Goal: Task Accomplishment & Management: Use online tool/utility

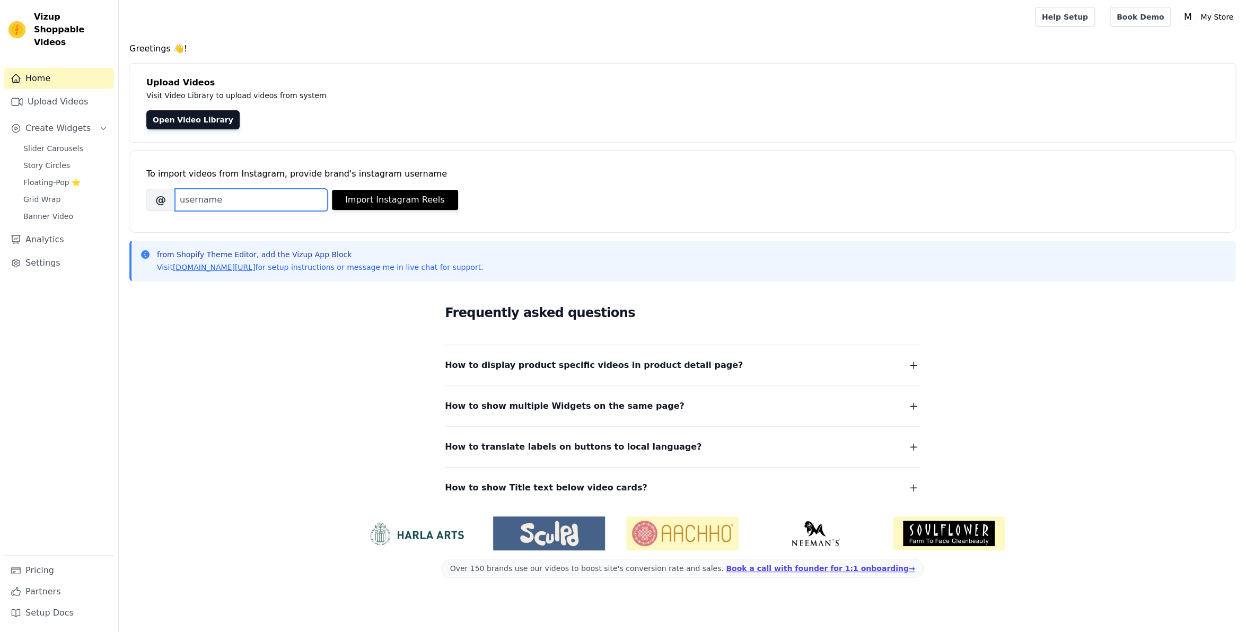
click at [251, 210] on input "Brand's Instagram Username" at bounding box center [251, 200] width 153 height 22
drag, startPoint x: 142, startPoint y: 118, endPoint x: 166, endPoint y: 121, distance: 24.6
click at [142, 118] on div "Upload Videos Visit Video Library to upload videos from system Open Video Libra…" at bounding box center [682, 103] width 1106 height 78
click at [175, 121] on link "Open Video Library" at bounding box center [192, 119] width 93 height 19
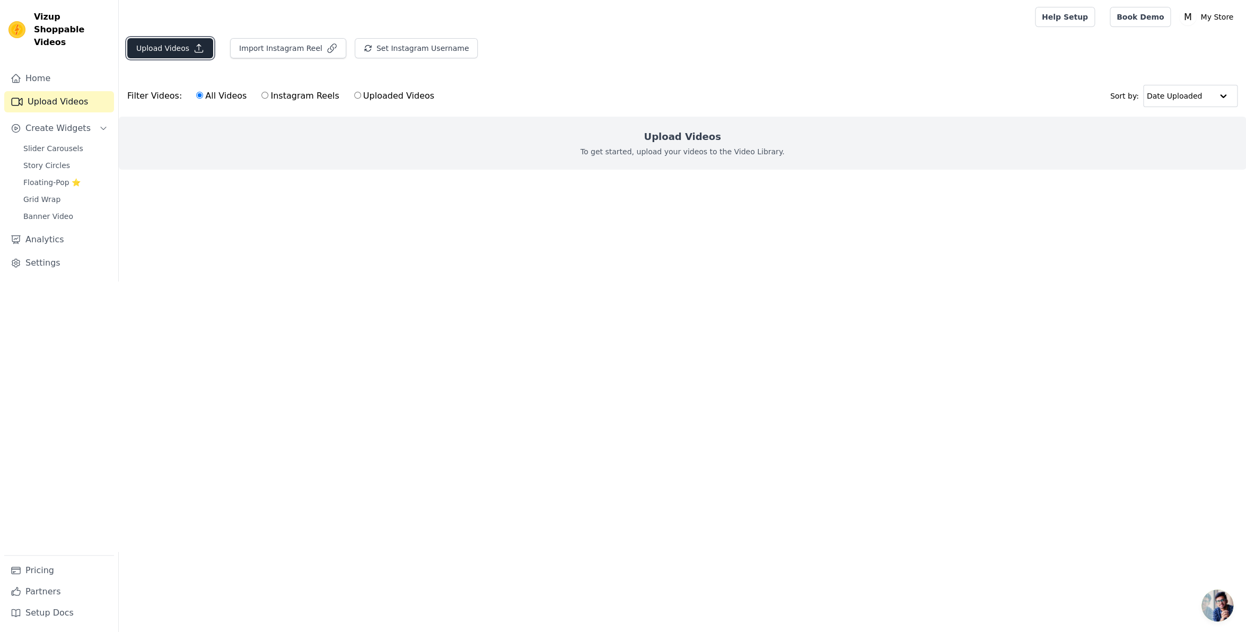
click at [182, 47] on button "Upload Videos" at bounding box center [170, 48] width 86 height 20
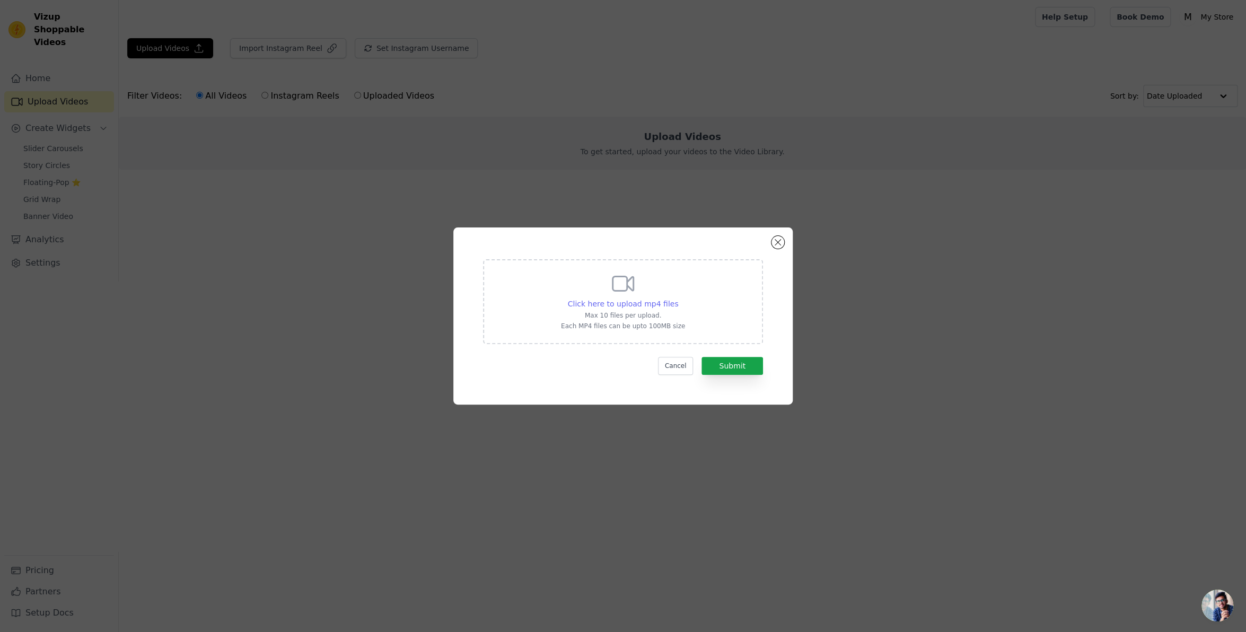
click at [617, 305] on span "Click here to upload mp4 files" at bounding box center [623, 303] width 111 height 8
click at [677, 298] on input "Click here to upload mp4 files Max 10 files per upload. Each MP4 files can be u…" at bounding box center [677, 298] width 1 height 1
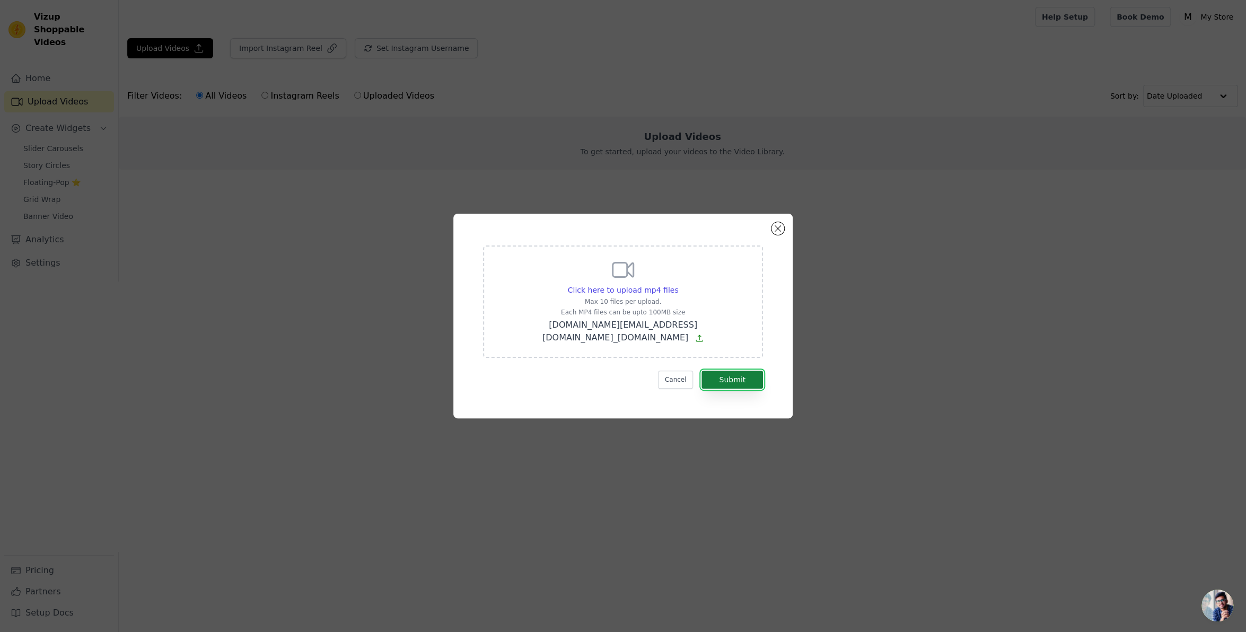
click at [741, 372] on button "Submit" at bounding box center [731, 380] width 61 height 18
click at [623, 294] on span "Click here to upload mp4 files" at bounding box center [623, 290] width 111 height 8
click at [677, 285] on input "Click here to upload mp4 files Max 10 files per upload. Each MP4 files can be u…" at bounding box center [677, 284] width 1 height 1
type input "C:\fakepath\ssstik.io_@annaschae.fitness_1758656133919.mp4"
click at [740, 375] on button "Submit" at bounding box center [731, 380] width 61 height 18
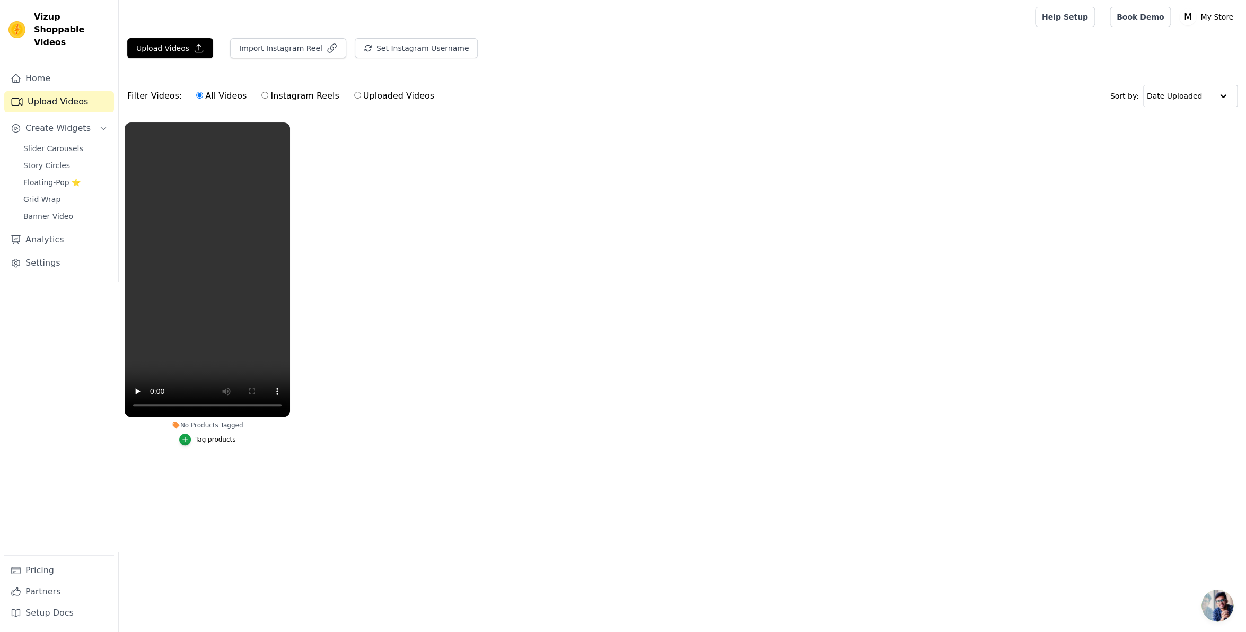
click at [219, 442] on div "Tag products" at bounding box center [215, 439] width 41 height 8
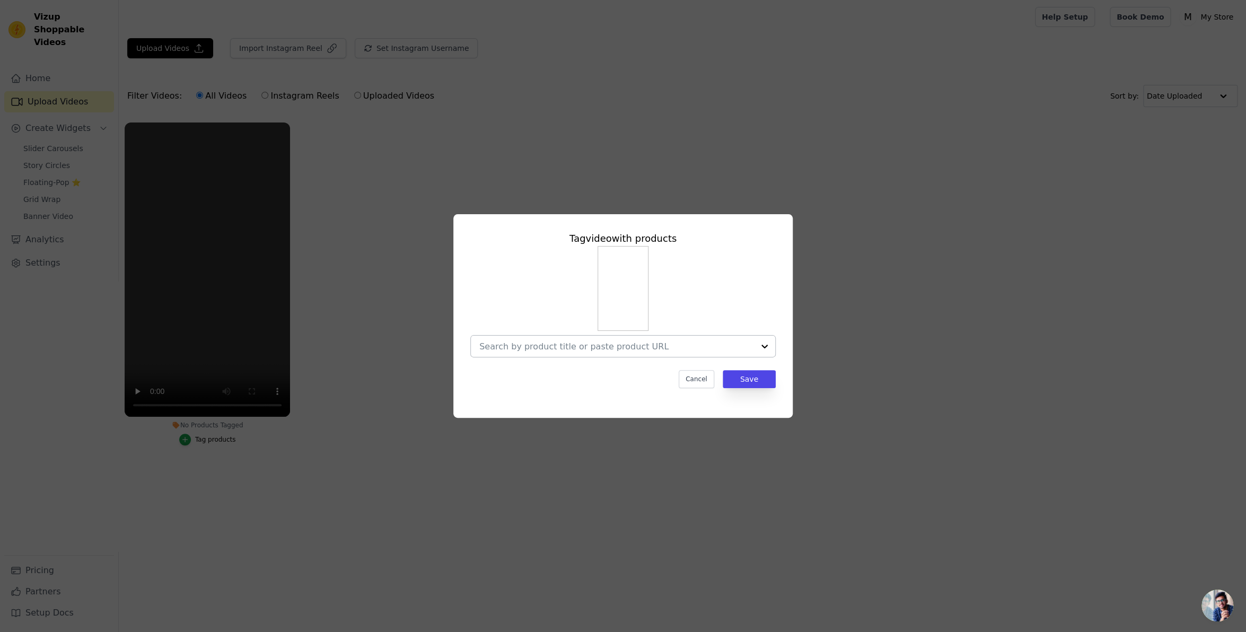
click at [762, 342] on div at bounding box center [764, 346] width 21 height 21
click at [602, 378] on div "Nūma Genuine Suede Clog (Unisex)" at bounding box center [623, 370] width 284 height 21
click at [750, 377] on button "Save" at bounding box center [748, 379] width 53 height 18
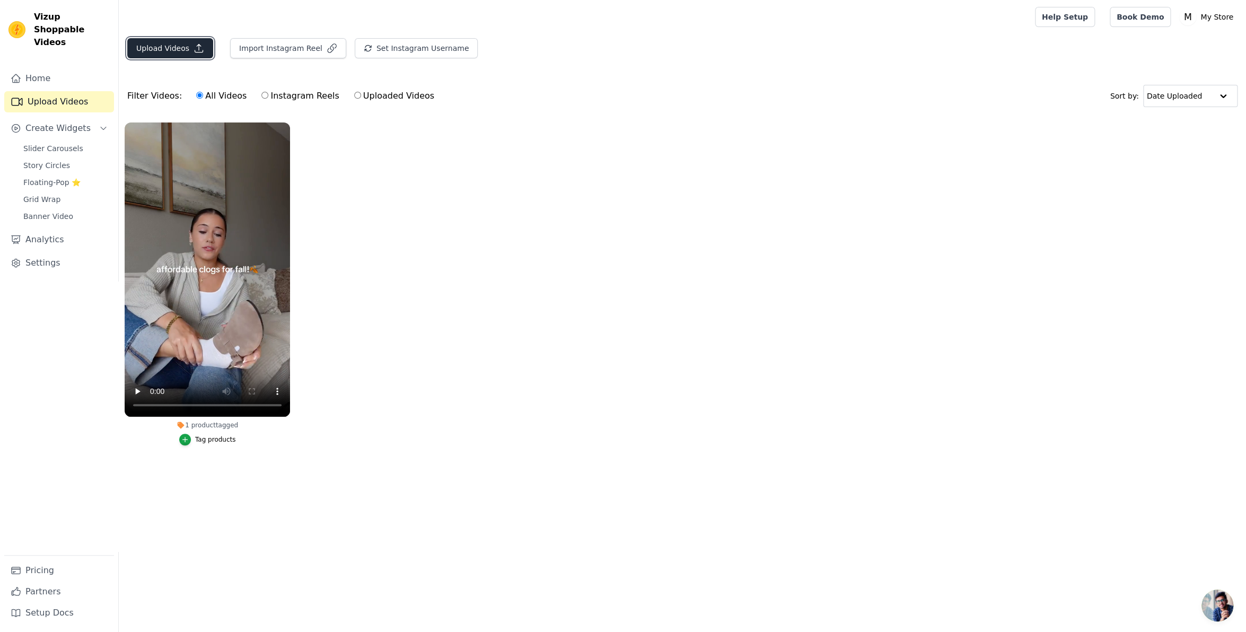
click at [188, 52] on button "Upload Videos" at bounding box center [170, 48] width 86 height 20
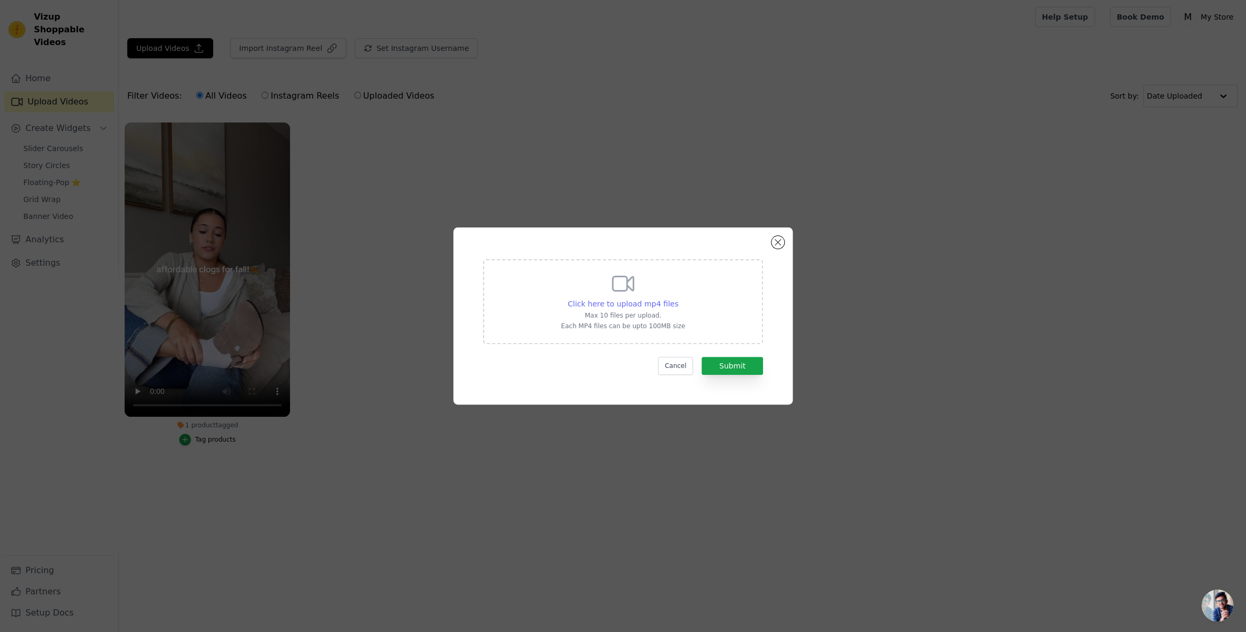
click at [645, 306] on span "Click here to upload mp4 files" at bounding box center [623, 303] width 111 height 8
click at [677, 298] on input "Click here to upload mp4 files Max 10 files per upload. Each MP4 files can be u…" at bounding box center [677, 298] width 1 height 1
type input "C:\fakepath\ssstik.io_@taylorangelini_1758656189037.mp4"
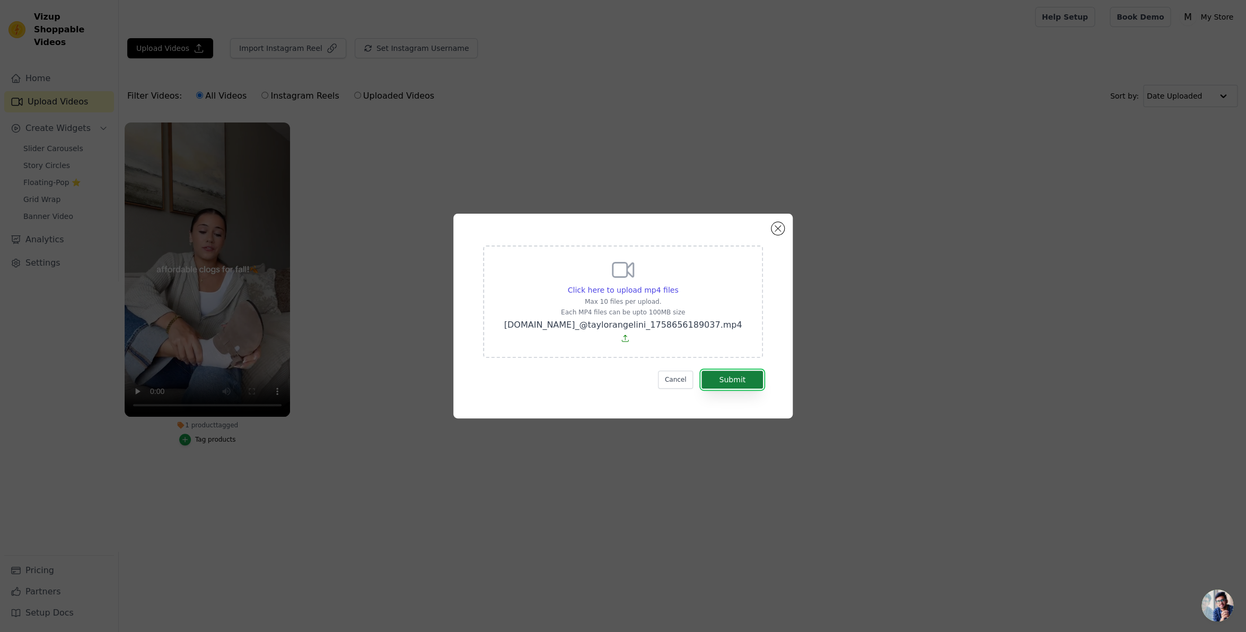
click at [741, 371] on button "Submit" at bounding box center [731, 380] width 61 height 18
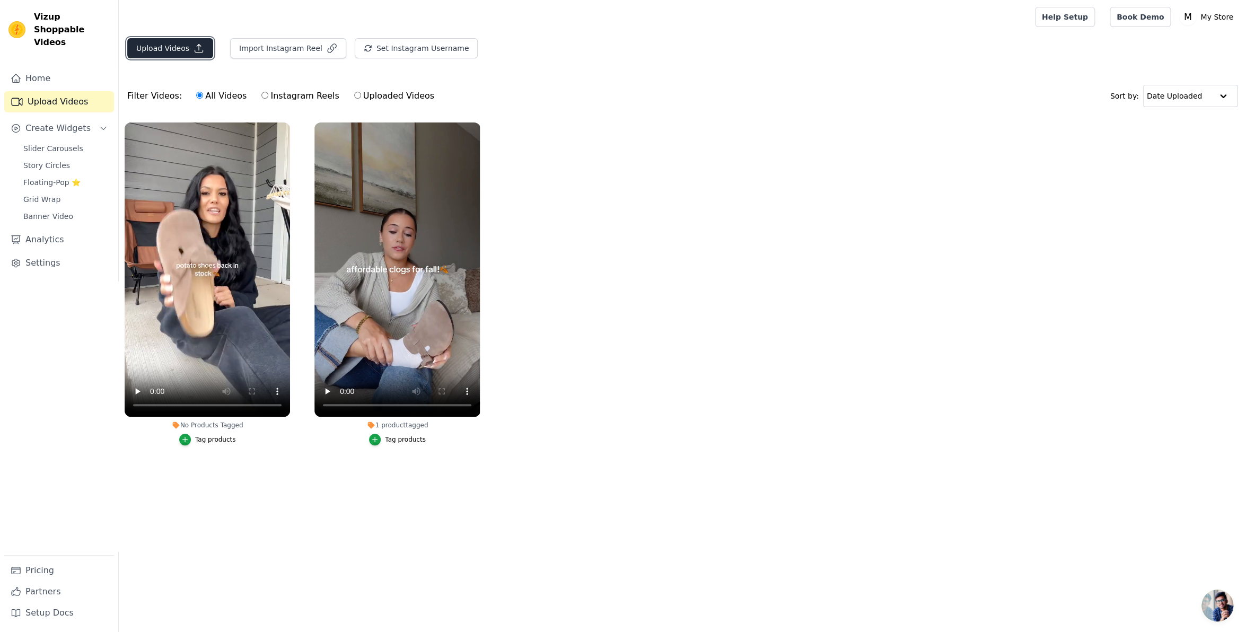
click at [186, 50] on button "Upload Videos" at bounding box center [170, 48] width 86 height 20
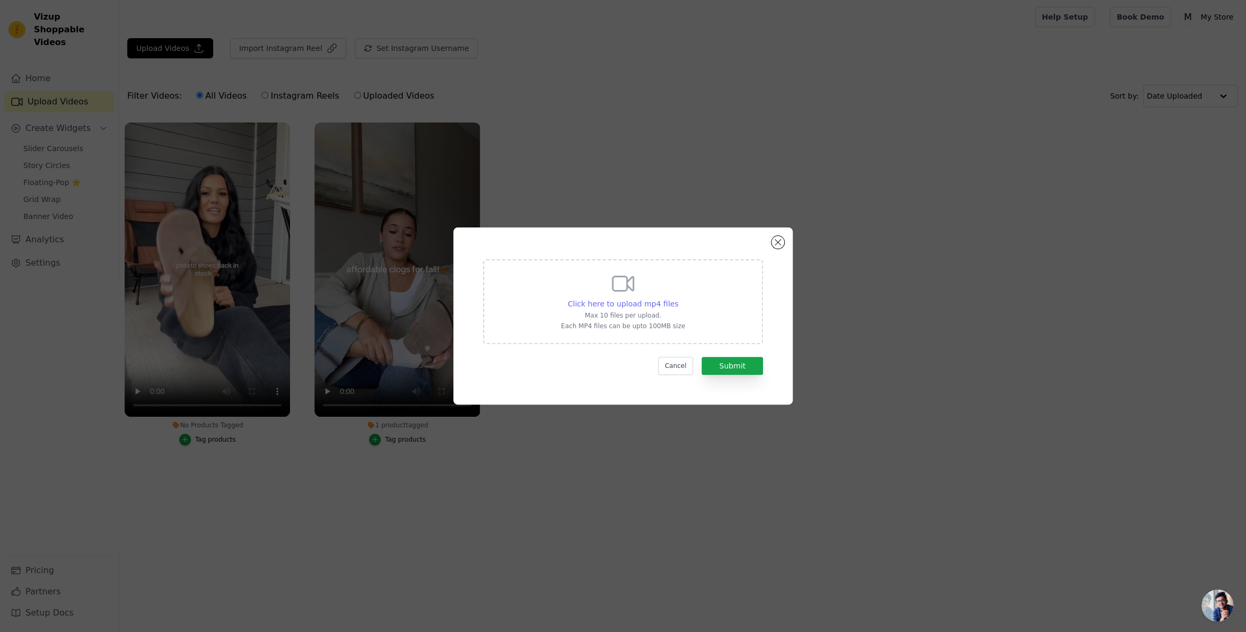
click at [666, 303] on span "Click here to upload mp4 files" at bounding box center [623, 303] width 111 height 8
click at [677, 298] on input "Click here to upload mp4 files Max 10 files per upload. Each MP4 files can be u…" at bounding box center [677, 298] width 1 height 1
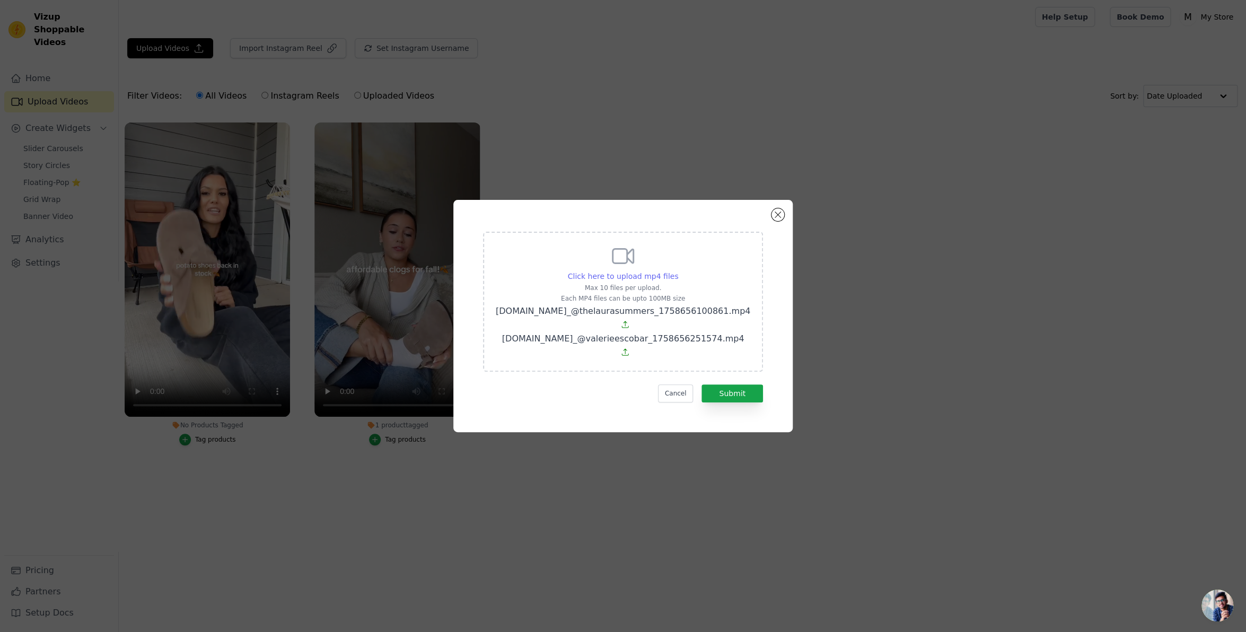
click at [638, 283] on div "Click here to upload mp4 files Max 10 files per upload. Each MP4 files can be u…" at bounding box center [623, 300] width 254 height 114
click at [677, 271] on input "Click here to upload mp4 files Max 10 files per upload. Each MP4 files can be u…" at bounding box center [677, 270] width 1 height 1
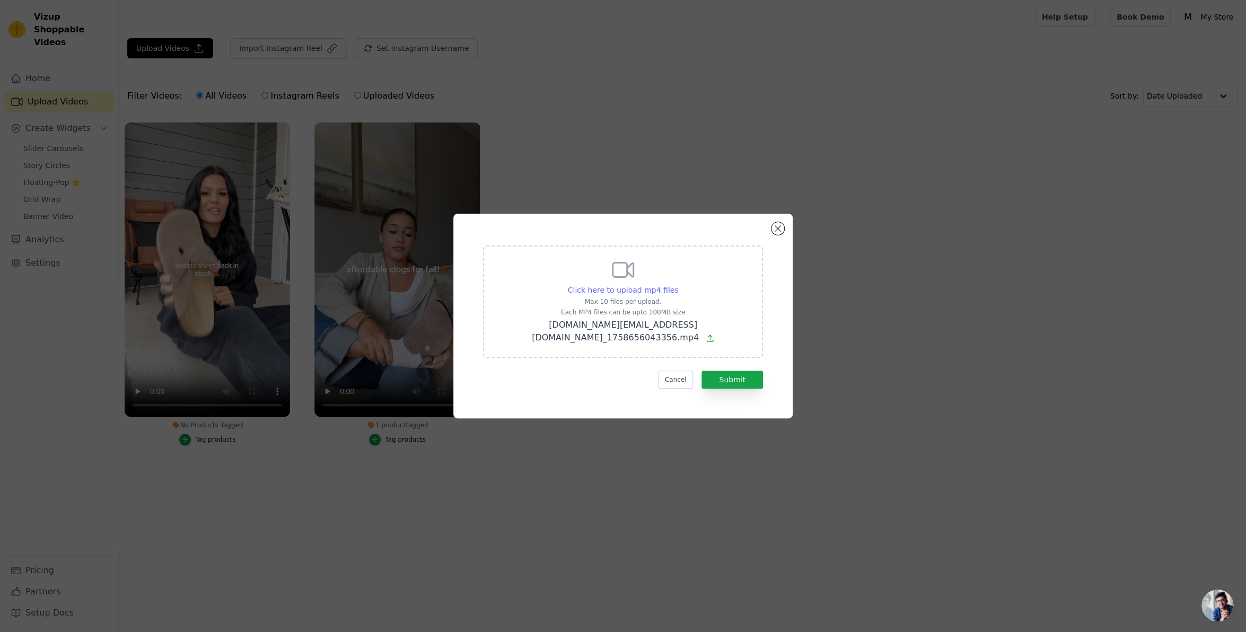
click at [650, 294] on span "Click here to upload mp4 files" at bounding box center [623, 290] width 111 height 8
click at [677, 285] on input "Click here to upload mp4 files Max 10 files per upload. Each MP4 files can be u…" at bounding box center [677, 284] width 1 height 1
type input "C:\fakepath\ssstik.io_@thelaurasummers_1758656100861.mp4"
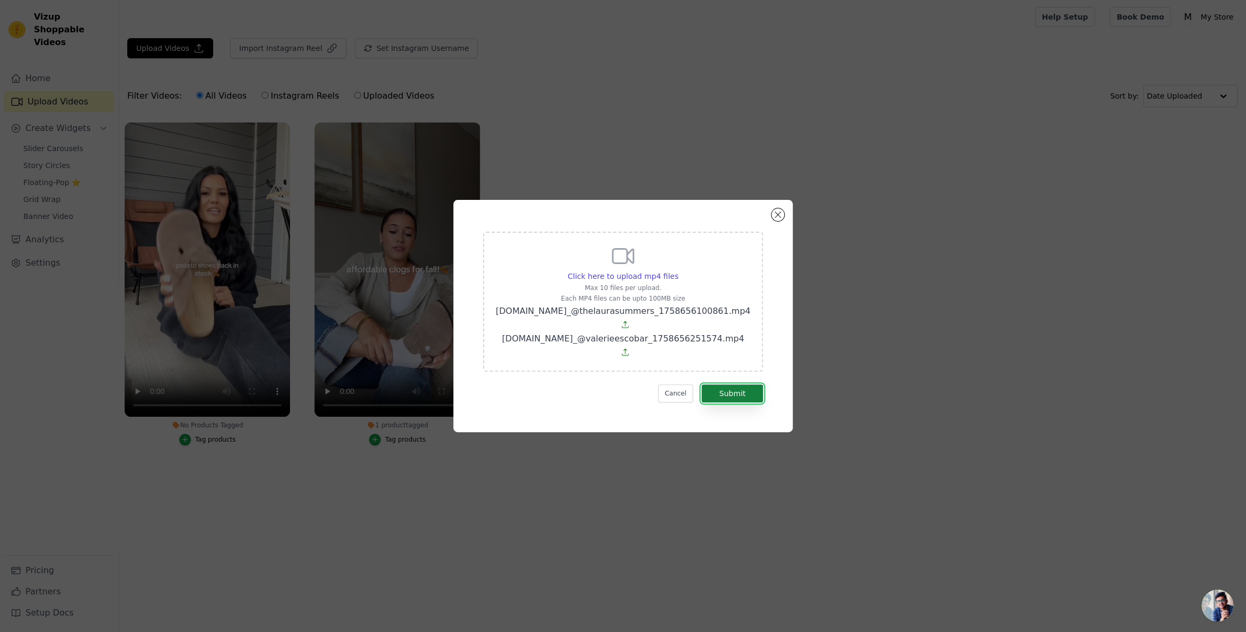
click at [739, 384] on button "Submit" at bounding box center [731, 393] width 61 height 18
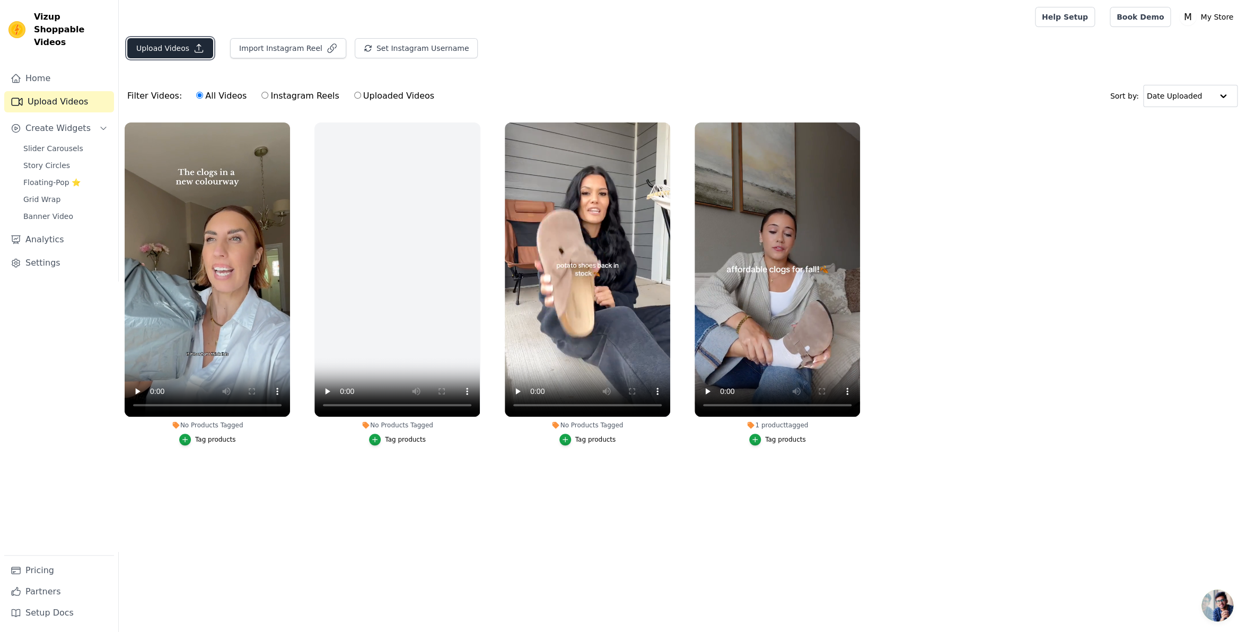
click at [178, 46] on button "Upload Videos" at bounding box center [170, 48] width 86 height 20
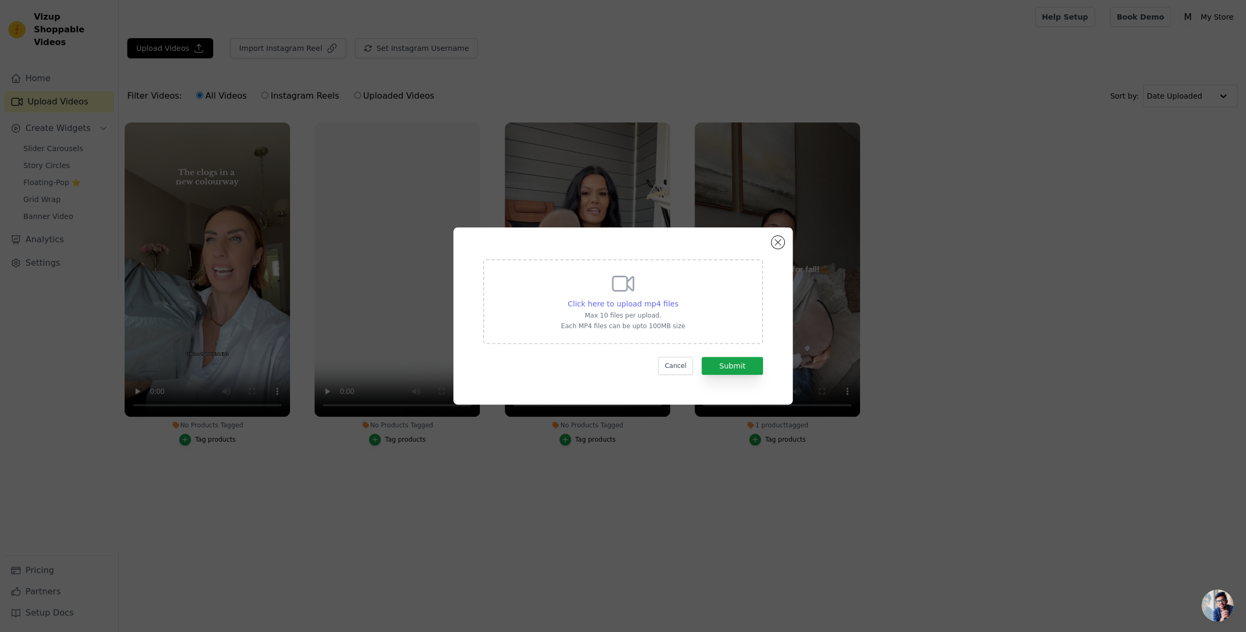
click at [604, 300] on span "Click here to upload mp4 files" at bounding box center [623, 303] width 111 height 8
click at [677, 298] on input "Click here to upload mp4 files Max 10 files per upload. Each MP4 files can be u…" at bounding box center [677, 298] width 1 height 1
type input "C:\fakepath\ssstik.io_@annaschae.fitness_1758656043356.mp4"
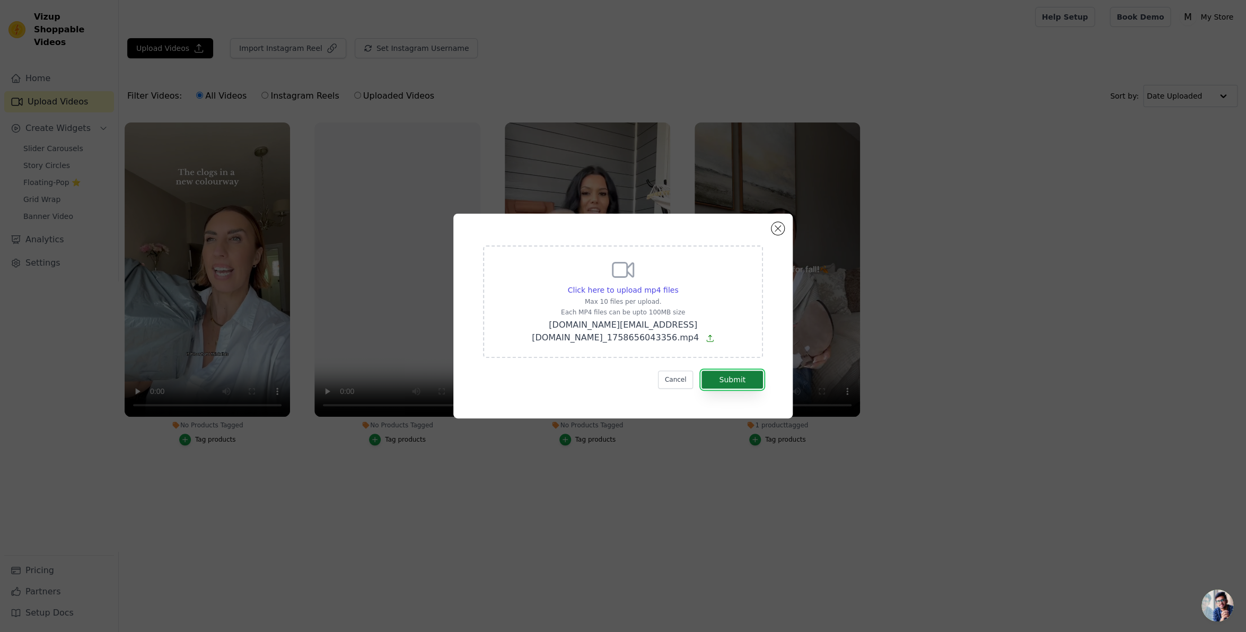
click at [742, 371] on button "Submit" at bounding box center [731, 380] width 61 height 18
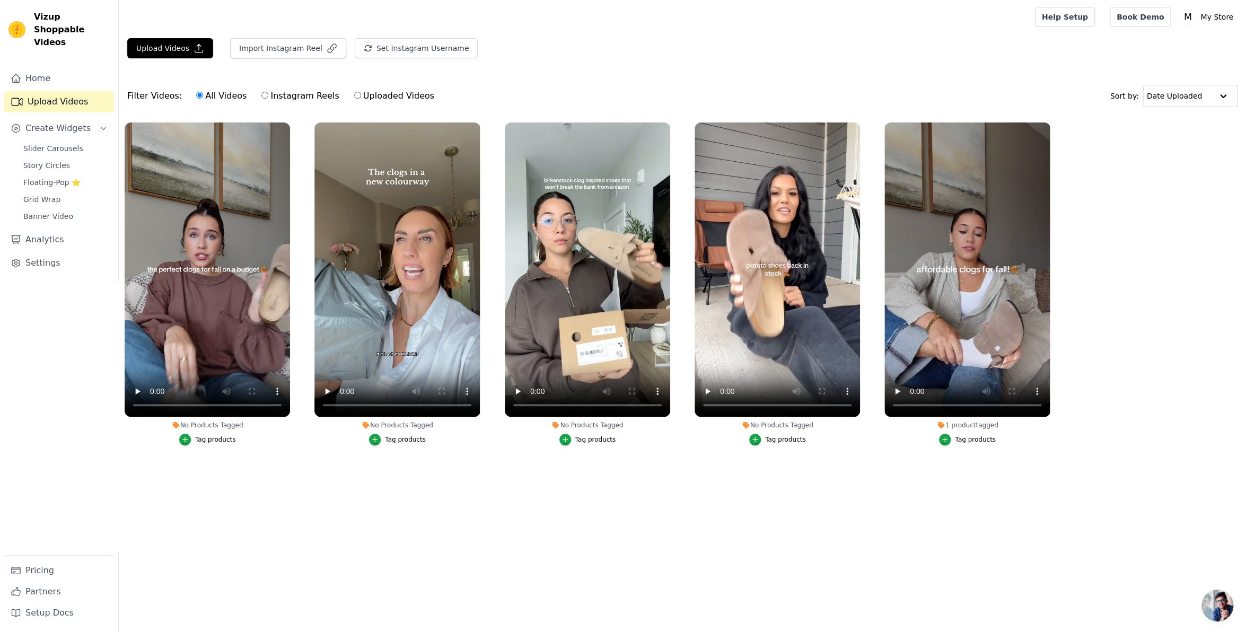
click at [782, 444] on button "Tag products" at bounding box center [777, 440] width 57 height 12
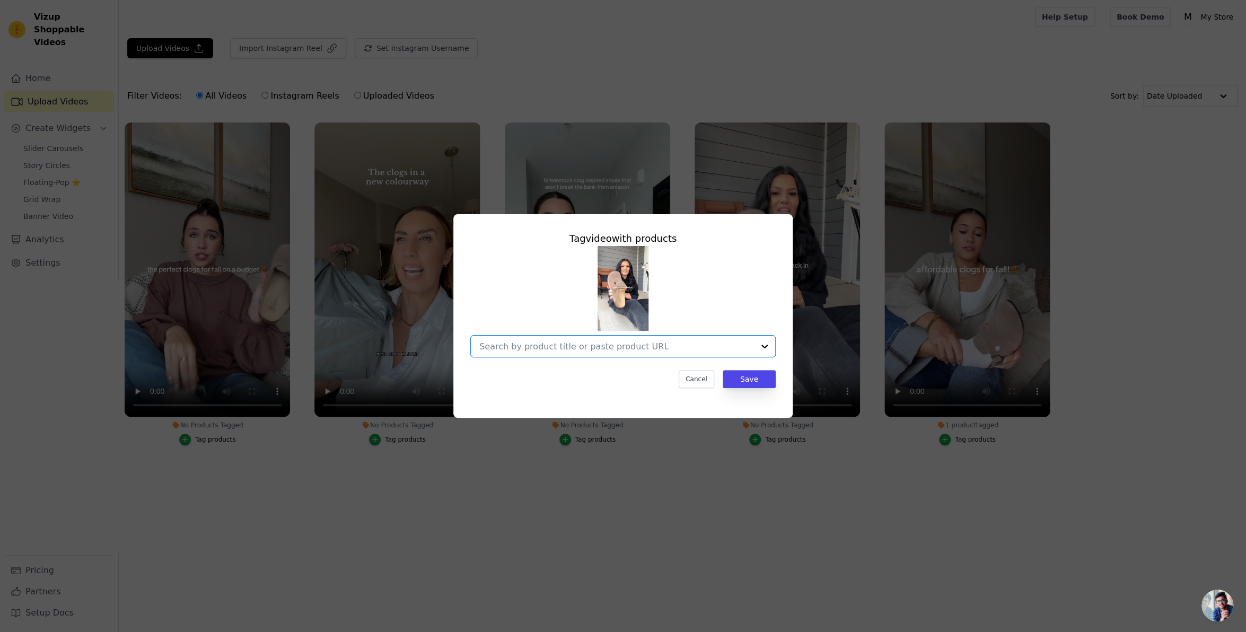
click at [651, 345] on input "No Products Tagged Tag video with products Option undefined, selected. Select i…" at bounding box center [616, 346] width 275 height 10
click at [595, 374] on div "Nūma Genuine Suede Clog (Unisex)" at bounding box center [572, 370] width 133 height 11
click at [750, 377] on button "Save" at bounding box center [748, 379] width 53 height 18
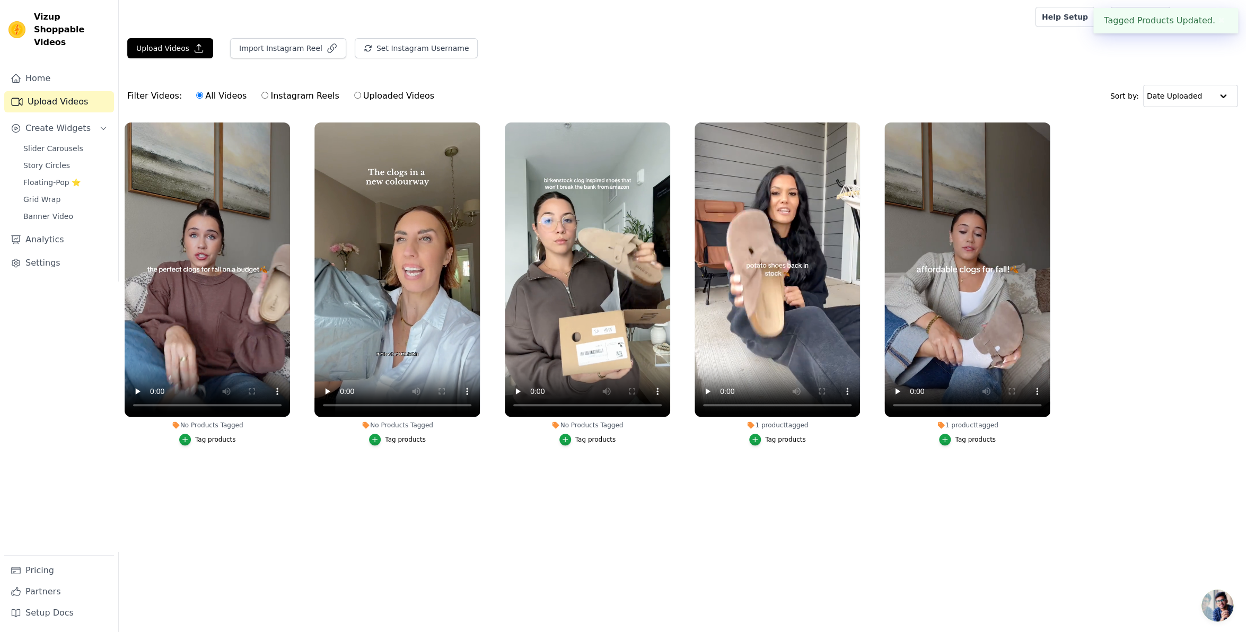
click at [583, 440] on div "Tag products" at bounding box center [595, 439] width 41 height 8
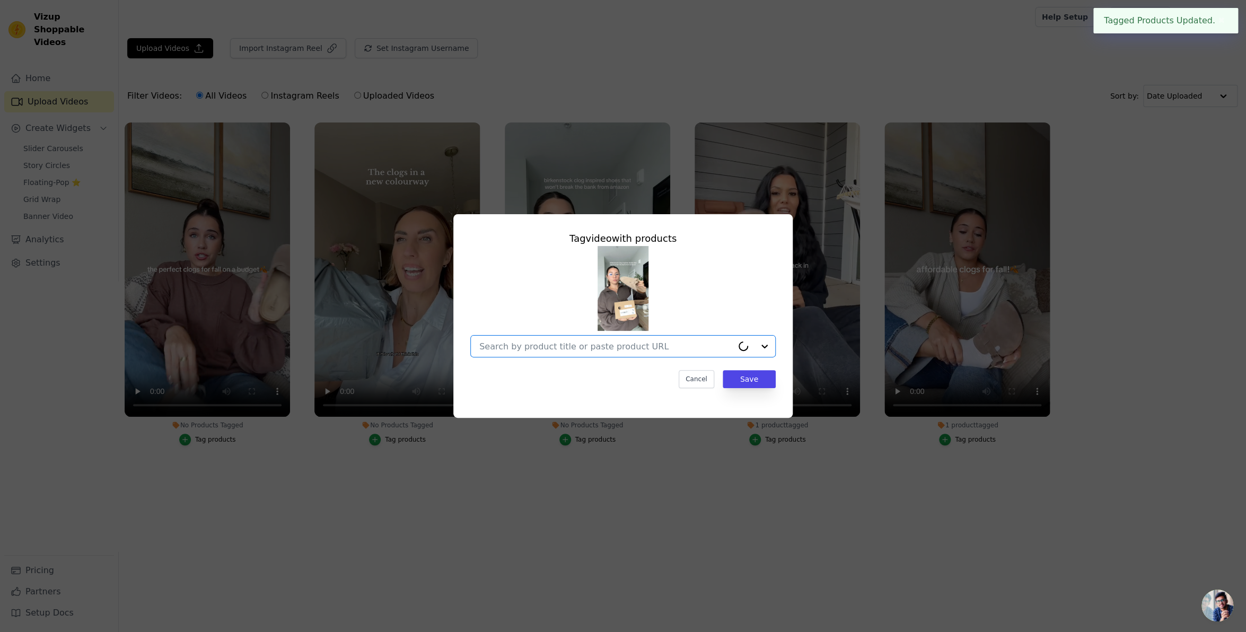
click at [665, 341] on input "No Products Tagged Tag video with products Option undefined, selected. Select i…" at bounding box center [605, 346] width 253 height 10
click at [625, 368] on div "Nūma Genuine Suede Clog (Unisex)" at bounding box center [623, 370] width 284 height 21
click at [756, 378] on button "Save" at bounding box center [748, 379] width 53 height 18
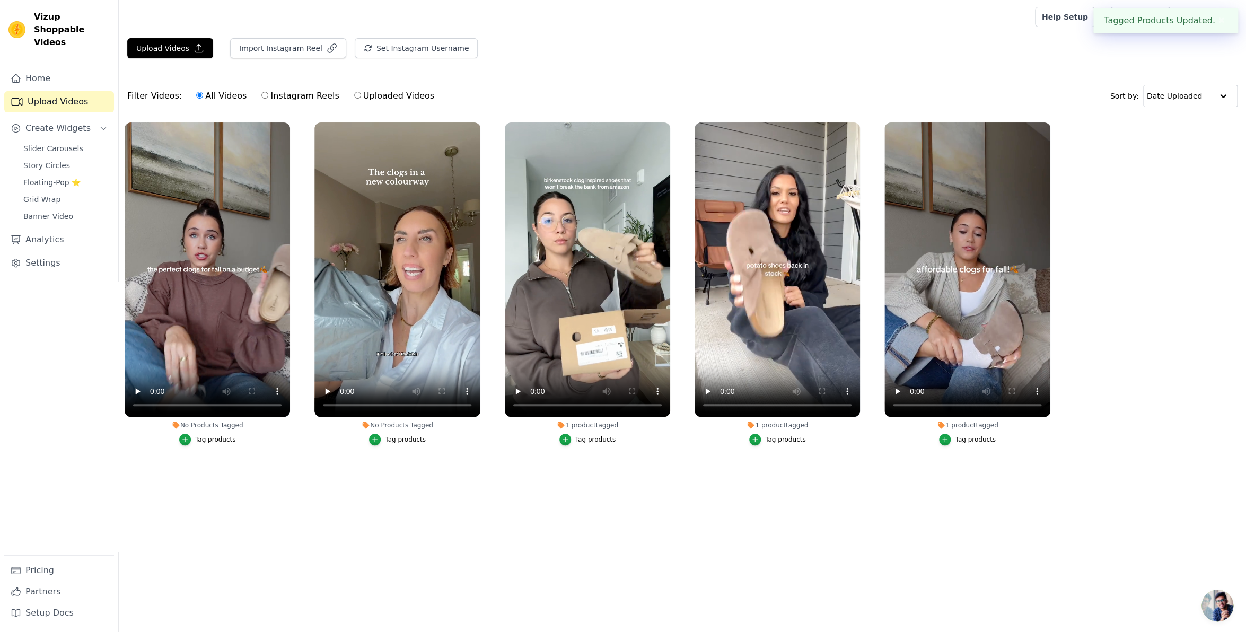
click at [404, 438] on div "Tag products" at bounding box center [405, 439] width 41 height 8
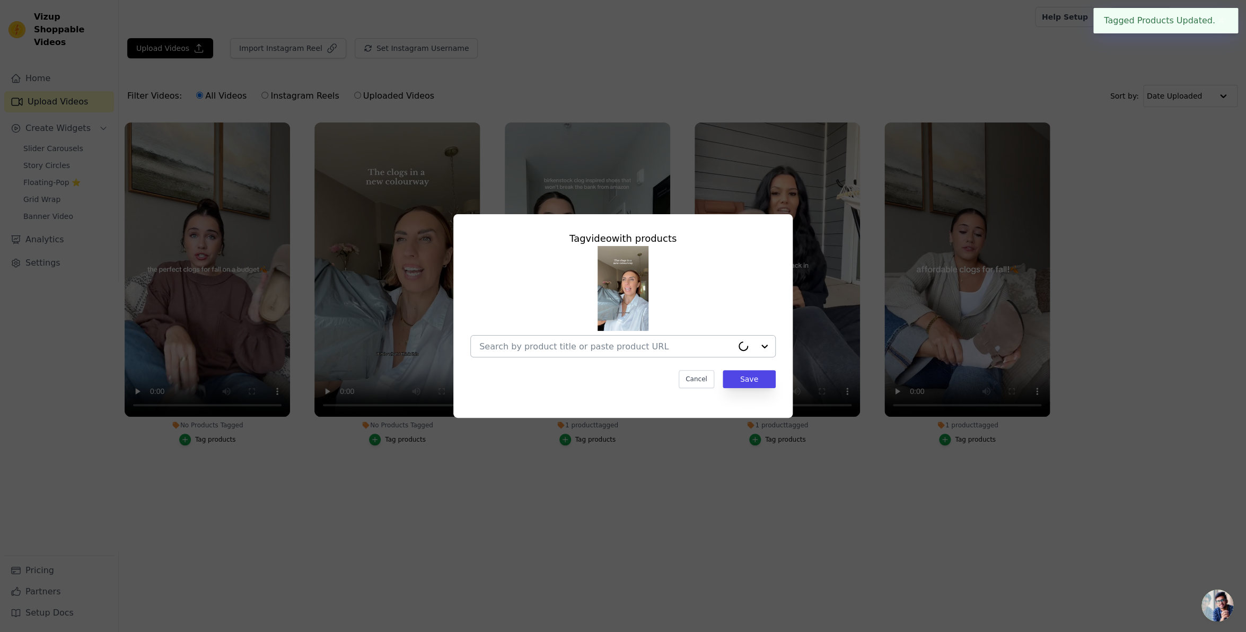
click at [657, 336] on div at bounding box center [605, 346] width 253 height 21
click at [658, 347] on input "No Products Tagged Tag video with products Nūma Genuine Suede Clog (Unisex) Opt…" at bounding box center [616, 346] width 275 height 10
click at [634, 349] on input "No Products Tagged Tag video with products Option undefined, selected. Select i…" at bounding box center [616, 346] width 275 height 10
click at [628, 369] on div "Nūma Genuine Suede Clog (Unisex)" at bounding box center [623, 370] width 284 height 21
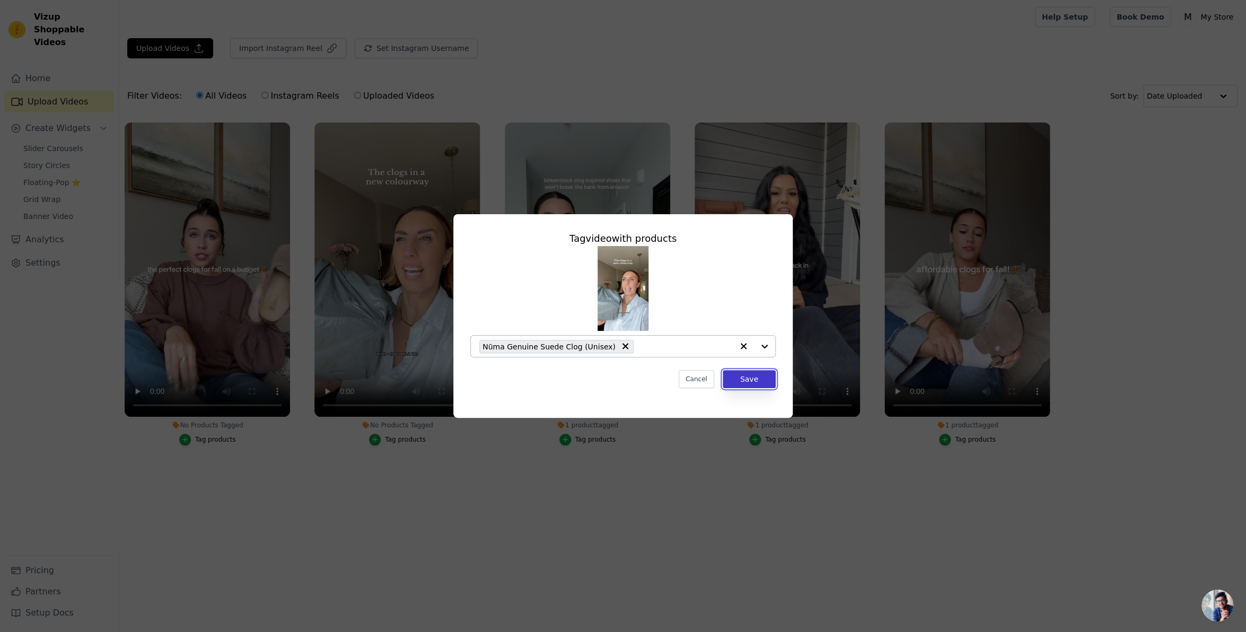
click at [760, 378] on button "Save" at bounding box center [748, 379] width 53 height 18
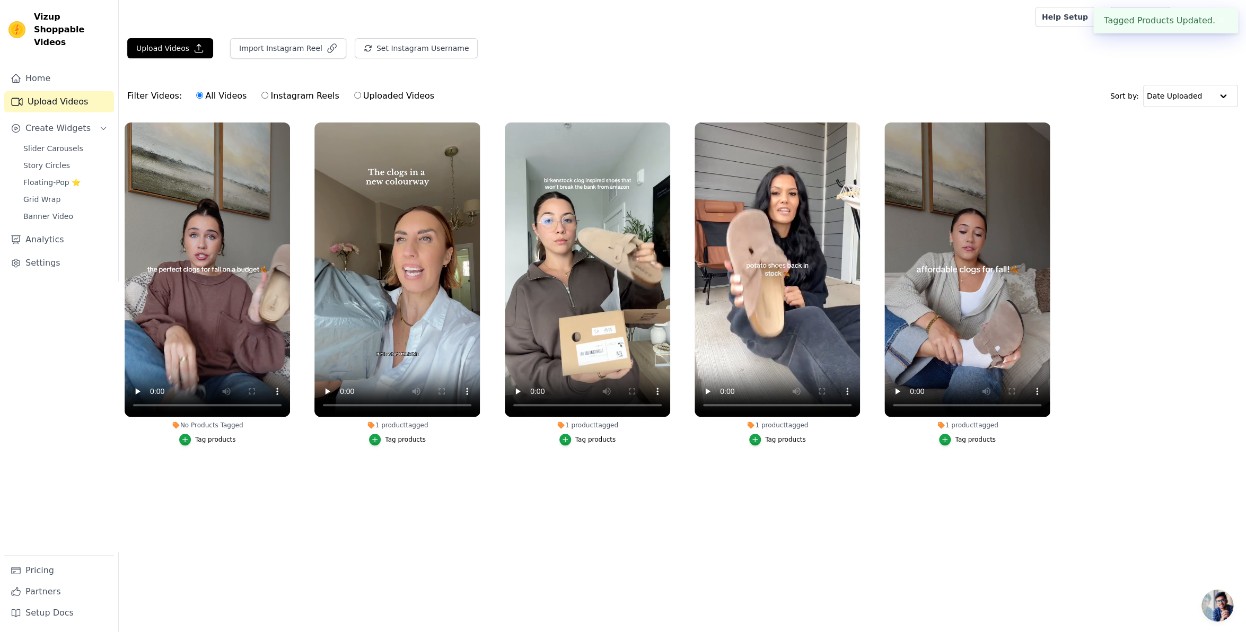
click at [202, 438] on div "Tag products" at bounding box center [215, 439] width 41 height 8
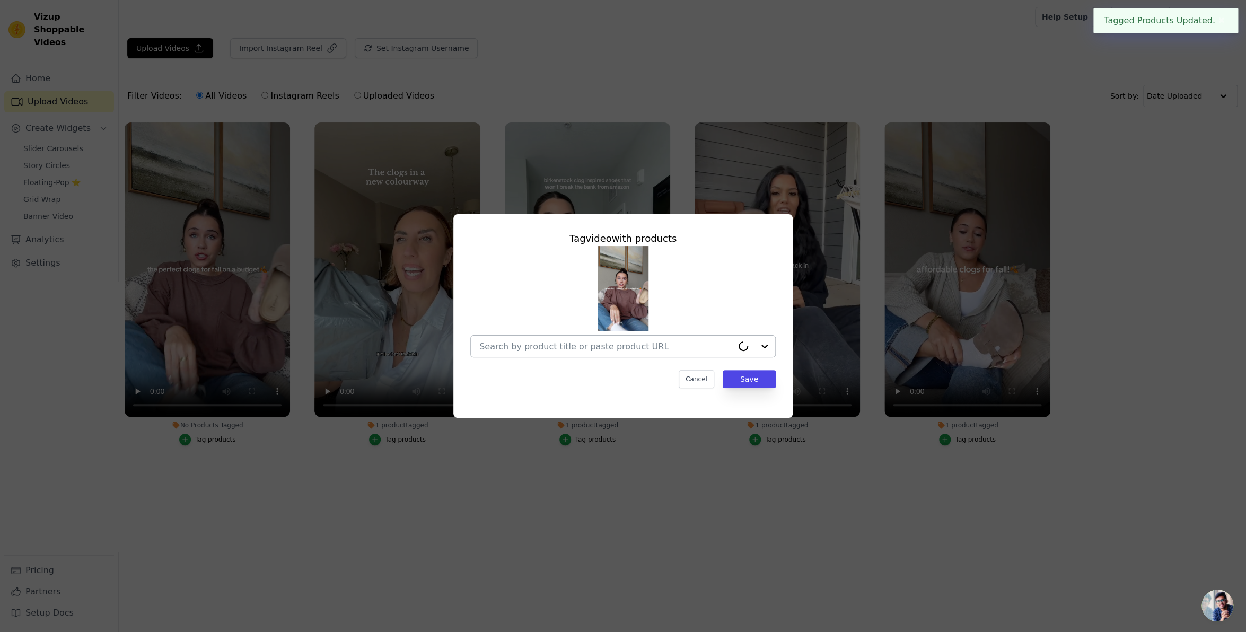
click at [679, 342] on input "No Products Tagged Tag video with products Cancel Save Tag products" at bounding box center [605, 346] width 253 height 10
click at [640, 377] on div "Nūma Genuine Suede Clog (Unisex)" at bounding box center [623, 370] width 284 height 21
click at [748, 376] on button "Save" at bounding box center [748, 379] width 53 height 18
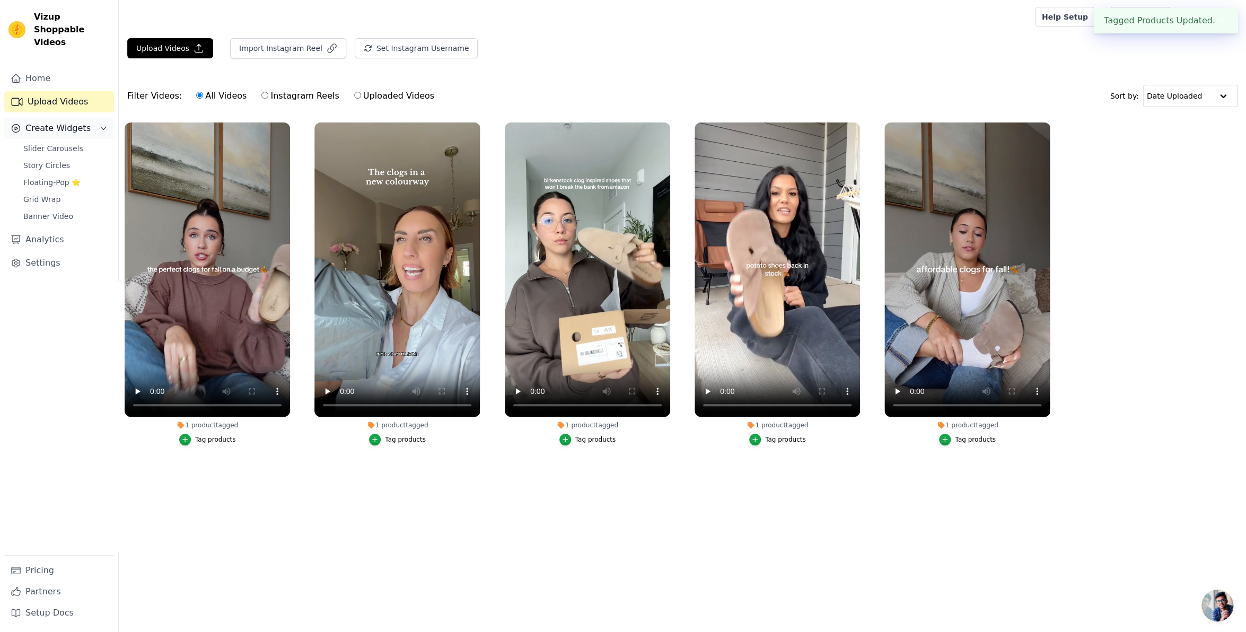
click at [61, 124] on button "Create Widgets" at bounding box center [59, 128] width 110 height 21
click at [100, 124] on icon "Sidebar" at bounding box center [103, 128] width 8 height 8
click at [63, 143] on span "Slider Carousels" at bounding box center [53, 148] width 60 height 11
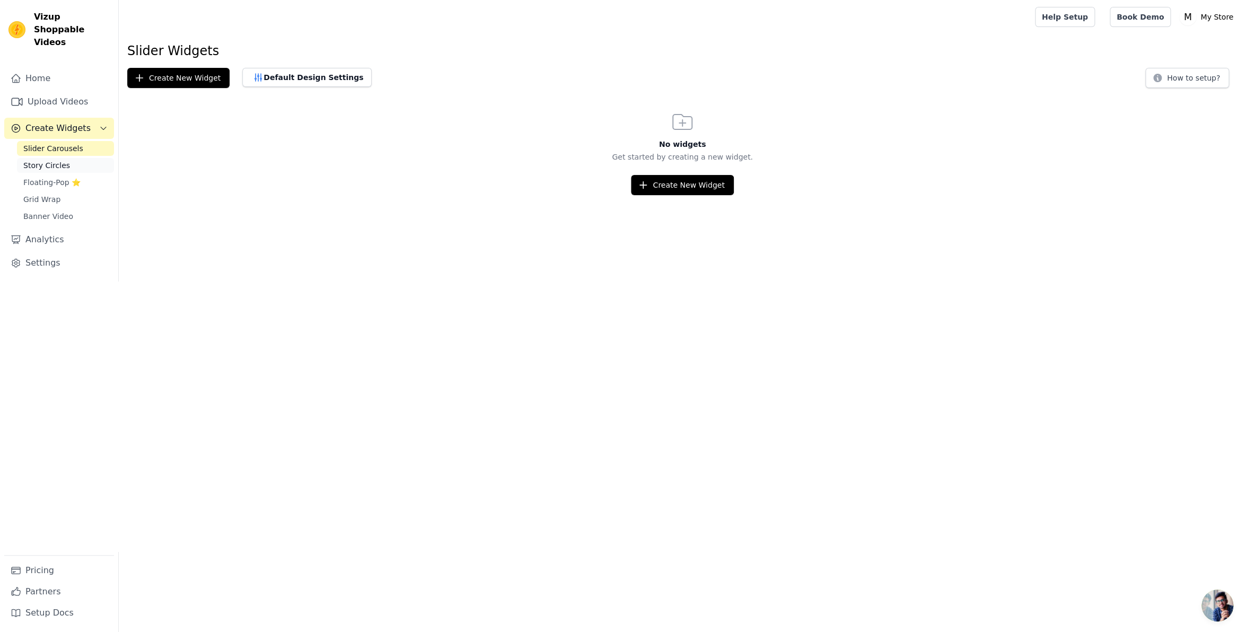
click at [44, 160] on span "Story Circles" at bounding box center [46, 165] width 47 height 11
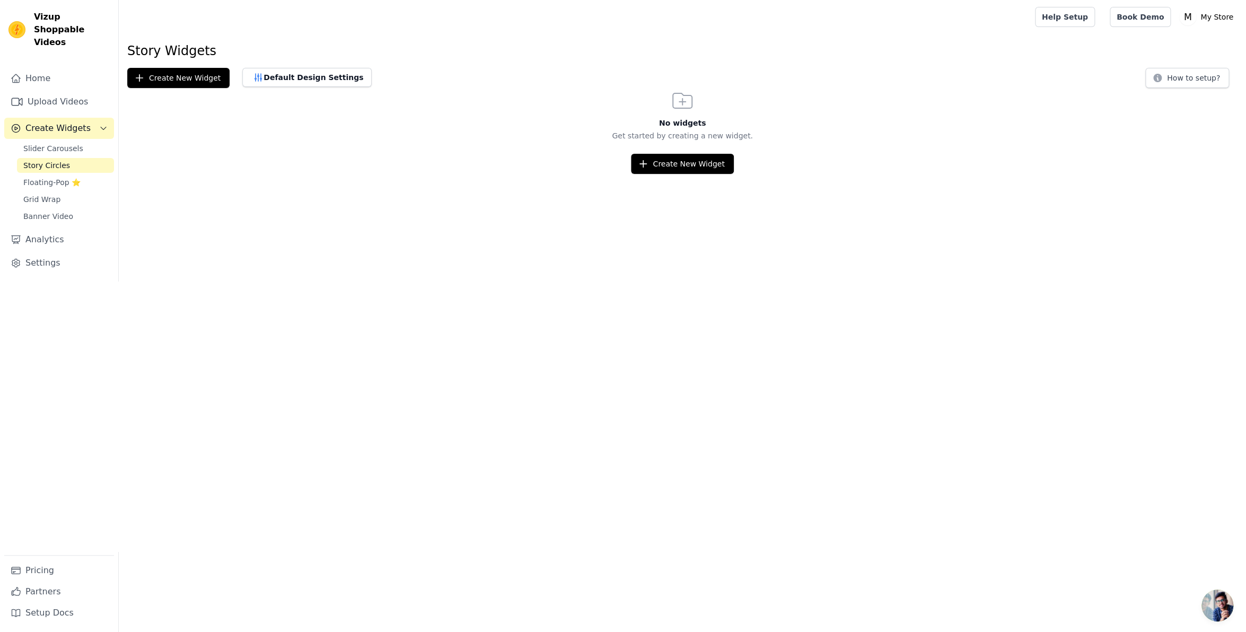
click at [37, 160] on div "Slider Carousels Story Circles Floating-Pop ⭐ Grid Wrap Banner Video" at bounding box center [65, 182] width 97 height 83
click at [40, 177] on span "Floating-Pop ⭐" at bounding box center [51, 182] width 57 height 11
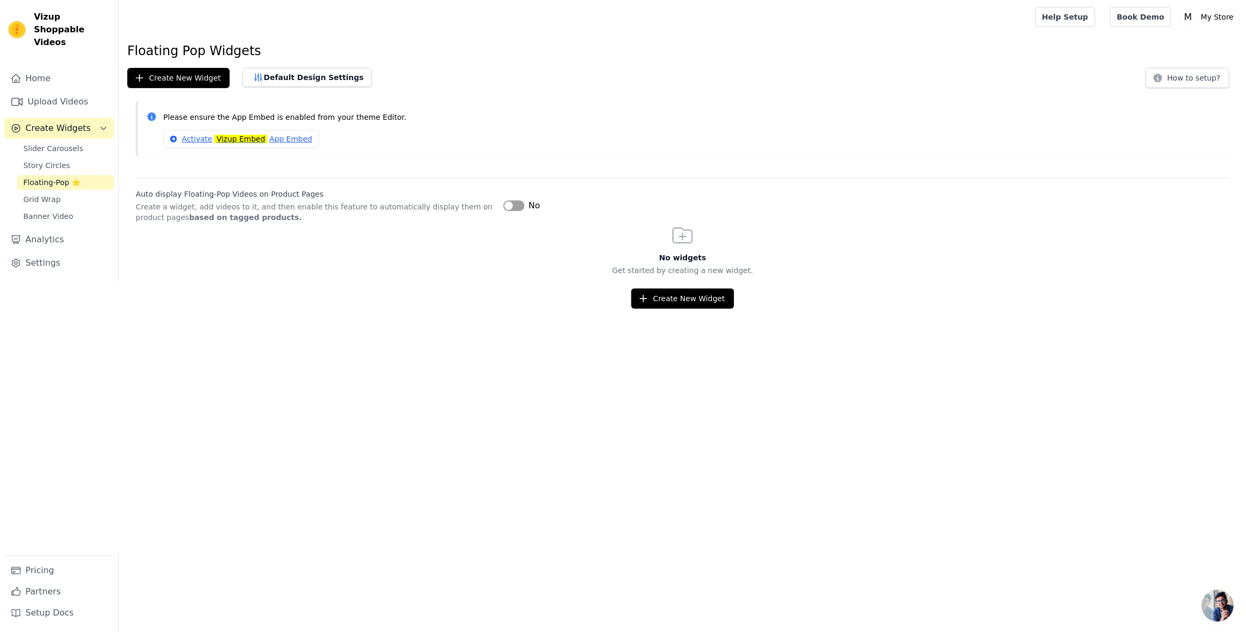
click at [505, 205] on button "Label" at bounding box center [513, 205] width 21 height 11
click at [32, 194] on span "Grid Wrap" at bounding box center [41, 199] width 37 height 11
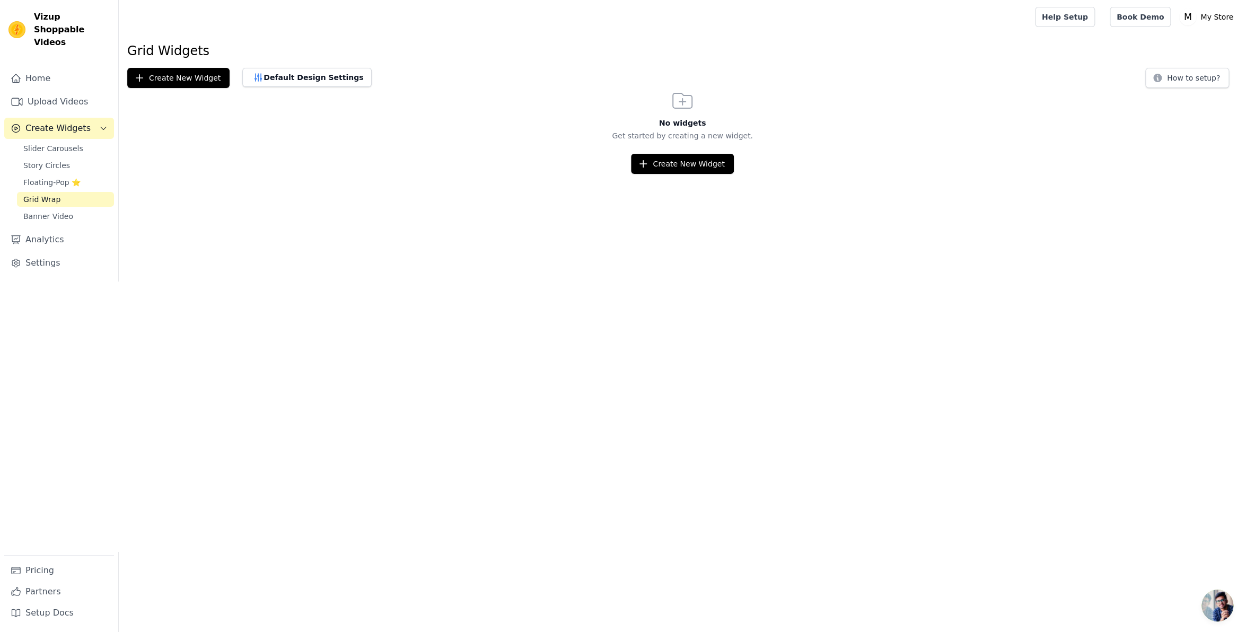
drag, startPoint x: 49, startPoint y: 201, endPoint x: 48, endPoint y: 188, distance: 13.8
click at [49, 211] on span "Banner Video" at bounding box center [48, 216] width 50 height 11
click at [41, 158] on link "Story Circles" at bounding box center [65, 165] width 97 height 15
click at [48, 143] on span "Slider Carousels" at bounding box center [53, 148] width 60 height 11
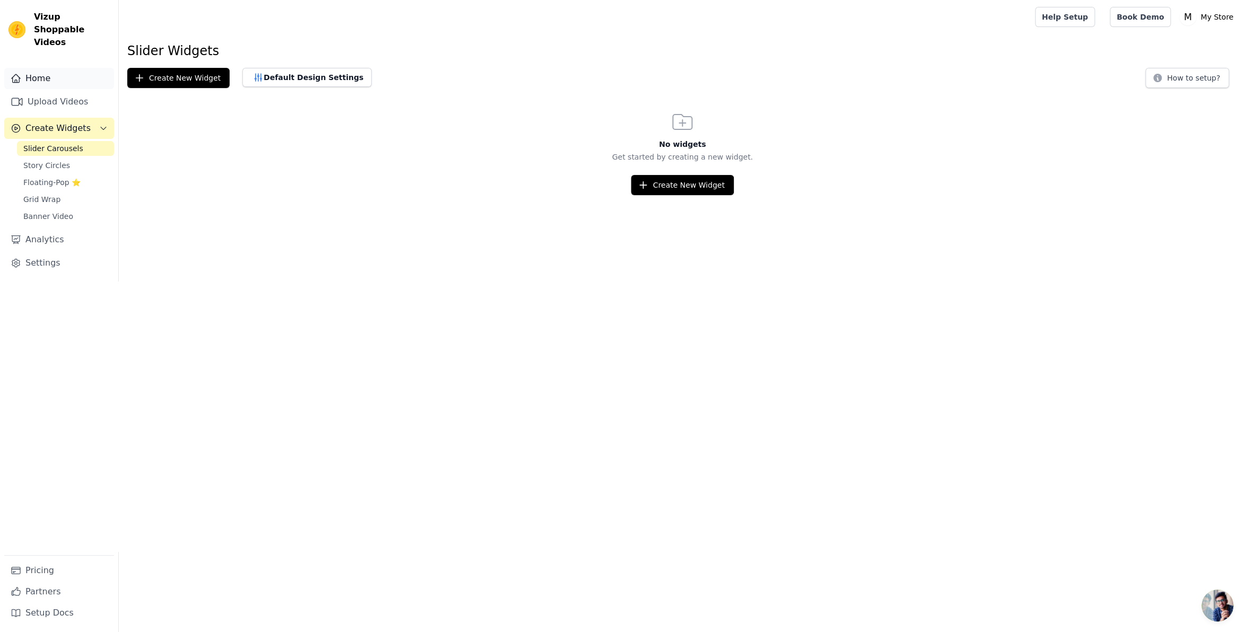
click at [39, 68] on link "Home" at bounding box center [59, 78] width 110 height 21
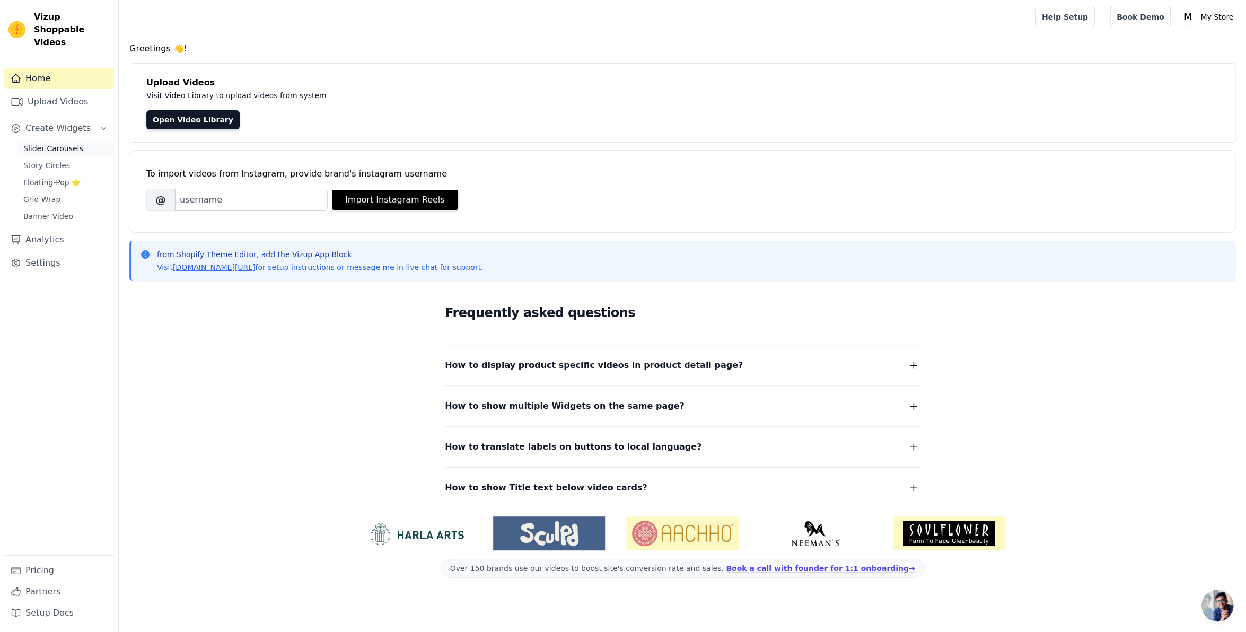
click at [54, 143] on span "Slider Carousels" at bounding box center [53, 148] width 60 height 11
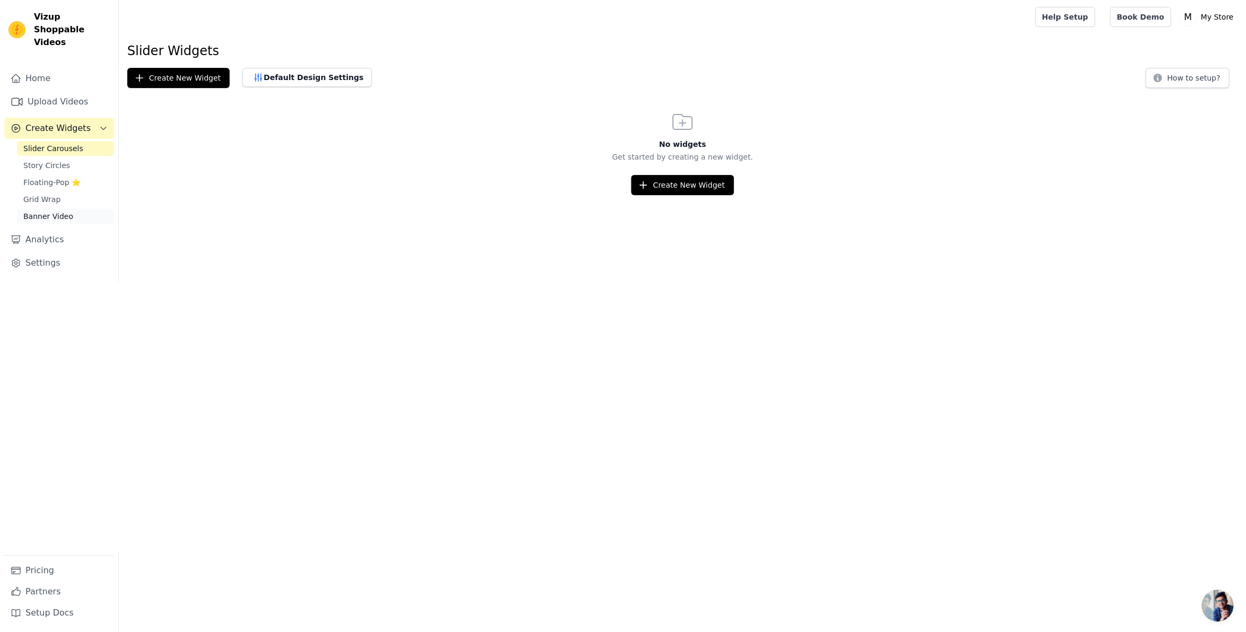
click at [39, 211] on span "Banner Video" at bounding box center [48, 216] width 50 height 11
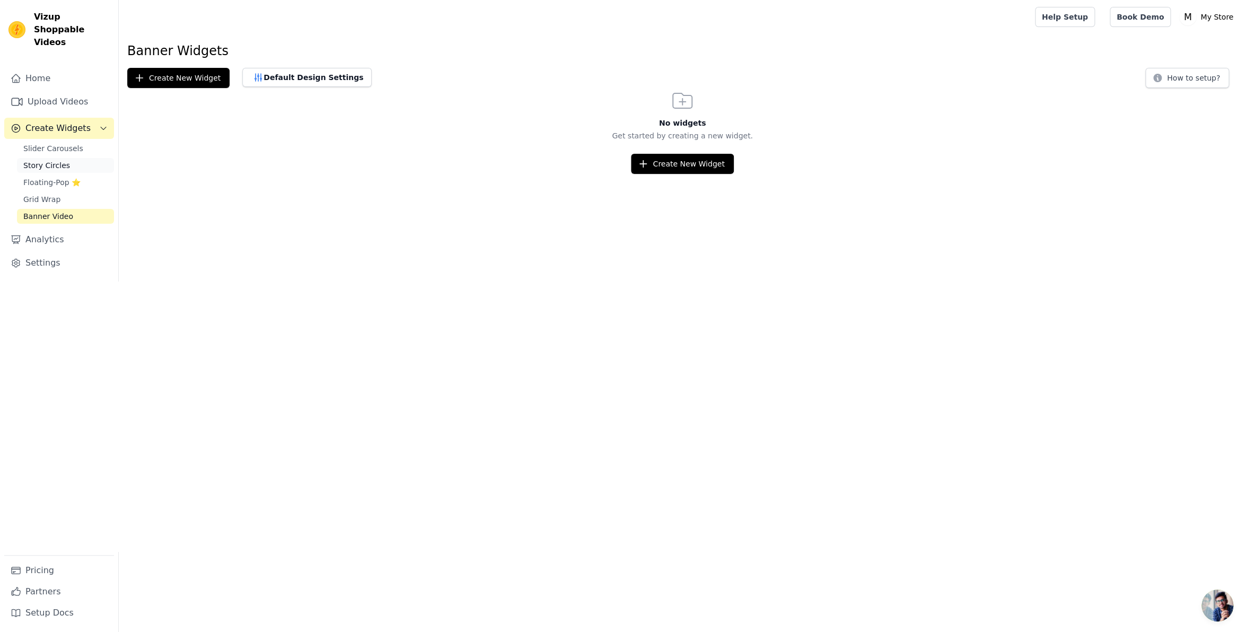
click at [49, 160] on span "Story Circles" at bounding box center [46, 165] width 47 height 11
click at [49, 141] on link "Slider Carousels" at bounding box center [65, 148] width 97 height 15
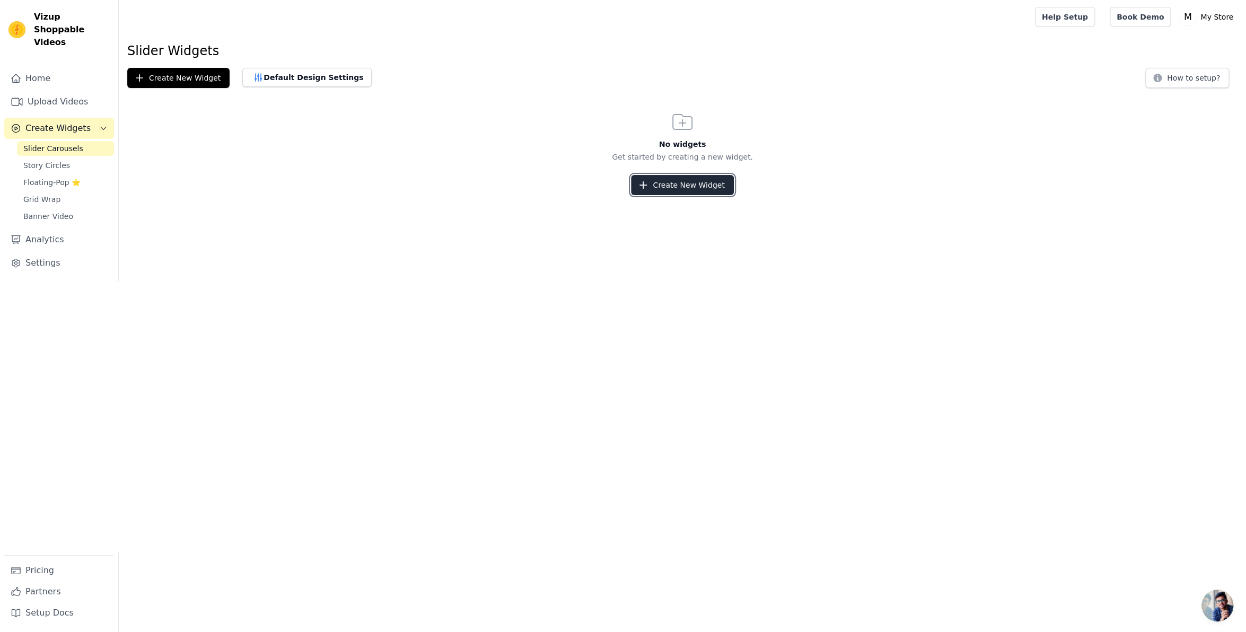
click at [683, 187] on button "Create New Widget" at bounding box center [682, 185] width 102 height 20
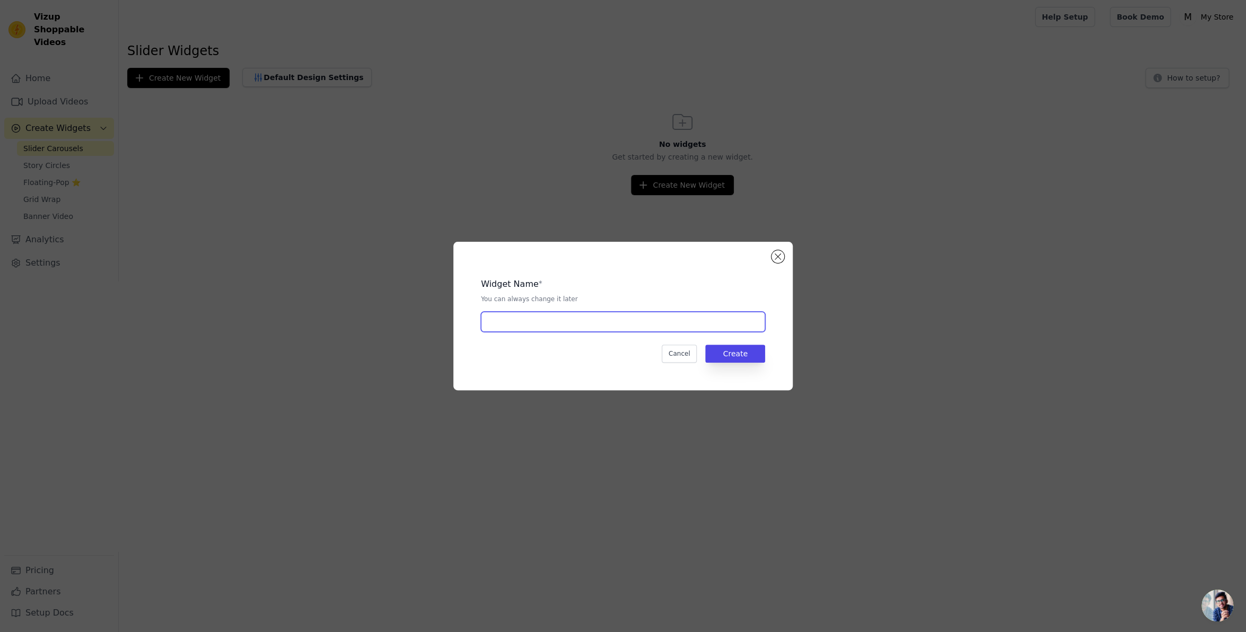
click at [634, 320] on input "text" at bounding box center [623, 322] width 284 height 20
click at [778, 258] on button "Close modal" at bounding box center [777, 256] width 13 height 13
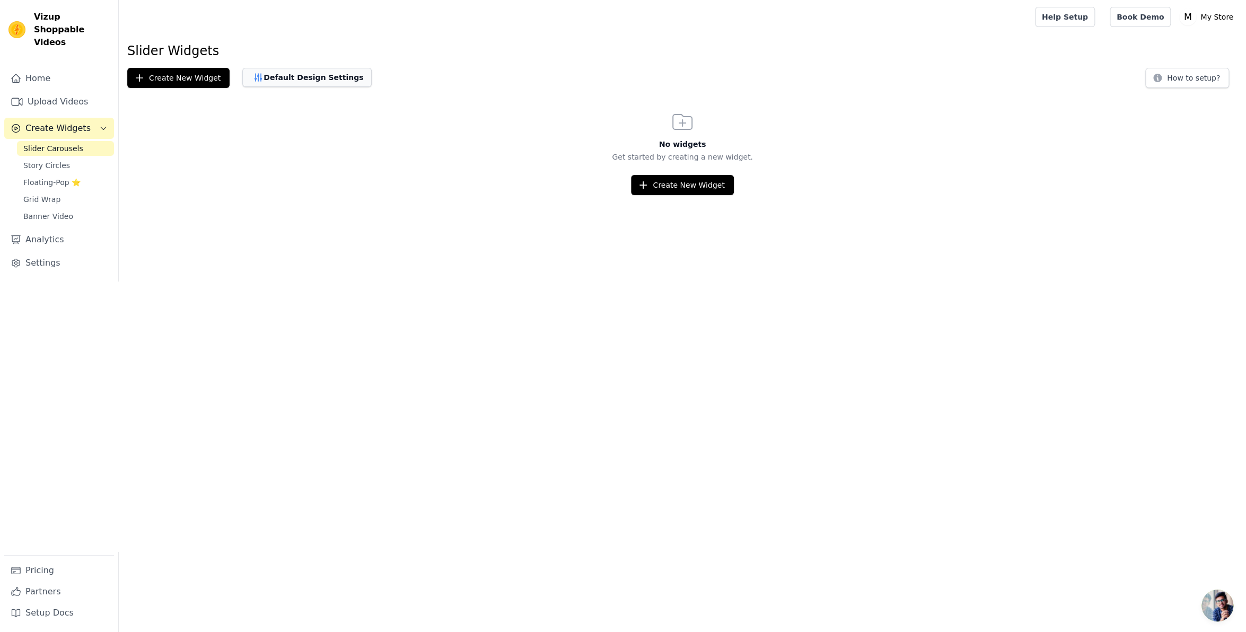
click at [318, 72] on button "Default Design Settings" at bounding box center [306, 77] width 129 height 19
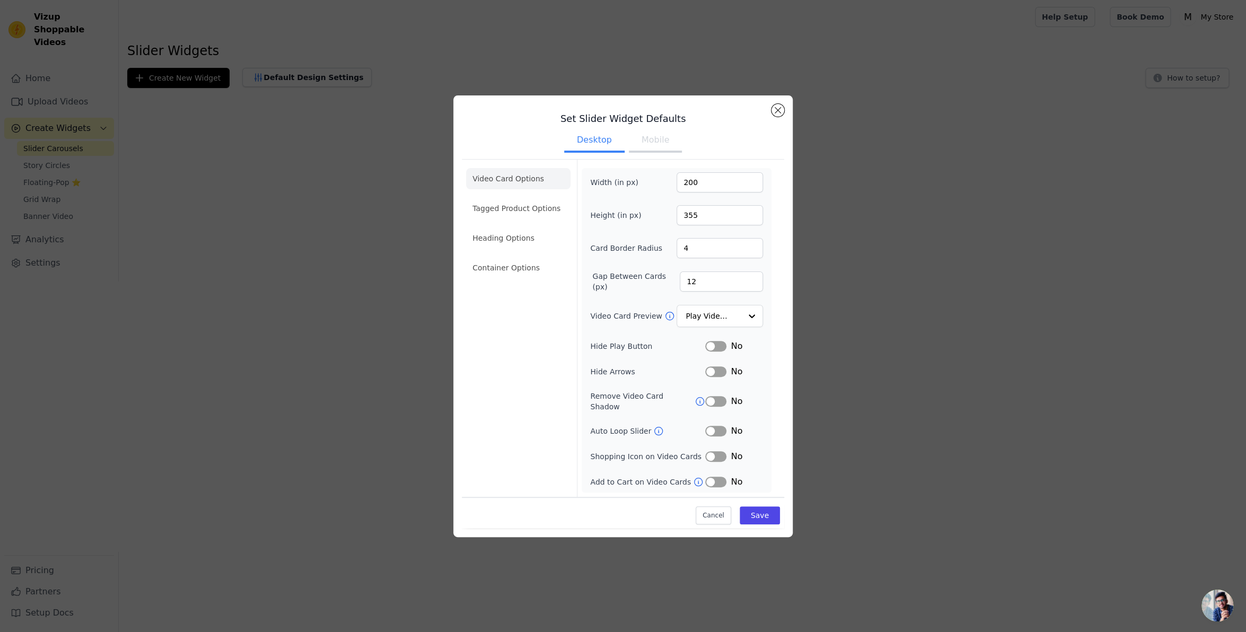
click at [659, 147] on button "Mobile" at bounding box center [655, 140] width 53 height 23
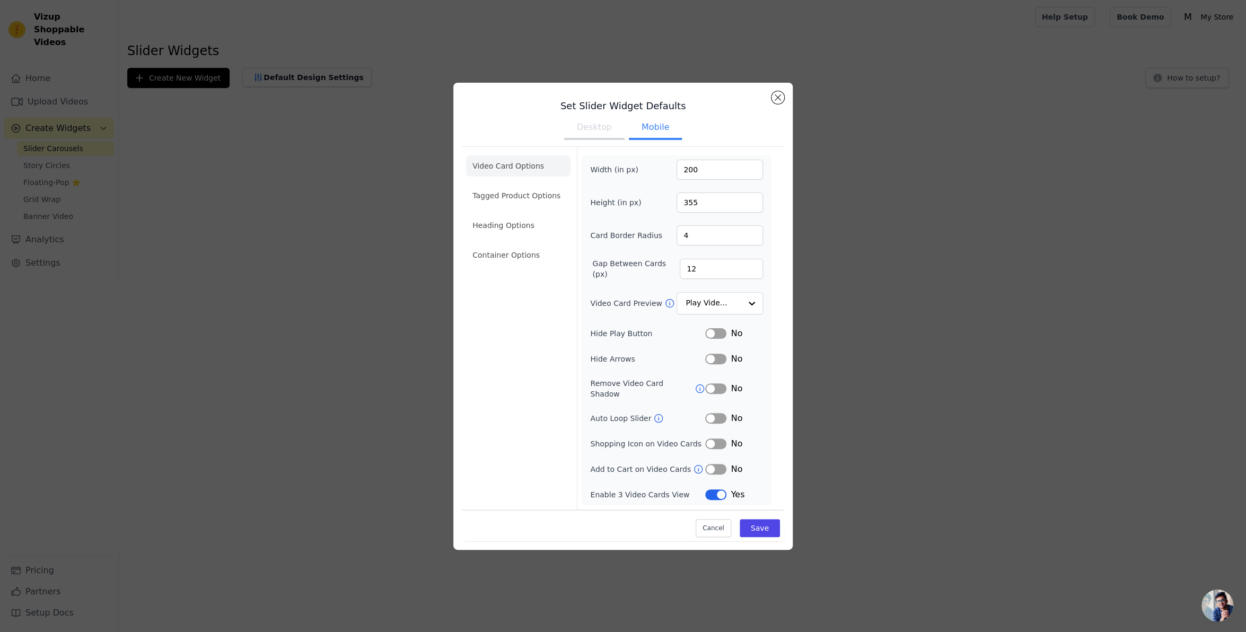
click at [606, 136] on button "Desktop" at bounding box center [594, 128] width 60 height 23
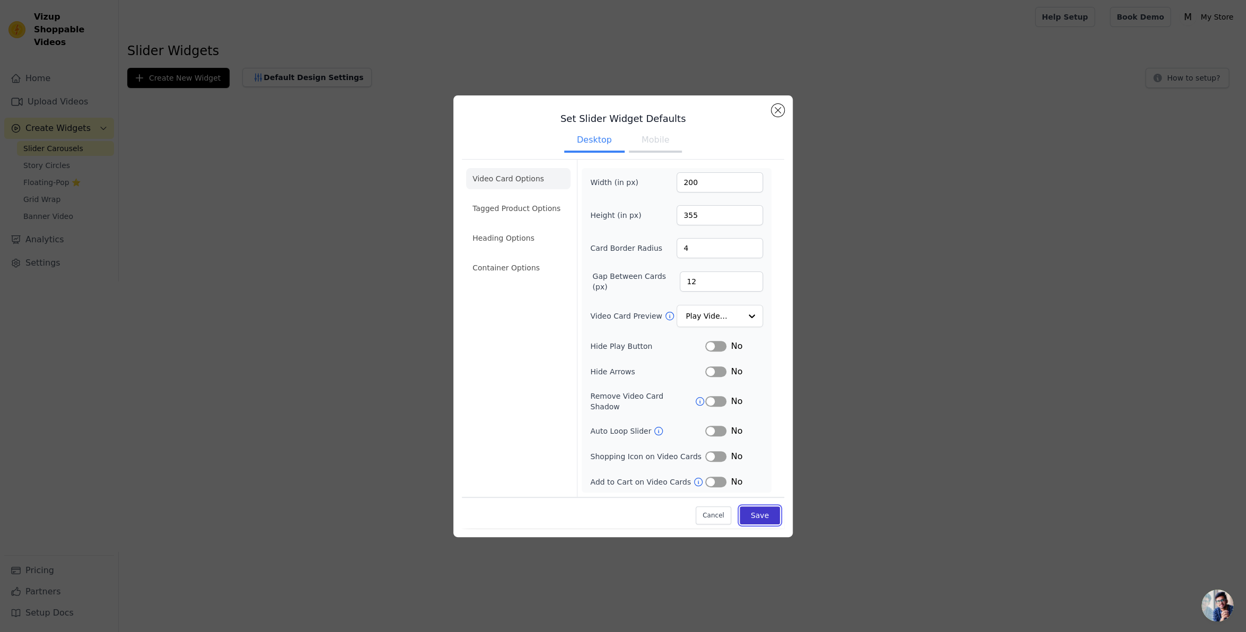
click at [761, 507] on button "Save" at bounding box center [759, 515] width 40 height 18
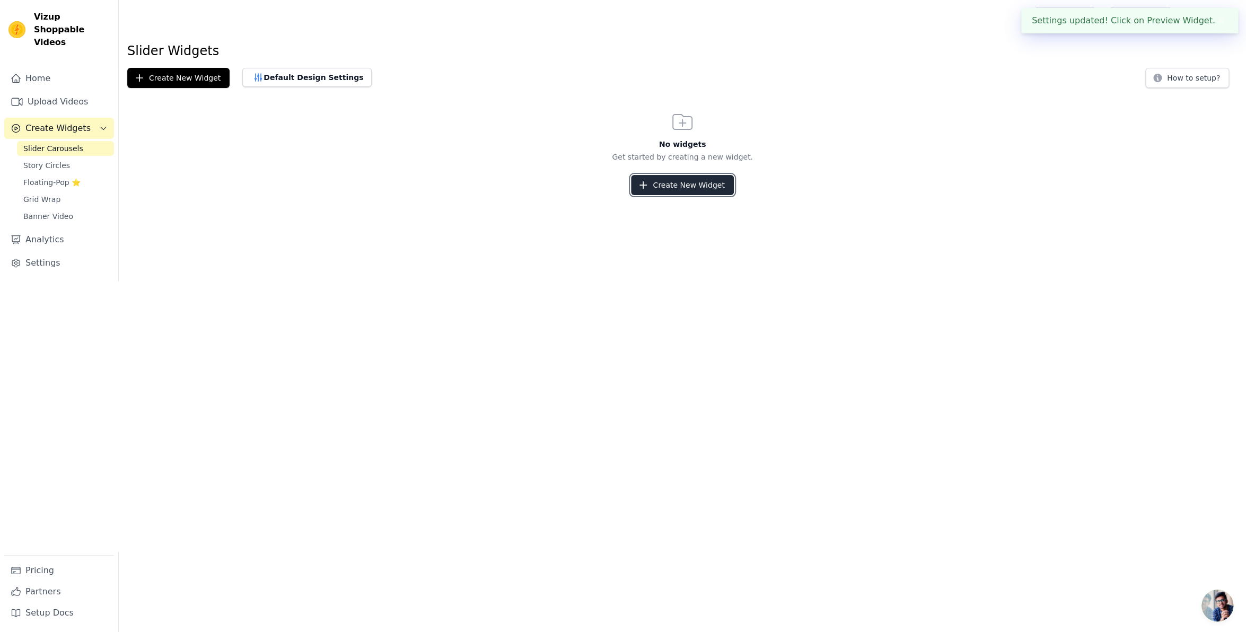
click at [704, 187] on button "Create New Widget" at bounding box center [682, 185] width 102 height 20
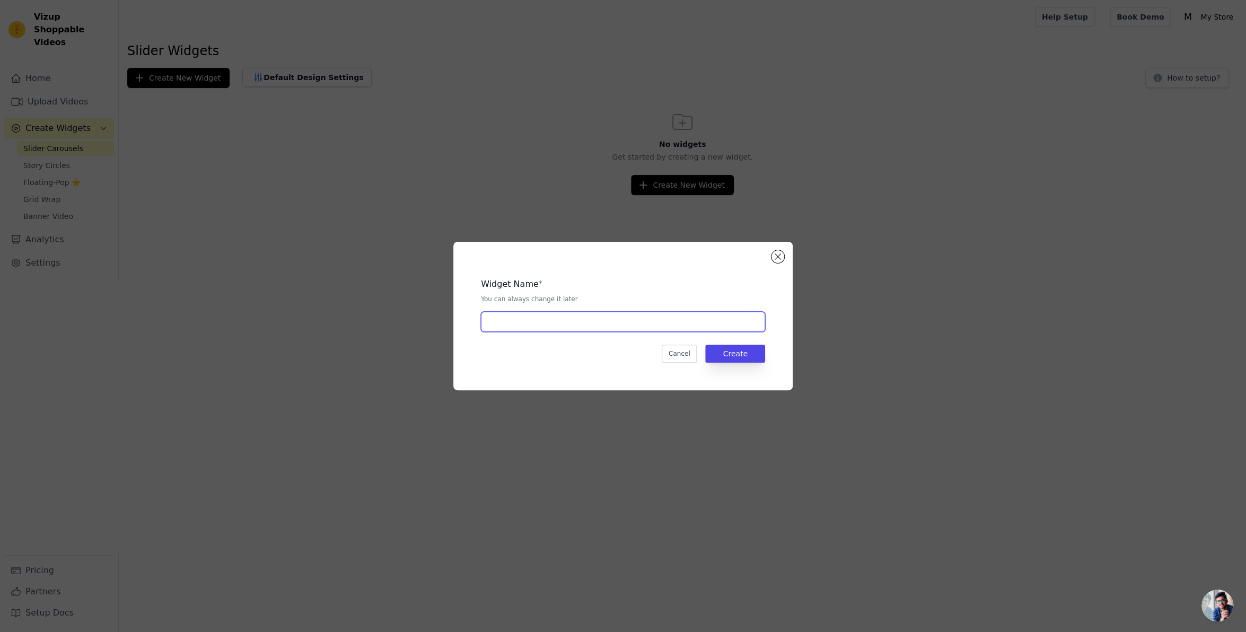
click at [577, 321] on input "text" at bounding box center [623, 322] width 284 height 20
type input "test"
click at [751, 357] on button "Create" at bounding box center [735, 354] width 60 height 18
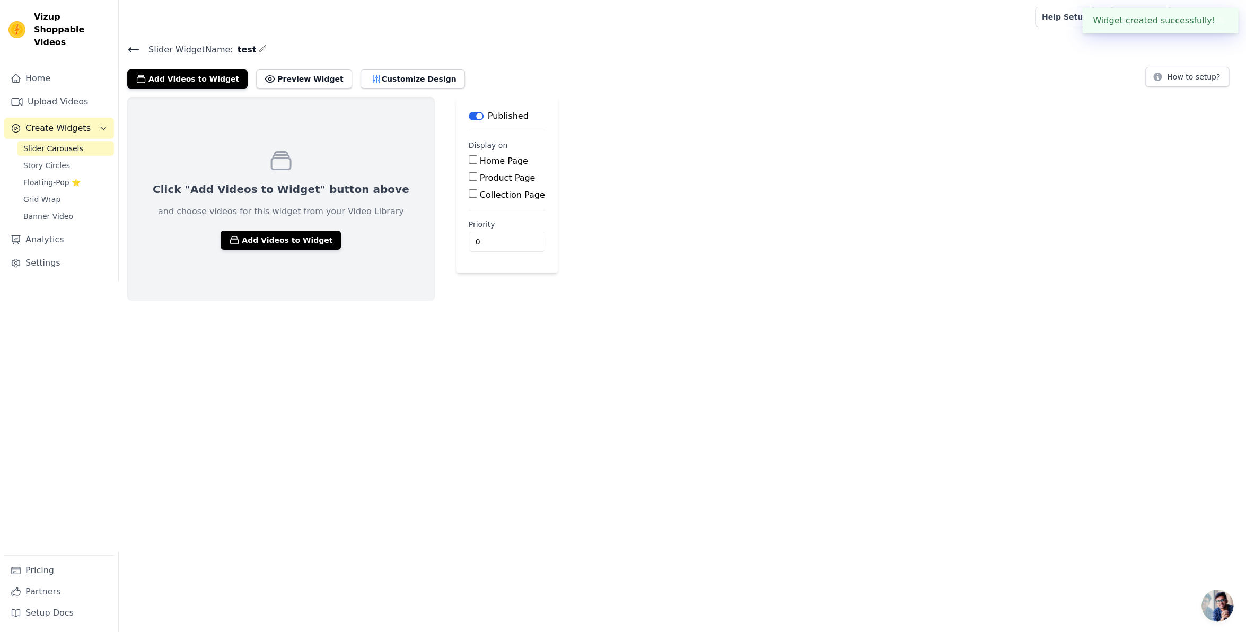
click at [480, 181] on label "Product Page" at bounding box center [508, 178] width 56 height 10
click at [469, 181] on input "Product Page" at bounding box center [473, 176] width 8 height 8
checkbox input "true"
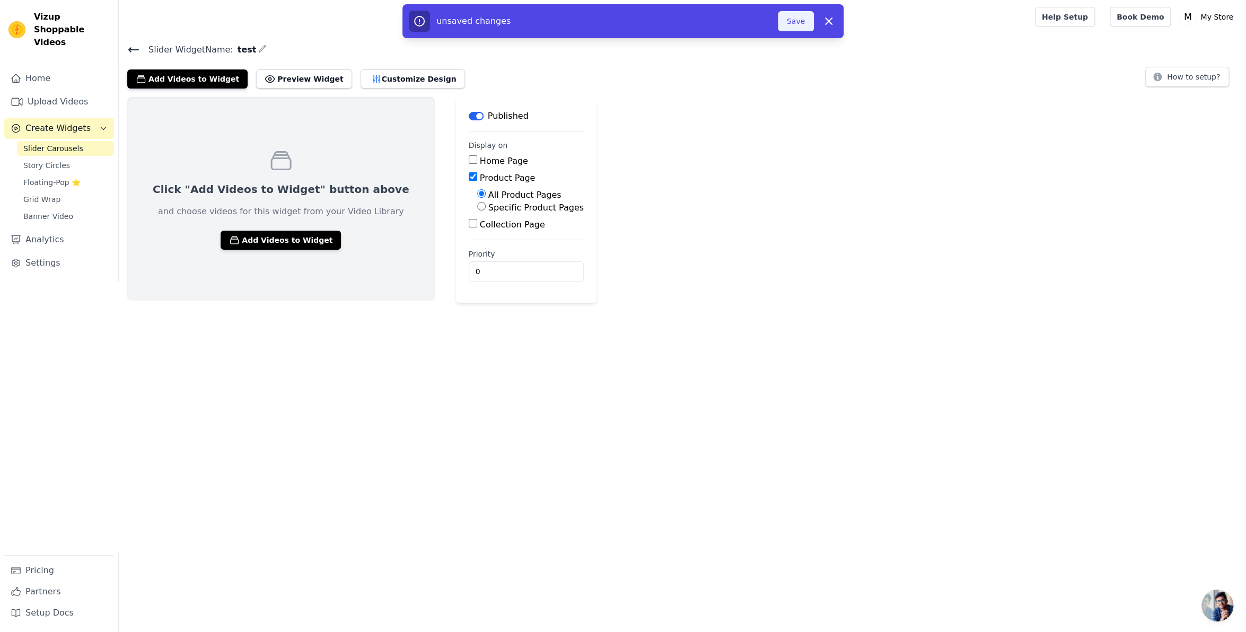
click at [799, 19] on button "Save" at bounding box center [796, 21] width 36 height 20
click at [797, 25] on button "Save" at bounding box center [796, 21] width 36 height 20
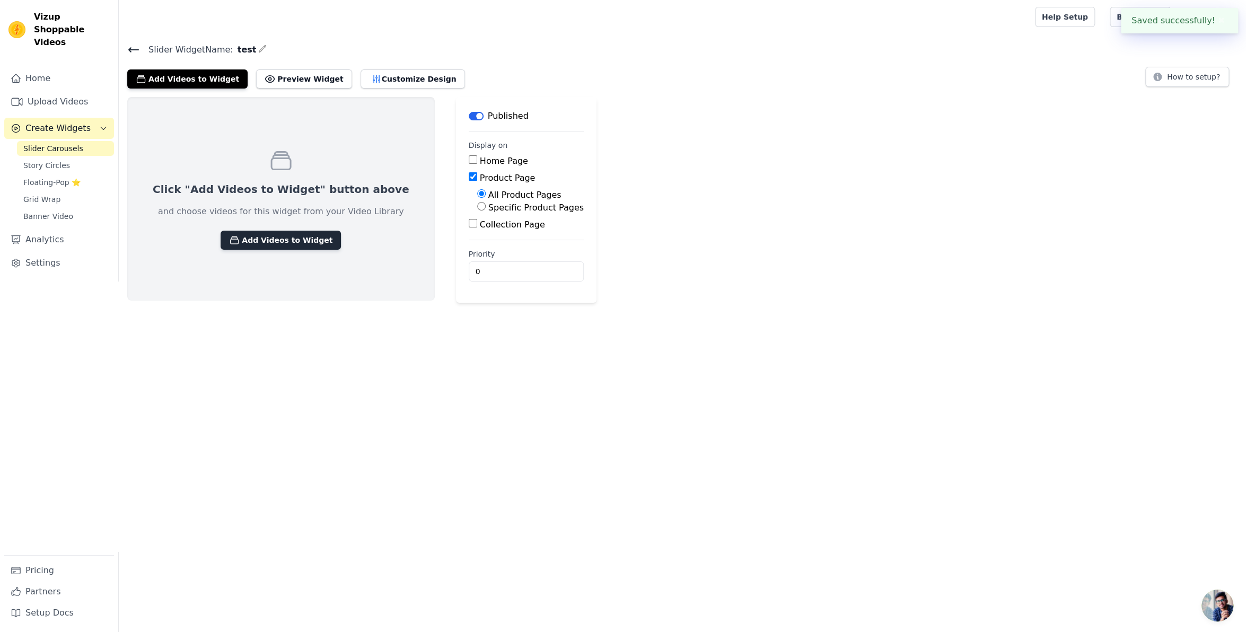
click at [270, 242] on button "Add Videos to Widget" at bounding box center [281, 240] width 120 height 19
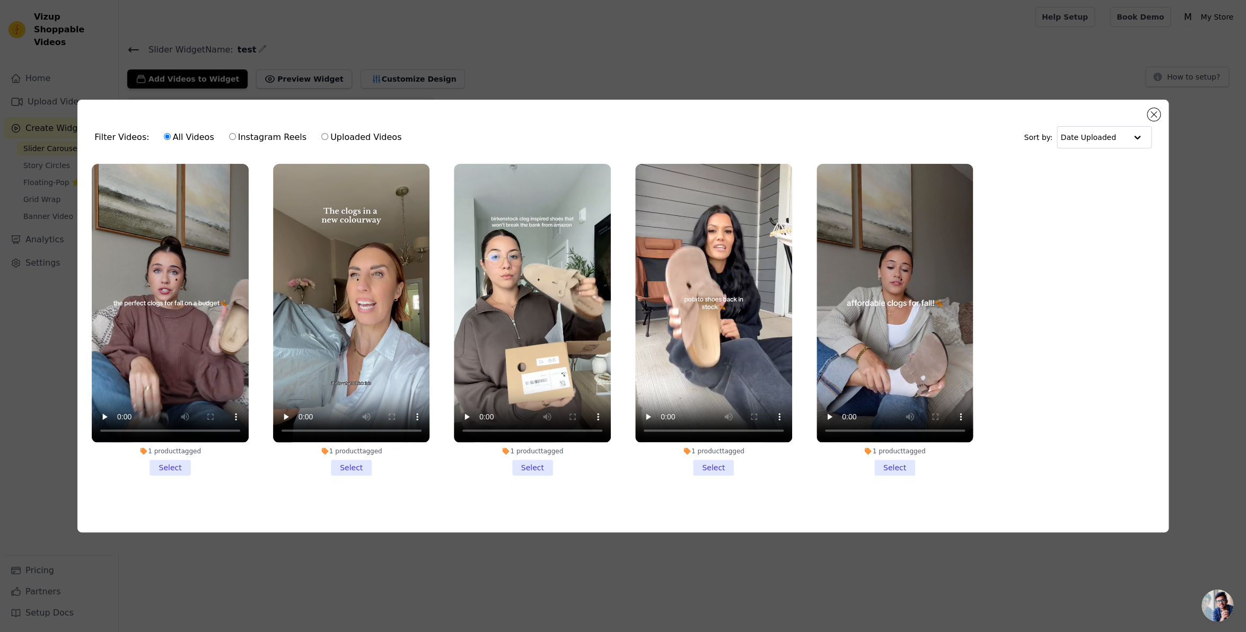
click at [177, 466] on li "1 product tagged Select" at bounding box center [170, 319] width 157 height 311
click at [0, 0] on input "1 product tagged Select" at bounding box center [0, 0] width 0 height 0
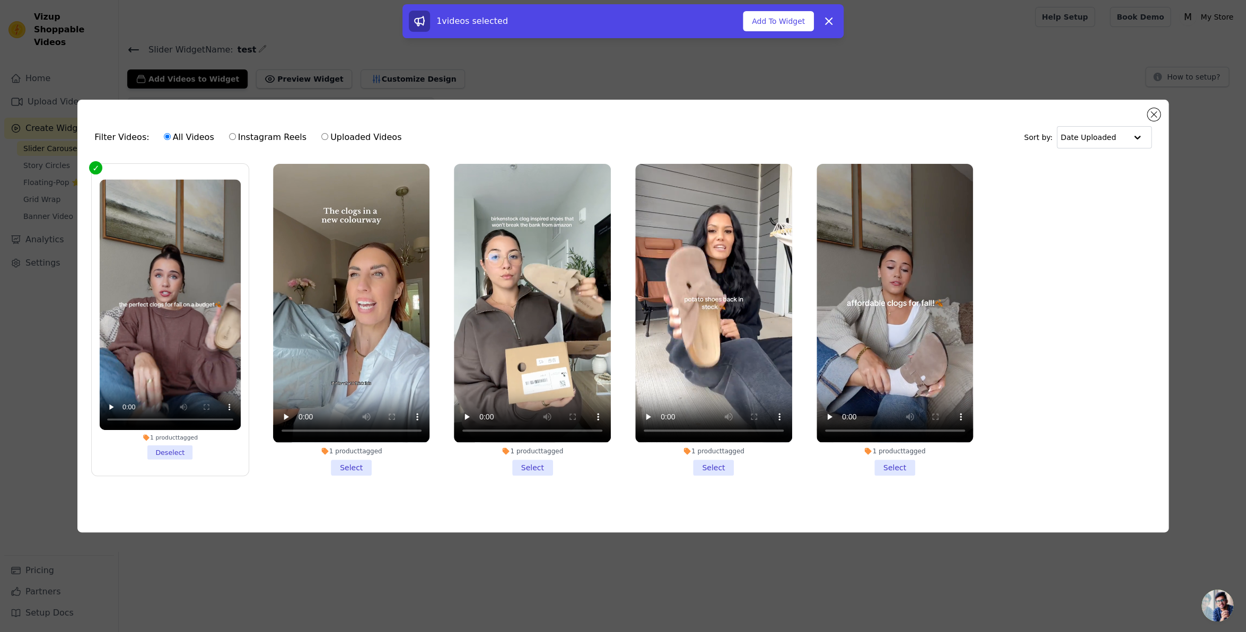
click at [524, 466] on li "1 product tagged Select" at bounding box center [532, 319] width 157 height 311
click at [0, 0] on input "1 product tagged Select" at bounding box center [0, 0] width 0 height 0
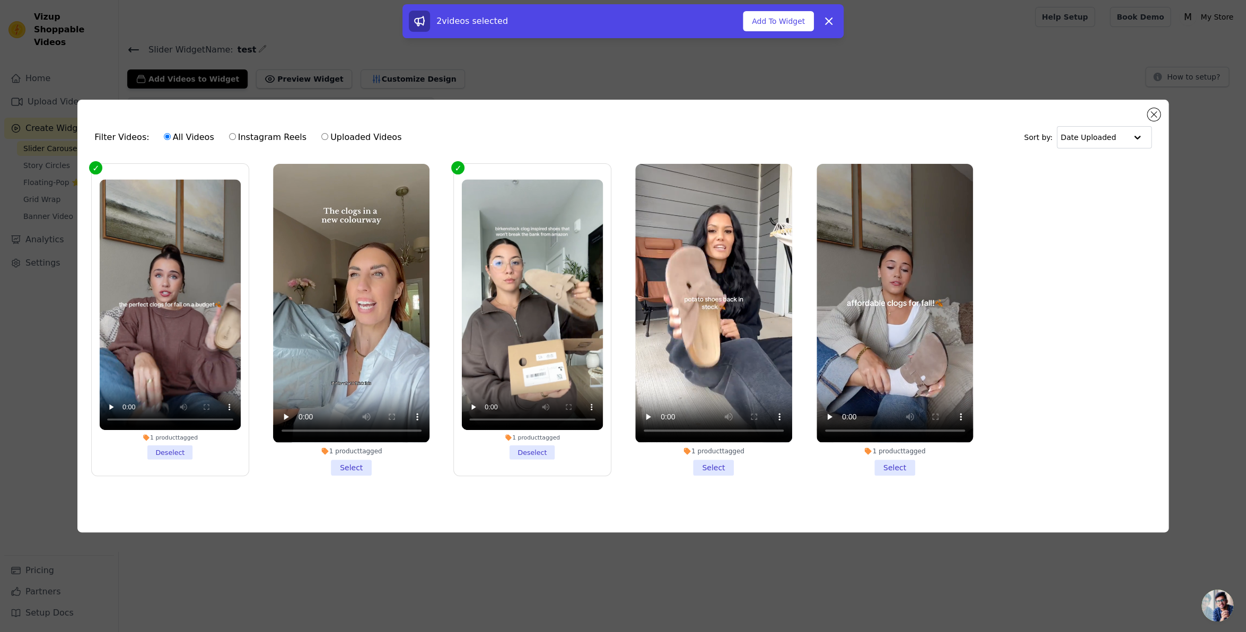
click at [709, 465] on li "1 product tagged Select" at bounding box center [713, 319] width 157 height 311
click at [0, 0] on input "1 product tagged Select" at bounding box center [0, 0] width 0 height 0
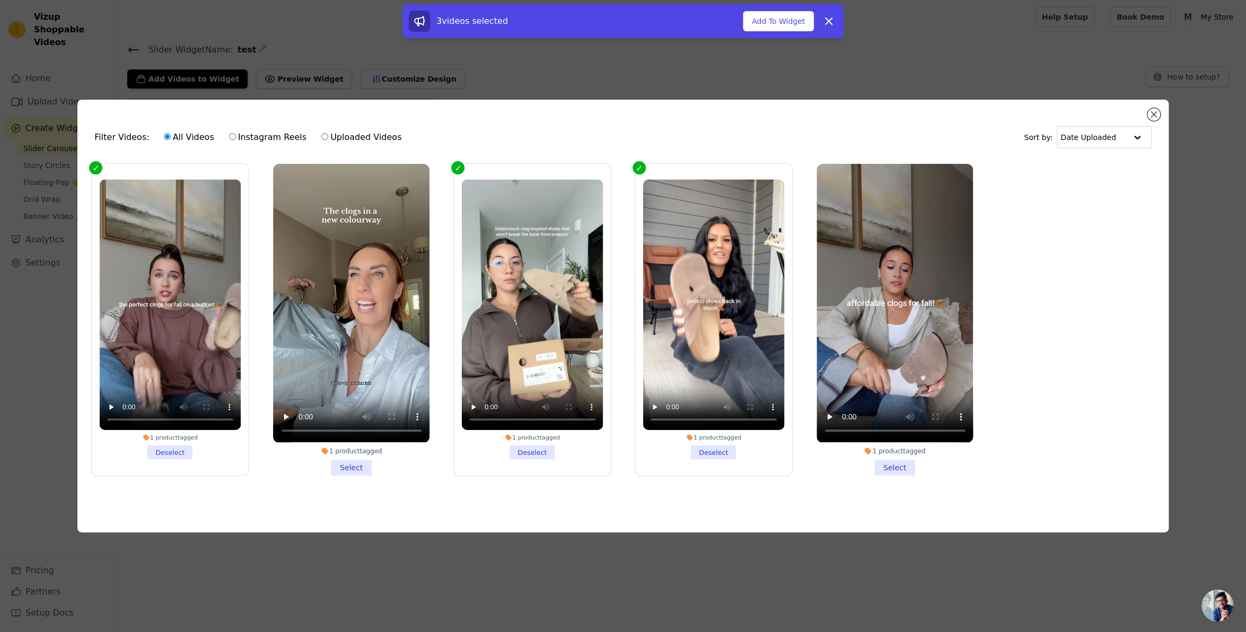
click at [888, 464] on li "1 product tagged Select" at bounding box center [894, 319] width 157 height 311
click at [0, 0] on input "1 product tagged Select" at bounding box center [0, 0] width 0 height 0
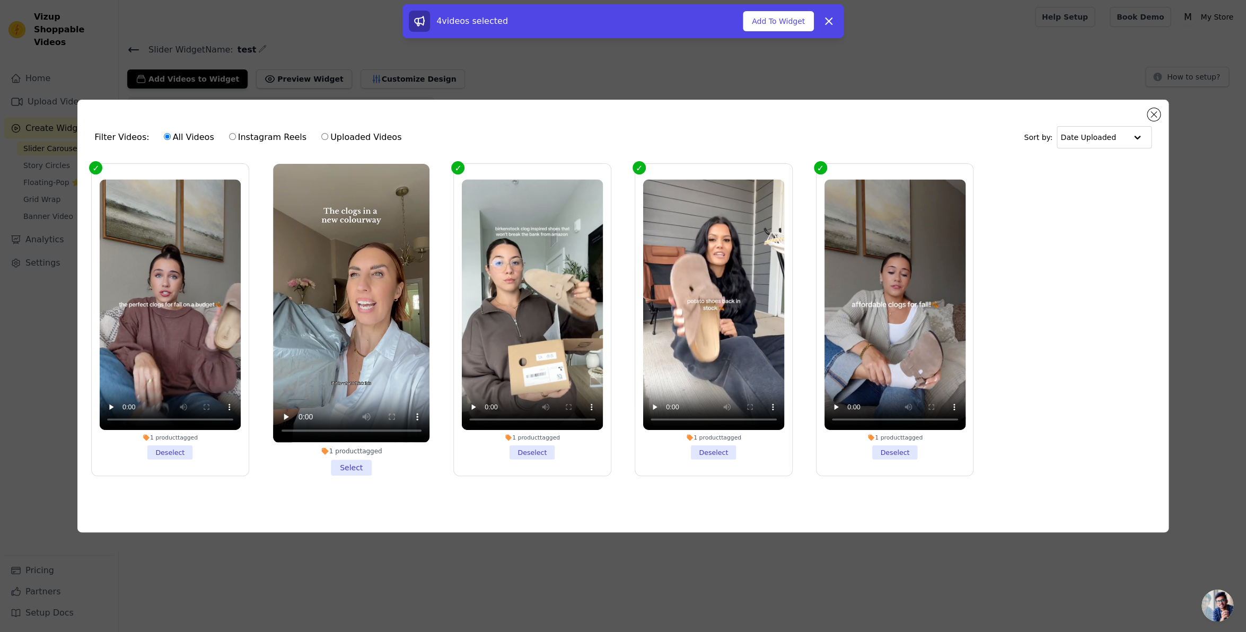
drag, startPoint x: 355, startPoint y: 460, endPoint x: 360, endPoint y: 458, distance: 6.2
click at [355, 460] on li "1 product tagged Select" at bounding box center [351, 319] width 157 height 311
click at [0, 0] on input "1 product tagged Select" at bounding box center [0, 0] width 0 height 0
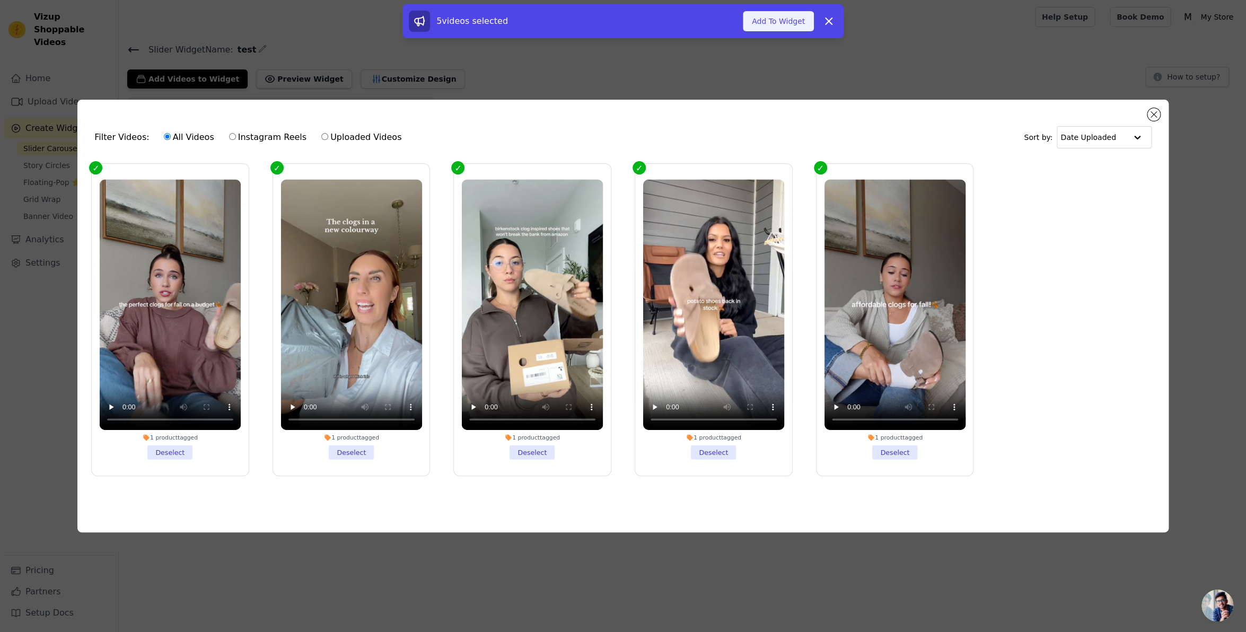
click at [769, 24] on button "Add To Widget" at bounding box center [778, 21] width 71 height 20
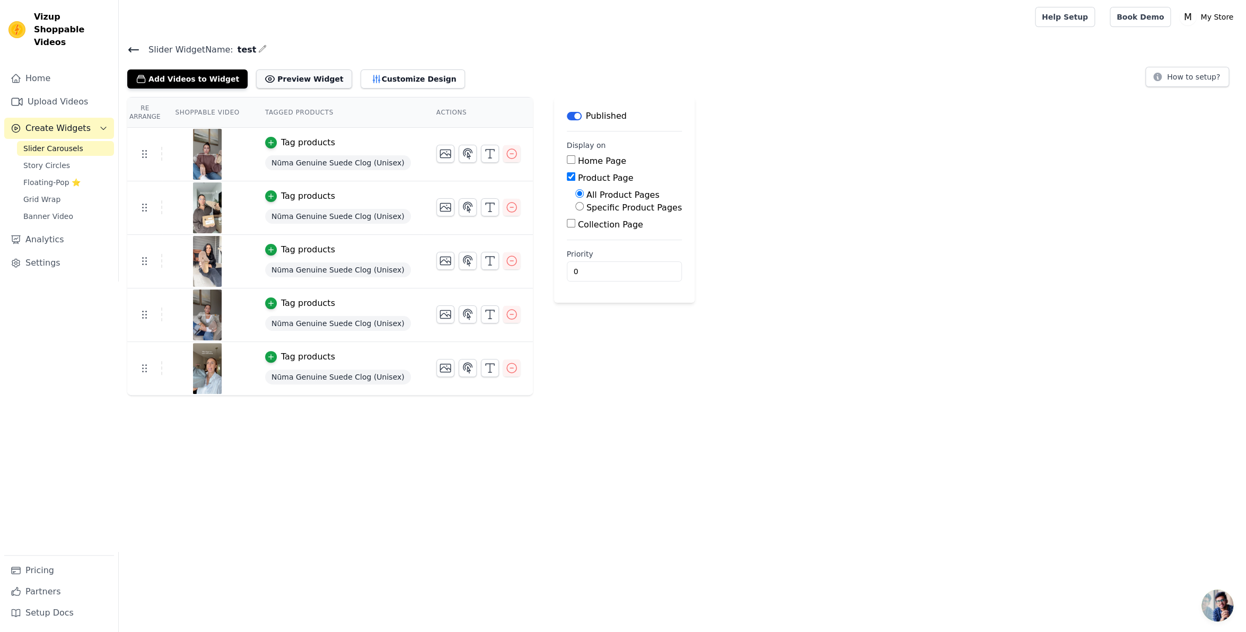
click at [295, 78] on button "Preview Widget" at bounding box center [303, 78] width 95 height 19
click at [360, 81] on button "Customize Design" at bounding box center [412, 78] width 104 height 19
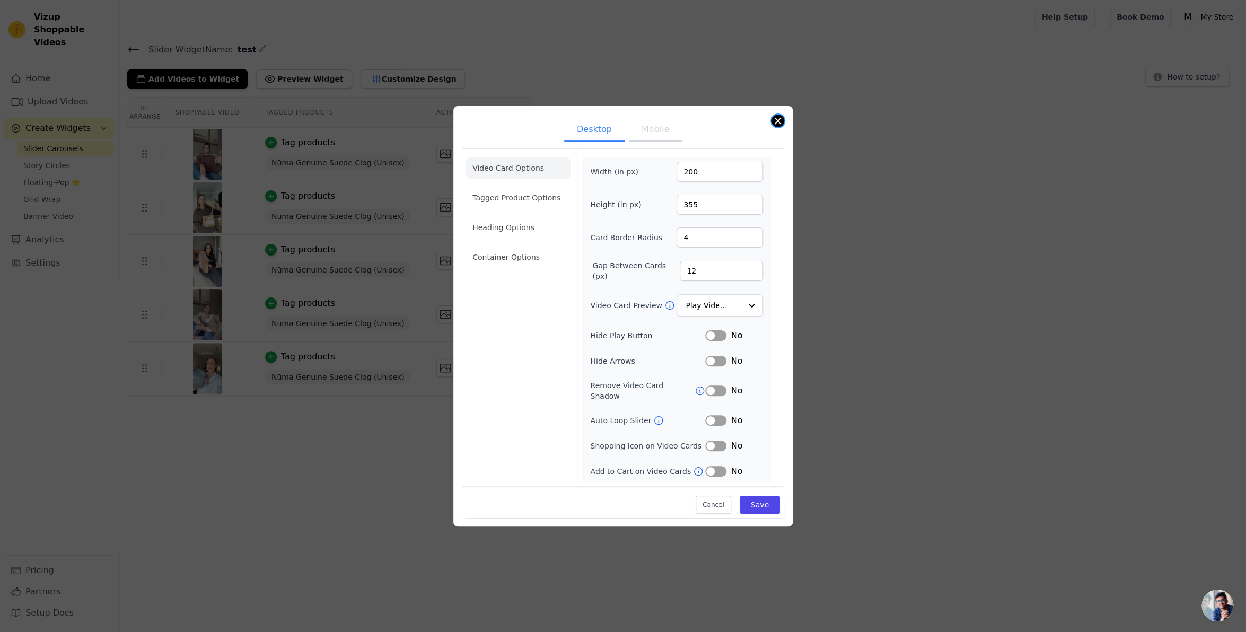
click at [777, 126] on button "Close modal" at bounding box center [777, 120] width 13 height 13
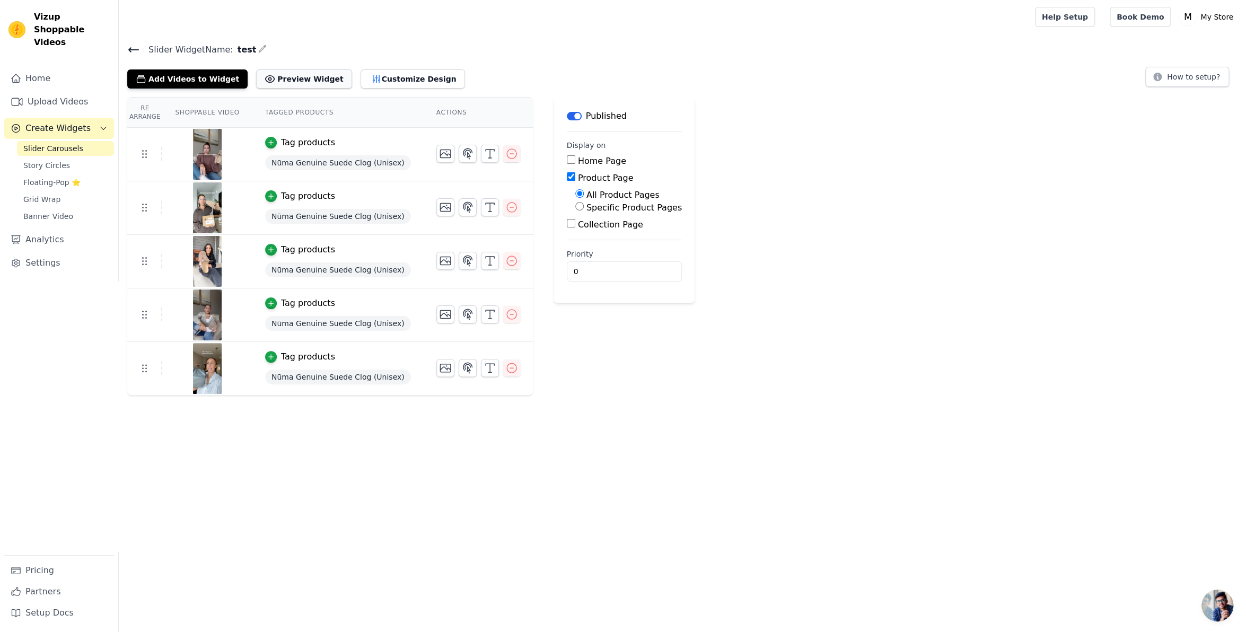
click at [298, 71] on button "Preview Widget" at bounding box center [303, 78] width 95 height 19
click at [360, 77] on button "Customize Design" at bounding box center [412, 78] width 104 height 19
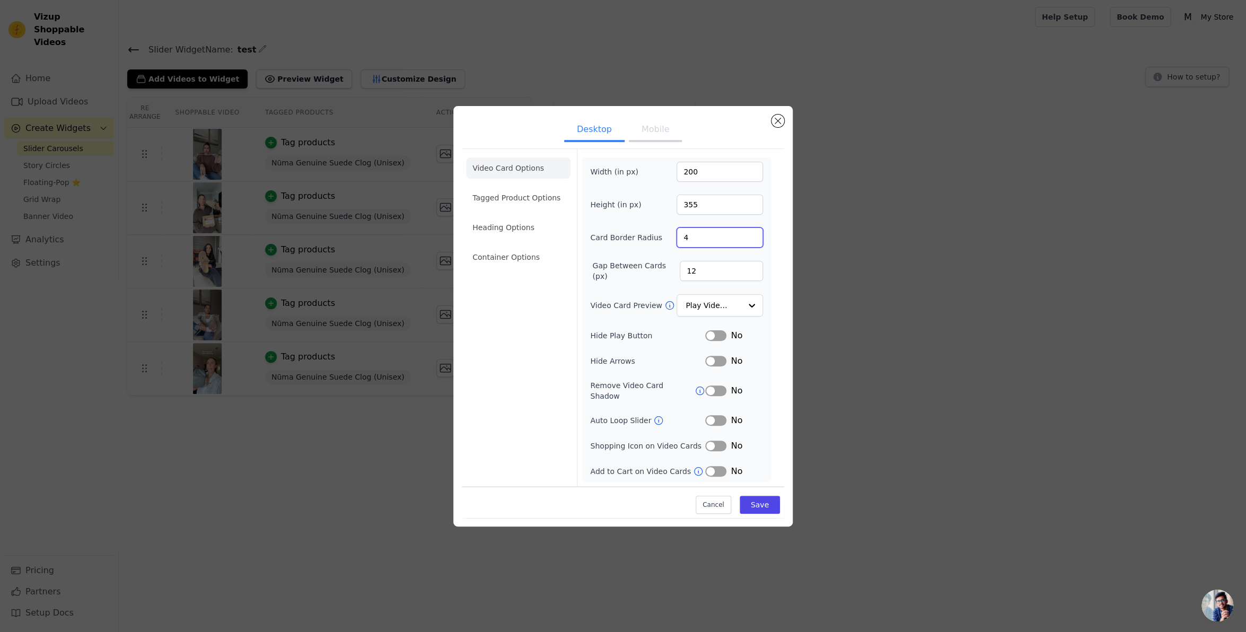
click at [712, 244] on input "4" at bounding box center [719, 237] width 86 height 20
click at [722, 306] on input "Video Card Preview" at bounding box center [713, 305] width 55 height 21
click at [778, 295] on div "Video Card Options Tagged Product Options Heading Options Container Options Wid…" at bounding box center [623, 317] width 322 height 338
click at [705, 201] on input "355" at bounding box center [719, 205] width 86 height 20
type input "360"
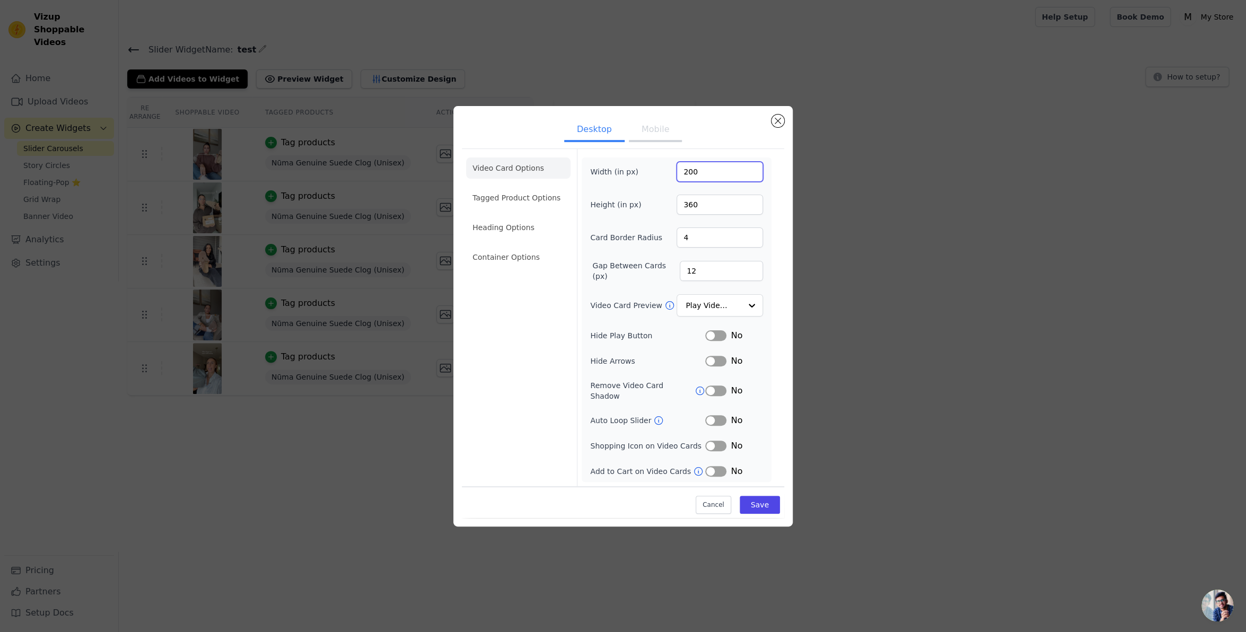
click at [719, 179] on input "200" at bounding box center [719, 172] width 86 height 20
type input "210"
click at [718, 337] on button "Label" at bounding box center [715, 335] width 21 height 11
click at [719, 365] on button "Label" at bounding box center [715, 361] width 21 height 11
click at [722, 441] on button "Label" at bounding box center [715, 445] width 21 height 11
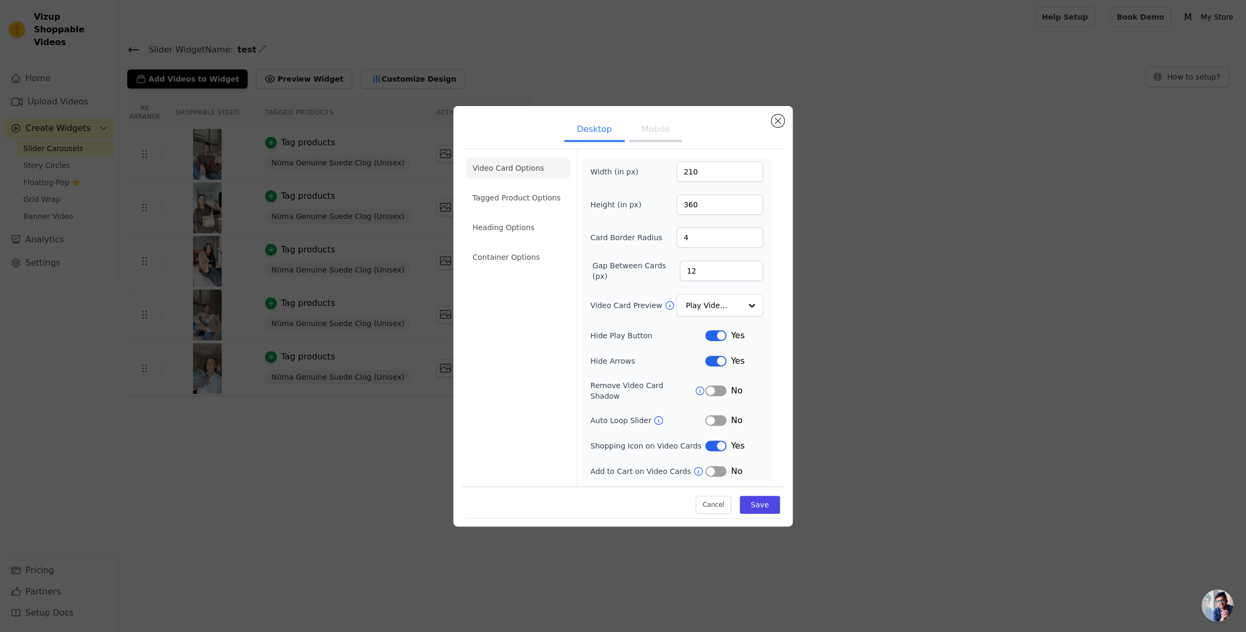
click at [721, 468] on button "Label" at bounding box center [715, 471] width 21 height 11
click at [710, 440] on button "Label" at bounding box center [715, 445] width 21 height 11
click at [716, 440] on button "Label" at bounding box center [715, 445] width 21 height 11
click at [765, 496] on button "Save" at bounding box center [759, 505] width 40 height 18
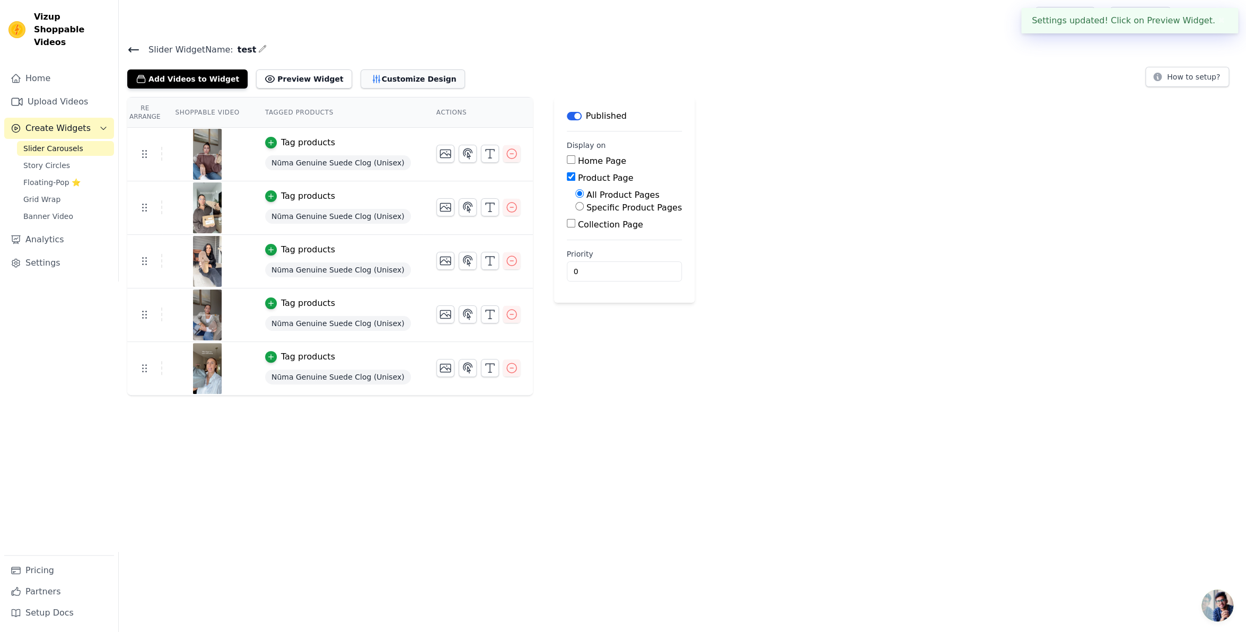
click at [377, 80] on button "Customize Design" at bounding box center [412, 78] width 104 height 19
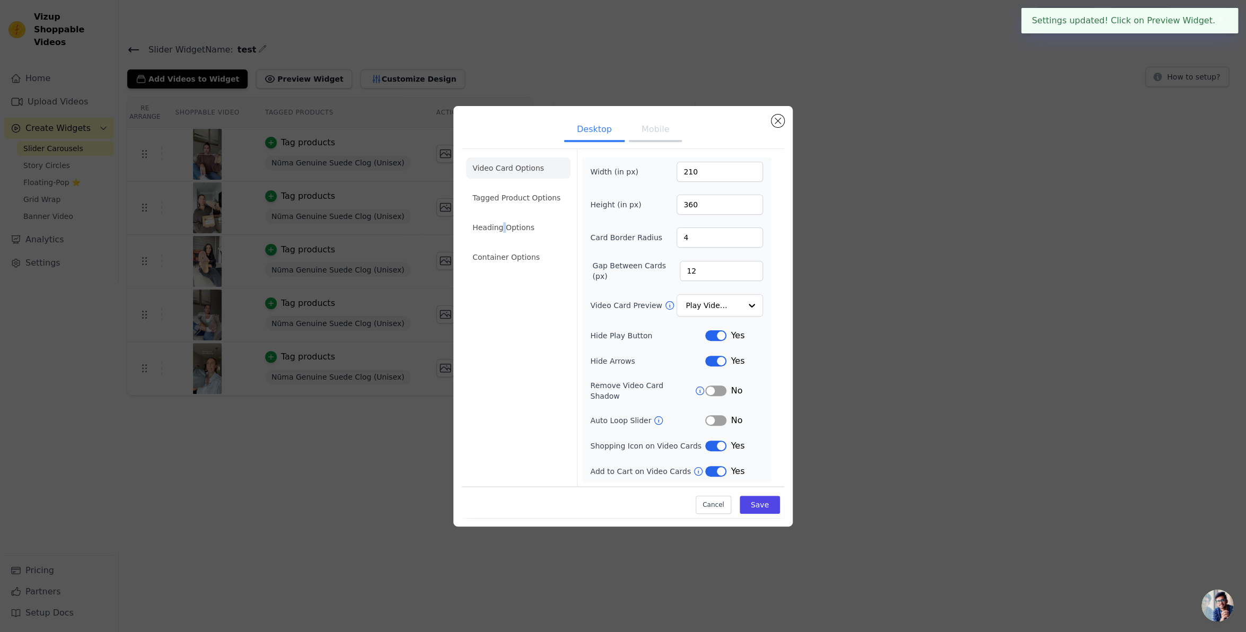
click at [501, 230] on li "Heading Options" at bounding box center [518, 227] width 104 height 21
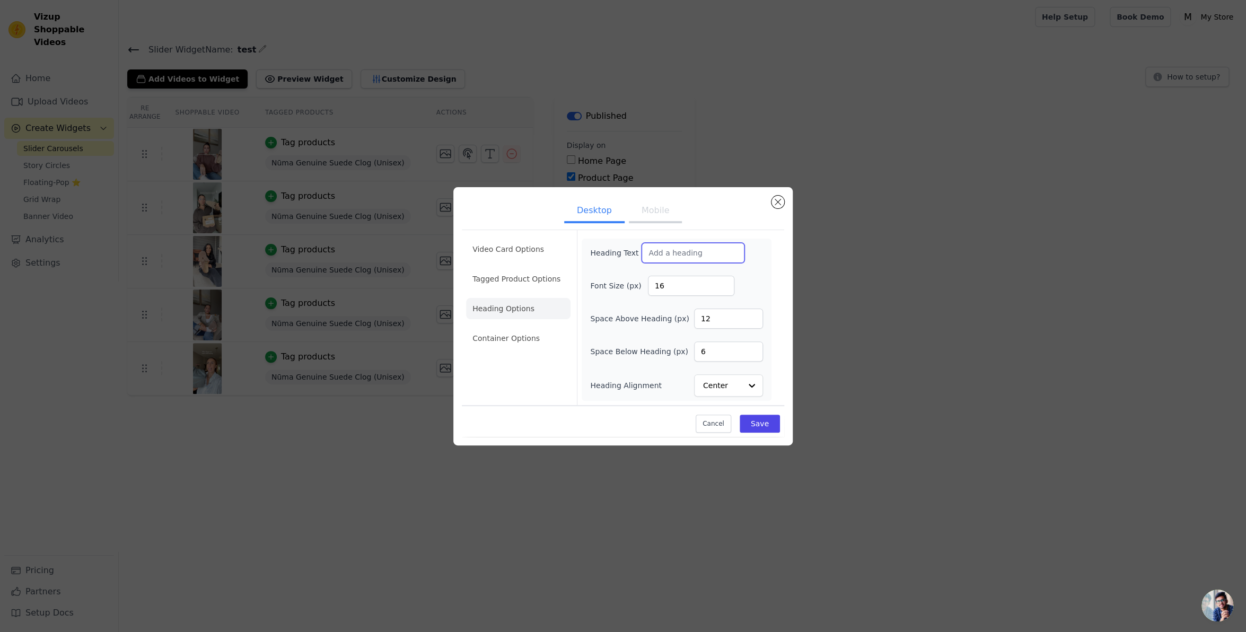
click at [684, 249] on input "Heading Text" at bounding box center [692, 253] width 103 height 20
click at [685, 285] on input "16" at bounding box center [691, 286] width 86 height 20
click at [684, 245] on input "Heading Text" at bounding box center [692, 253] width 103 height 20
type input "h"
click at [707, 252] on input "Customers Love" at bounding box center [692, 253] width 103 height 20
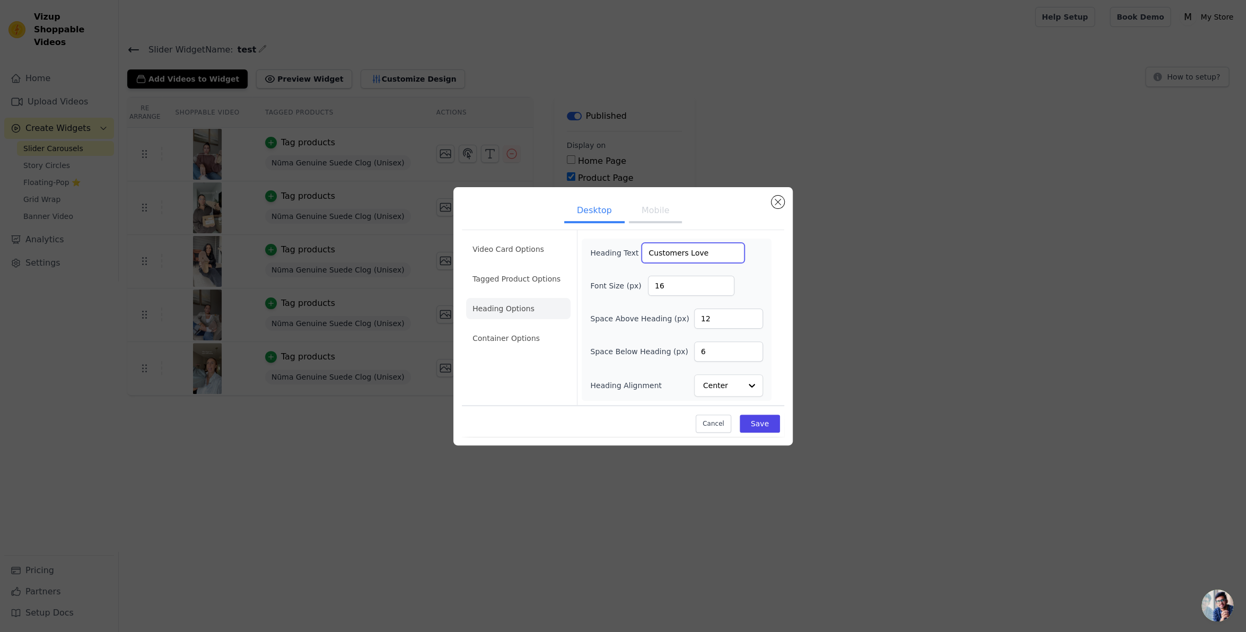
paste input "Nūma"
type input "Customers Love Nūma Clogs"
click at [703, 277] on input "16" at bounding box center [691, 286] width 86 height 20
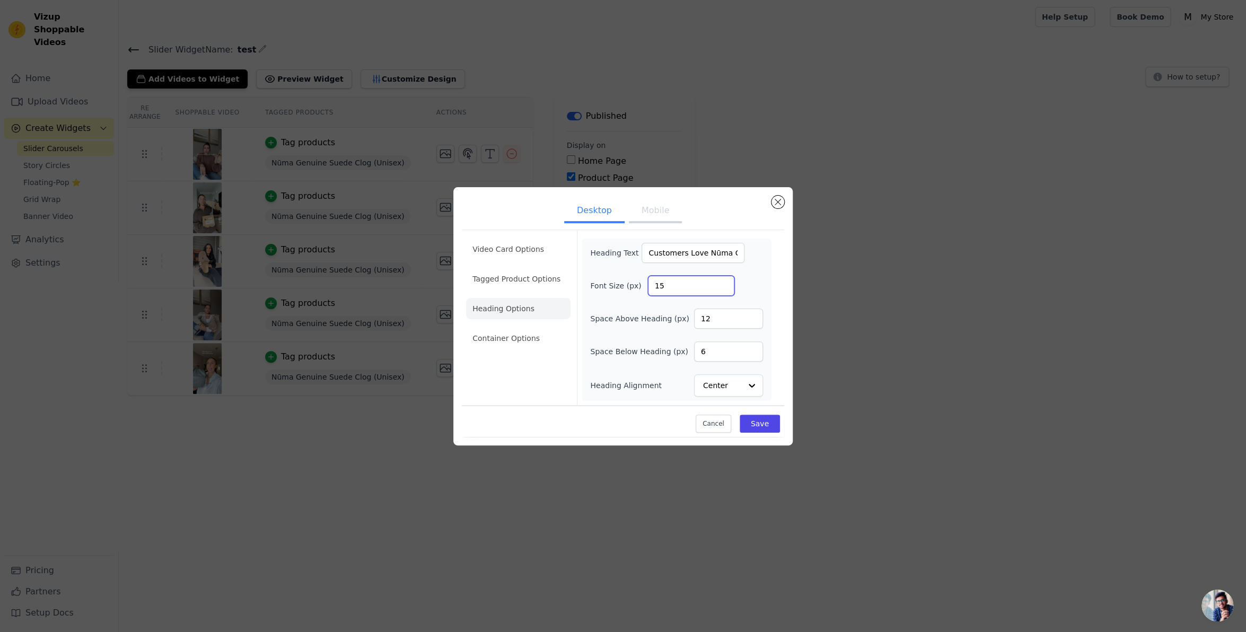
type input "15"
click at [724, 287] on input "15" at bounding box center [691, 286] width 86 height 20
click at [649, 207] on button "Mobile" at bounding box center [655, 211] width 53 height 23
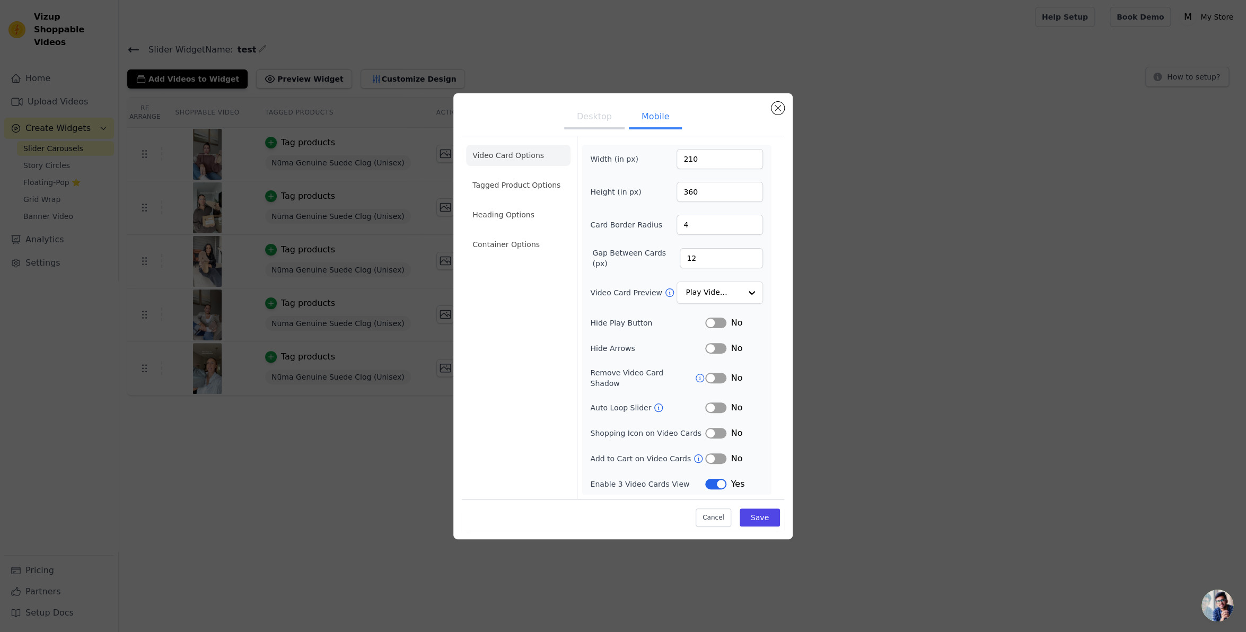
click at [508, 217] on li "Heading Options" at bounding box center [518, 214] width 104 height 21
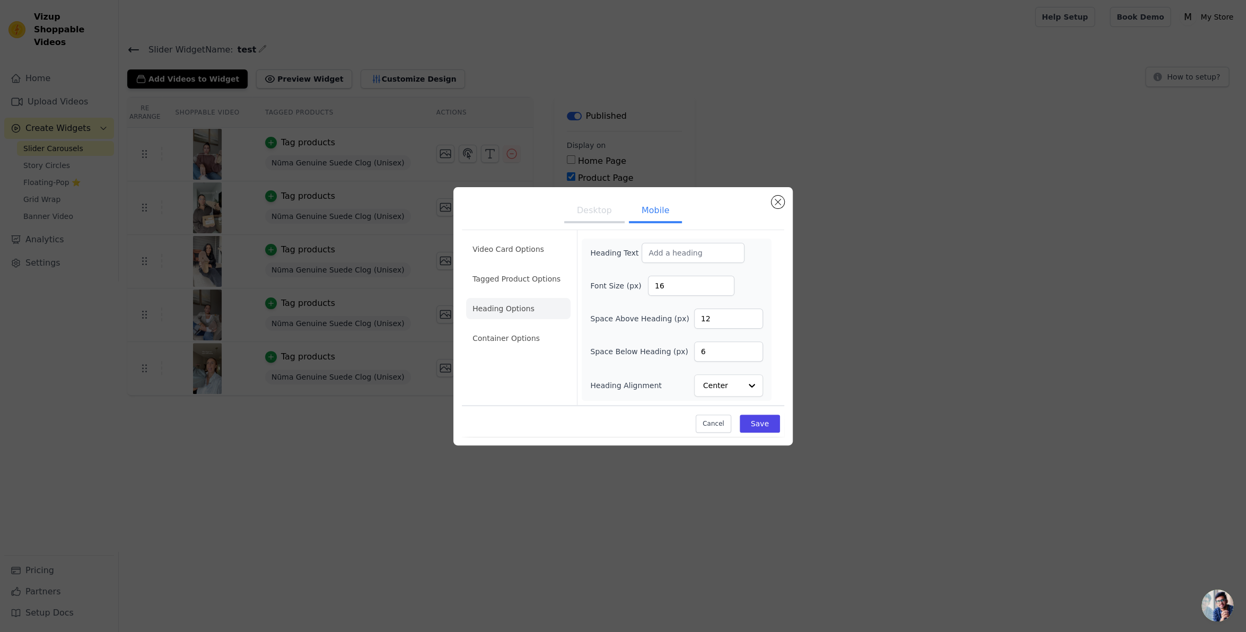
click at [608, 209] on button "Desktop" at bounding box center [594, 211] width 60 height 23
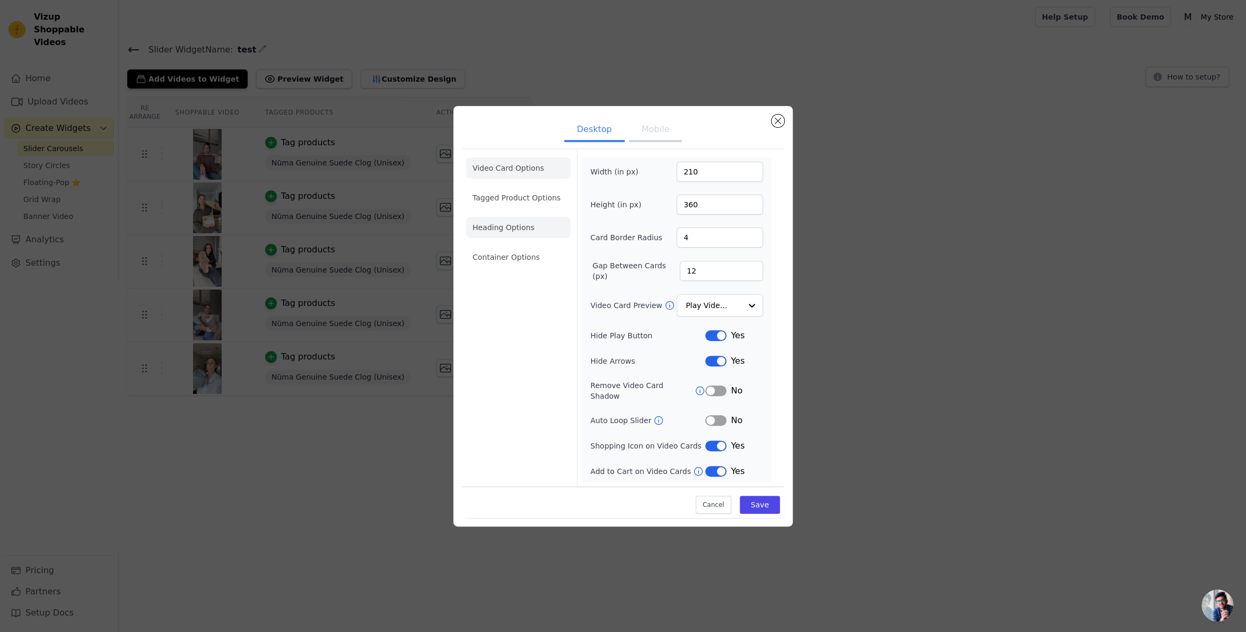
click at [510, 236] on li "Heading Options" at bounding box center [518, 227] width 104 height 21
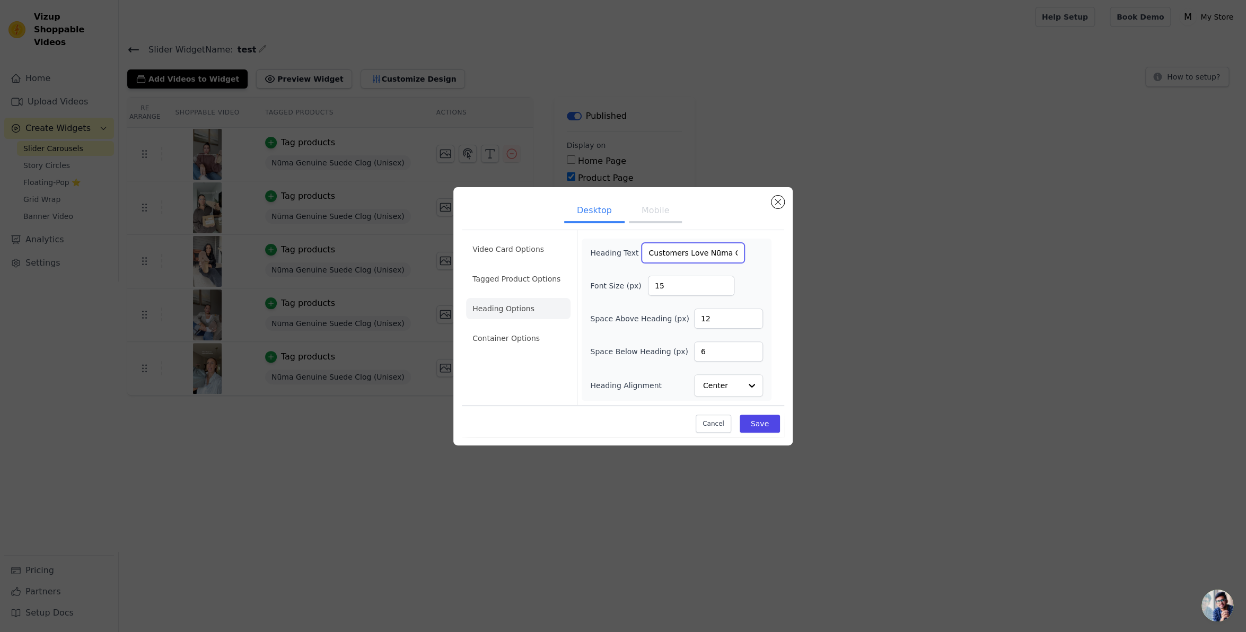
click at [681, 250] on input "Customers Love Nūma Clogs" at bounding box center [692, 253] width 103 height 20
click at [762, 422] on button "Save" at bounding box center [759, 424] width 40 height 18
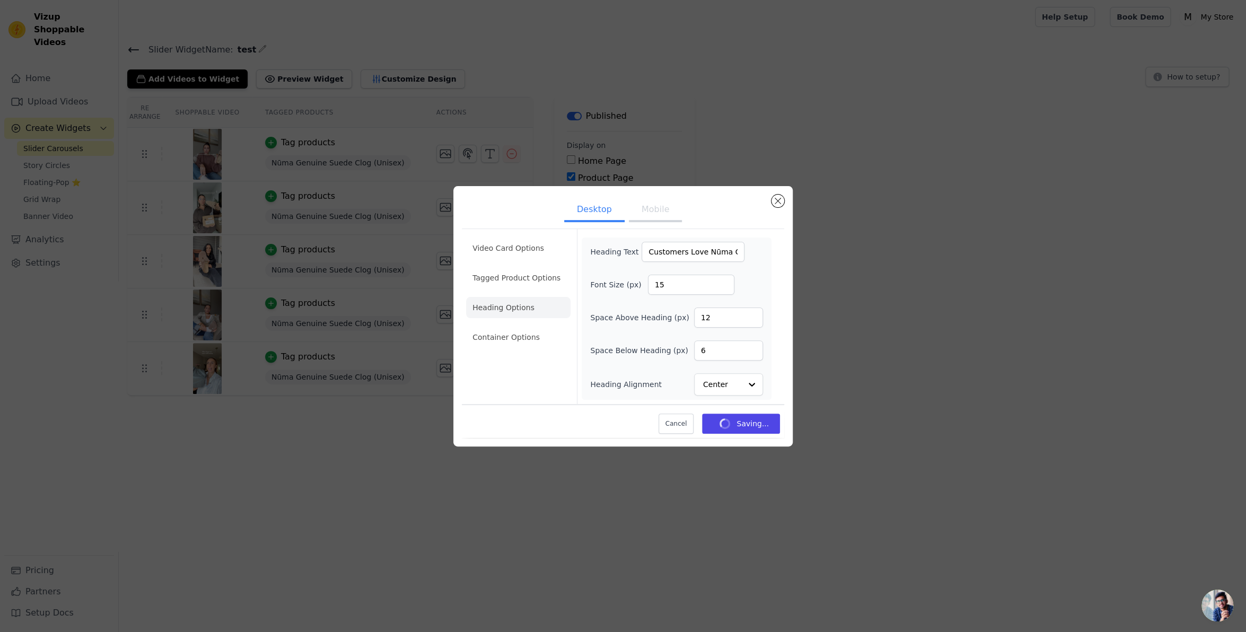
click at [659, 210] on button "Mobile" at bounding box center [655, 210] width 53 height 23
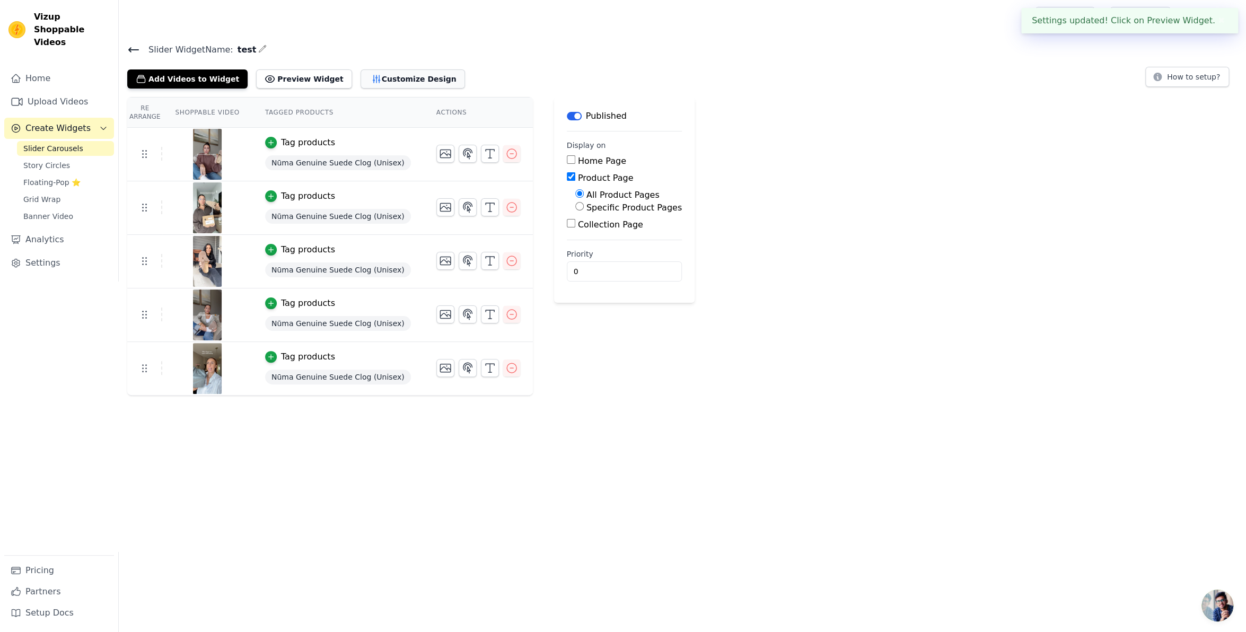
click at [368, 76] on button "Customize Design" at bounding box center [412, 78] width 104 height 19
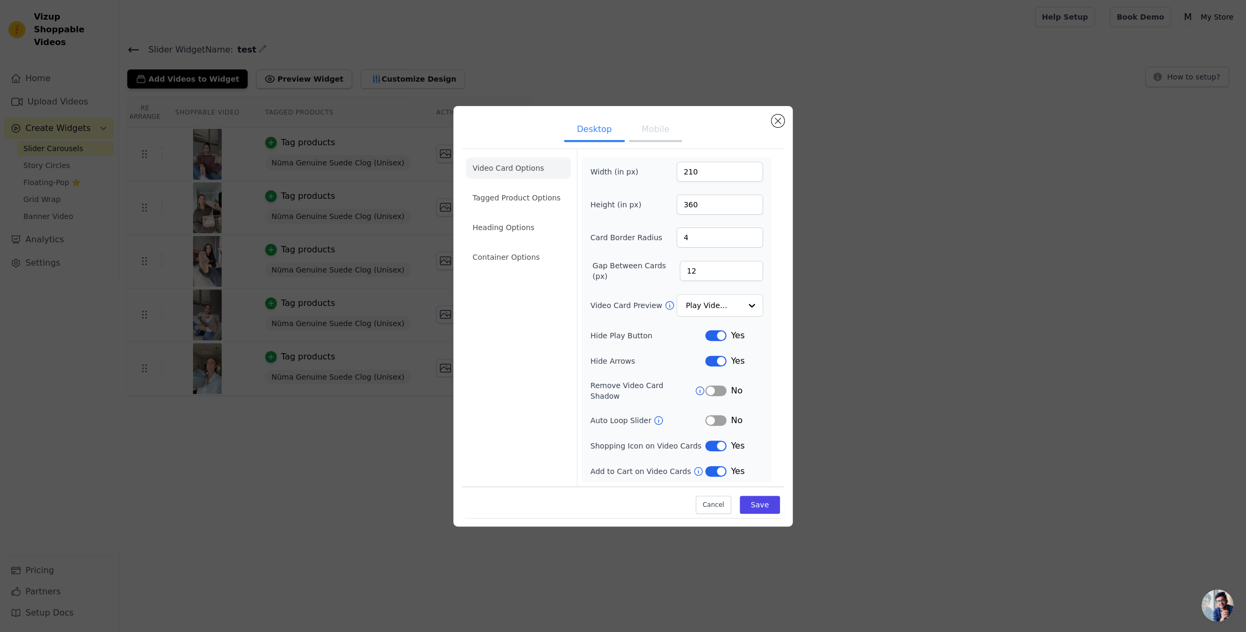
click at [647, 136] on button "Mobile" at bounding box center [655, 130] width 53 height 23
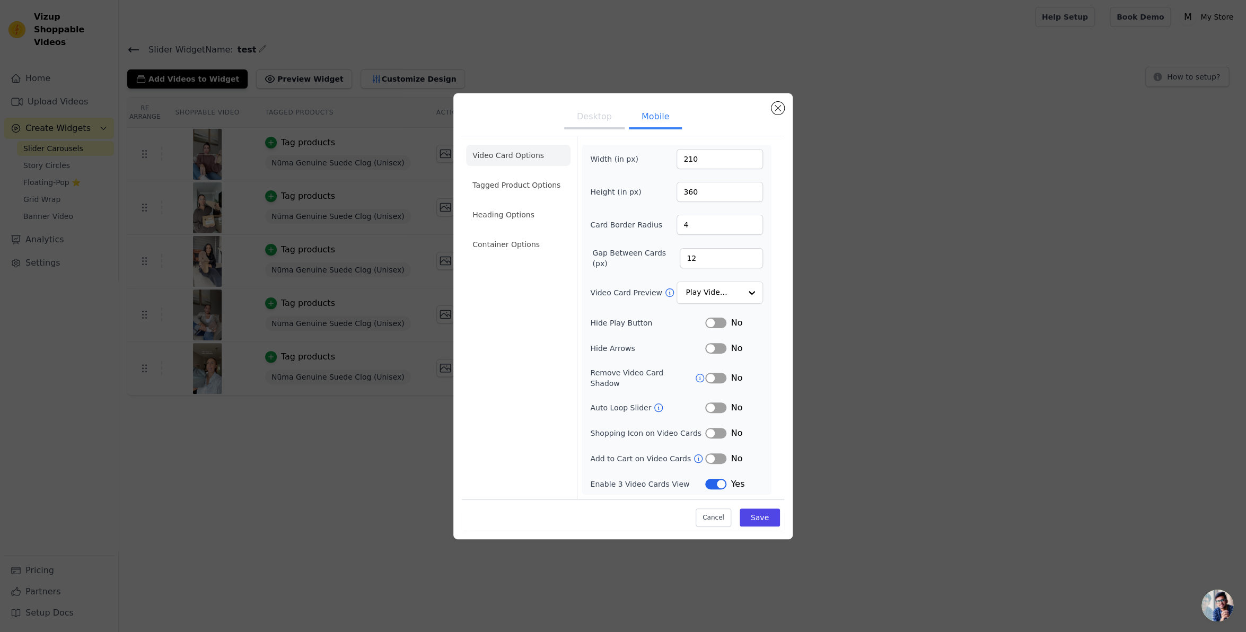
click at [723, 325] on button "Label" at bounding box center [715, 323] width 21 height 11
click at [718, 348] on button "Label" at bounding box center [715, 348] width 21 height 11
drag, startPoint x: 718, startPoint y: 429, endPoint x: 722, endPoint y: 443, distance: 14.1
click at [718, 429] on button "Label" at bounding box center [715, 433] width 21 height 11
click at [717, 453] on button "Label" at bounding box center [715, 458] width 21 height 11
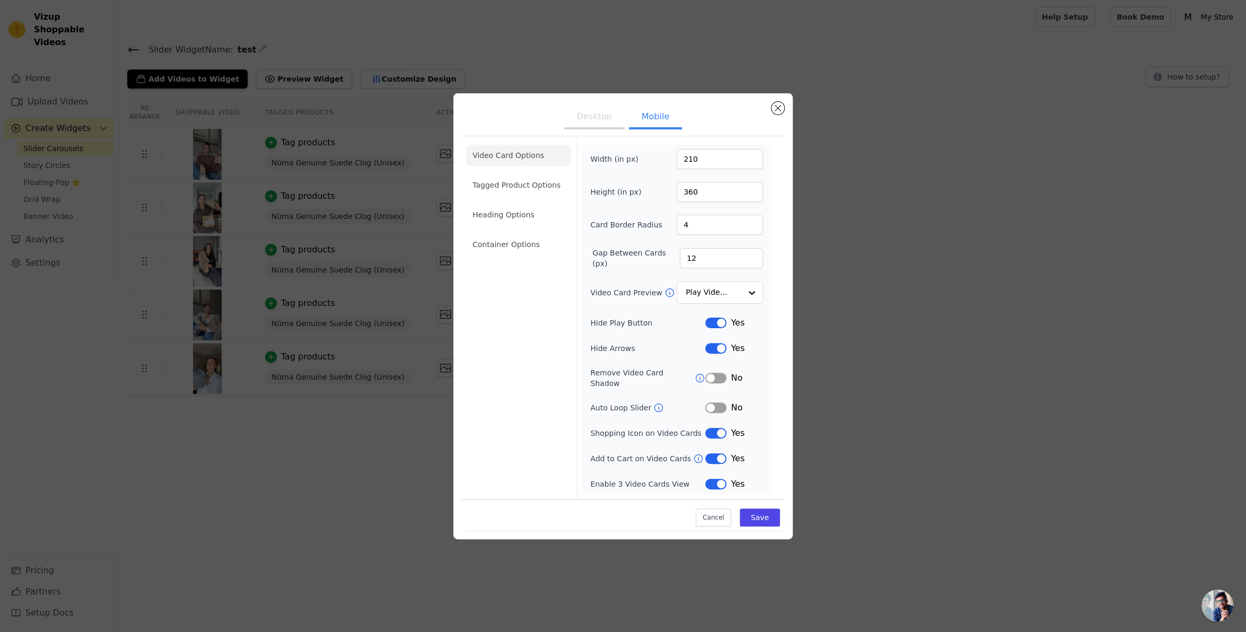
click at [717, 453] on button "Label" at bounding box center [715, 458] width 21 height 11
click at [758, 508] on button "Save" at bounding box center [759, 517] width 40 height 18
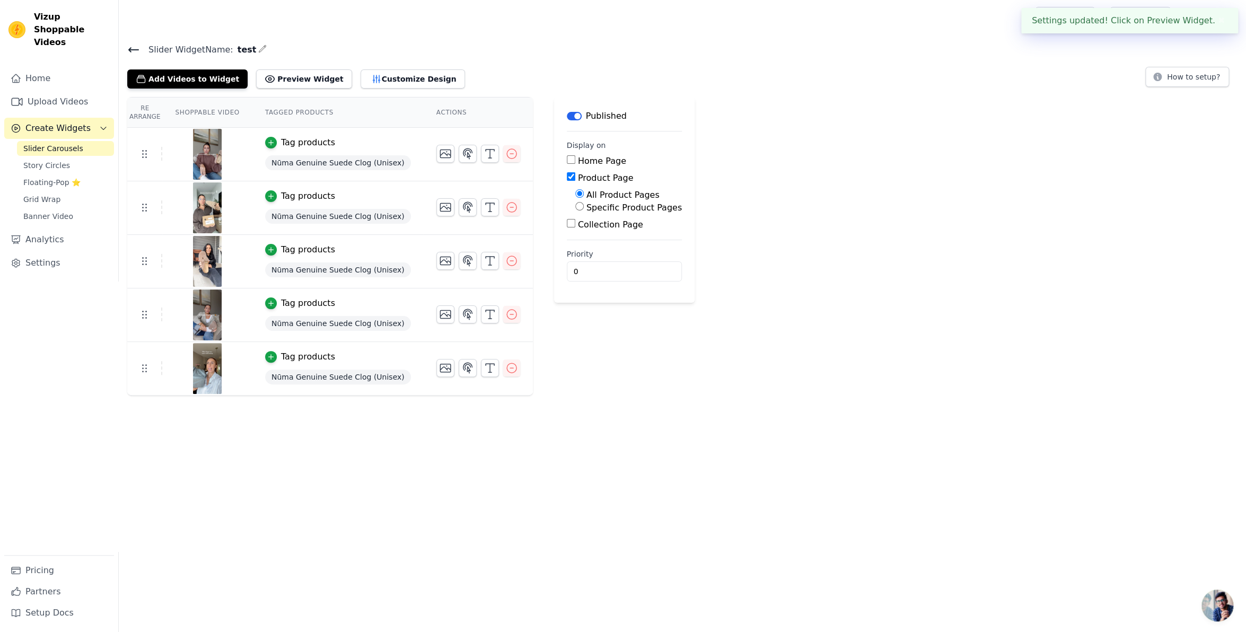
click at [503, 219] on td at bounding box center [478, 202] width 109 height 43
click at [393, 77] on button "Customize Design" at bounding box center [412, 78] width 104 height 19
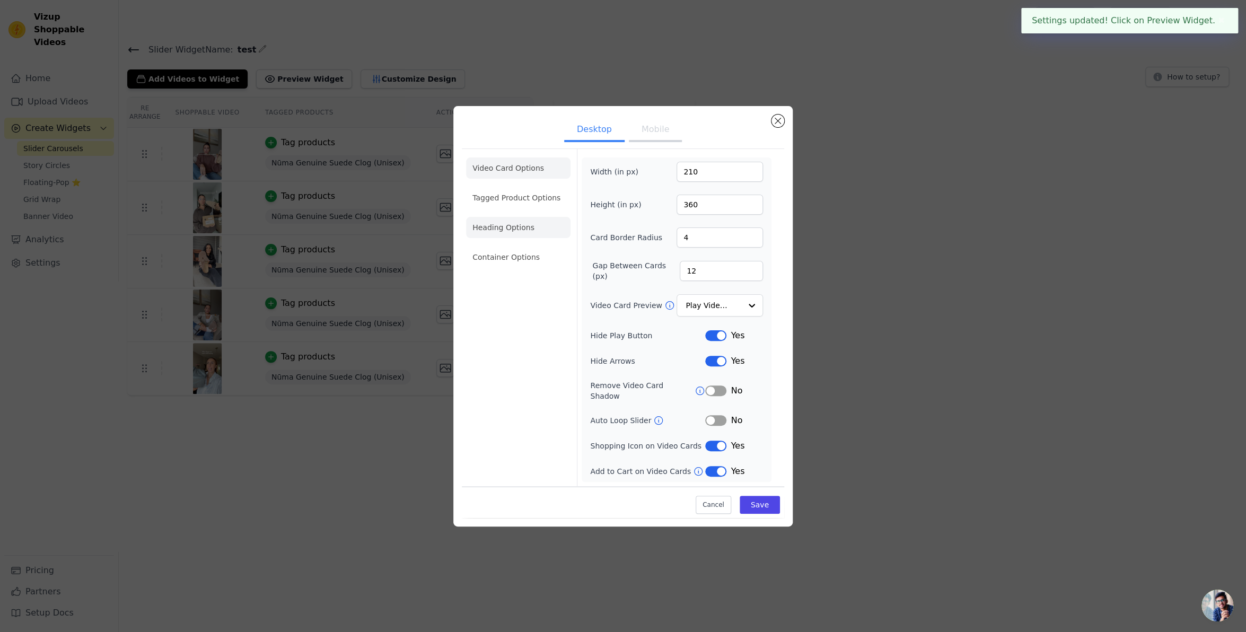
click at [506, 230] on li "Heading Options" at bounding box center [518, 227] width 104 height 21
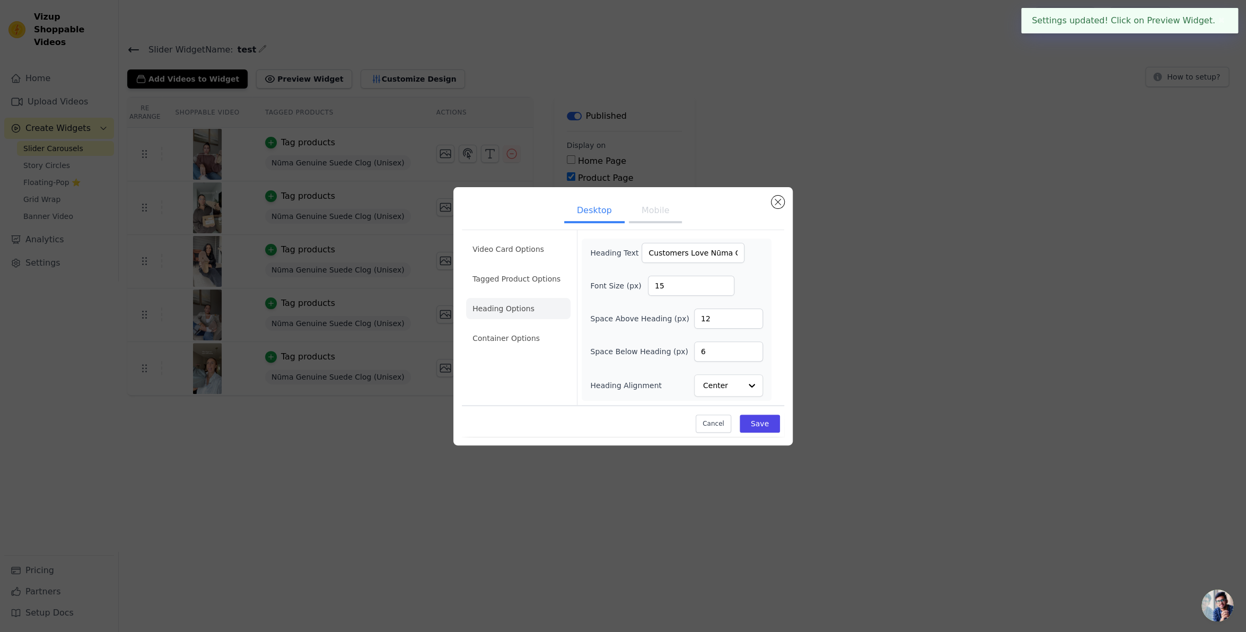
click at [646, 210] on button "Mobile" at bounding box center [655, 211] width 53 height 23
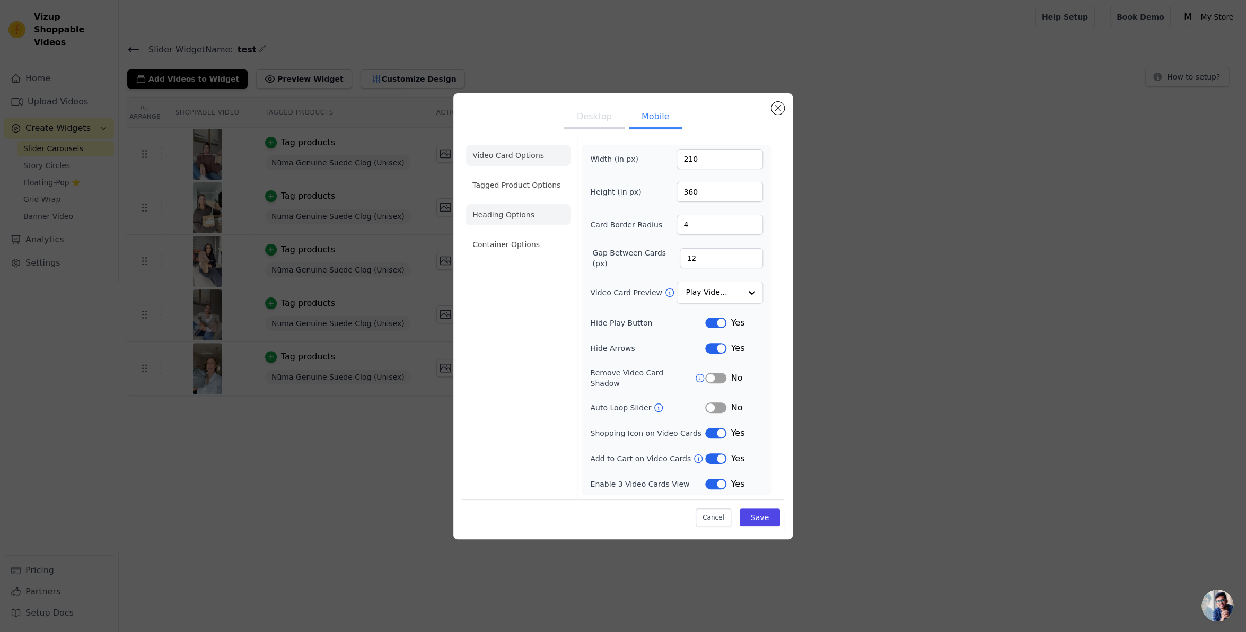
click at [514, 218] on li "Heading Options" at bounding box center [518, 214] width 104 height 21
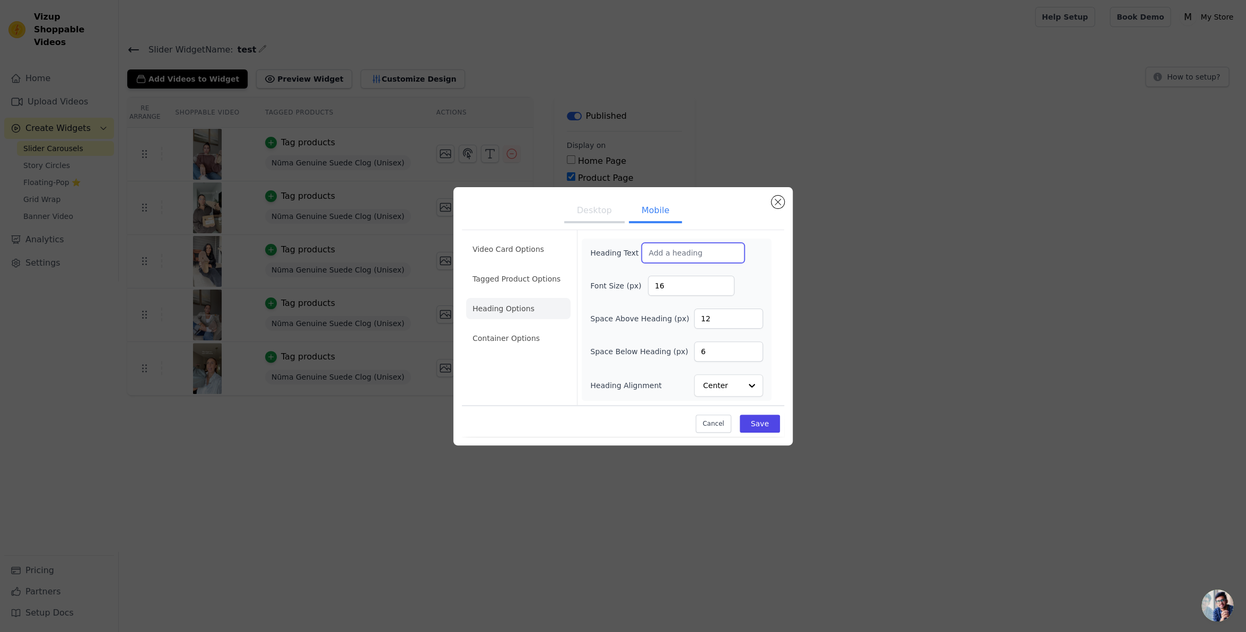
click at [683, 253] on input "Heading Text" at bounding box center [692, 253] width 103 height 20
paste input "Customers Love Nūma Clogs"
type input "Customers Love Nūma Clogs"
click at [765, 421] on button "Save" at bounding box center [759, 424] width 40 height 18
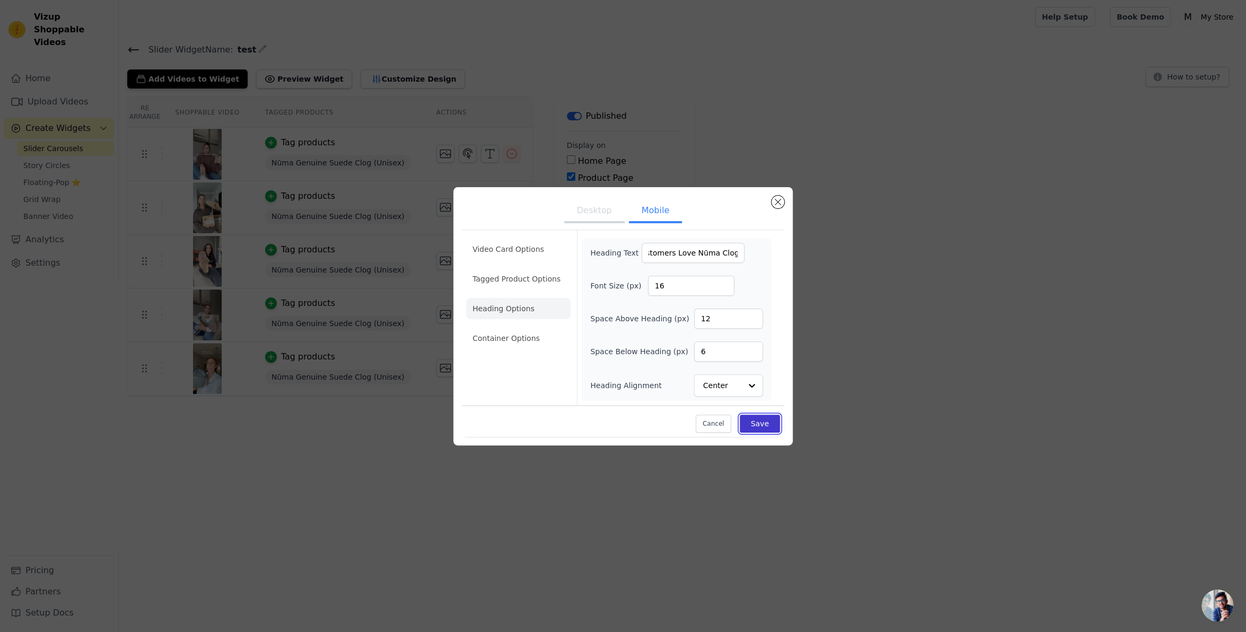
scroll to position [0, 0]
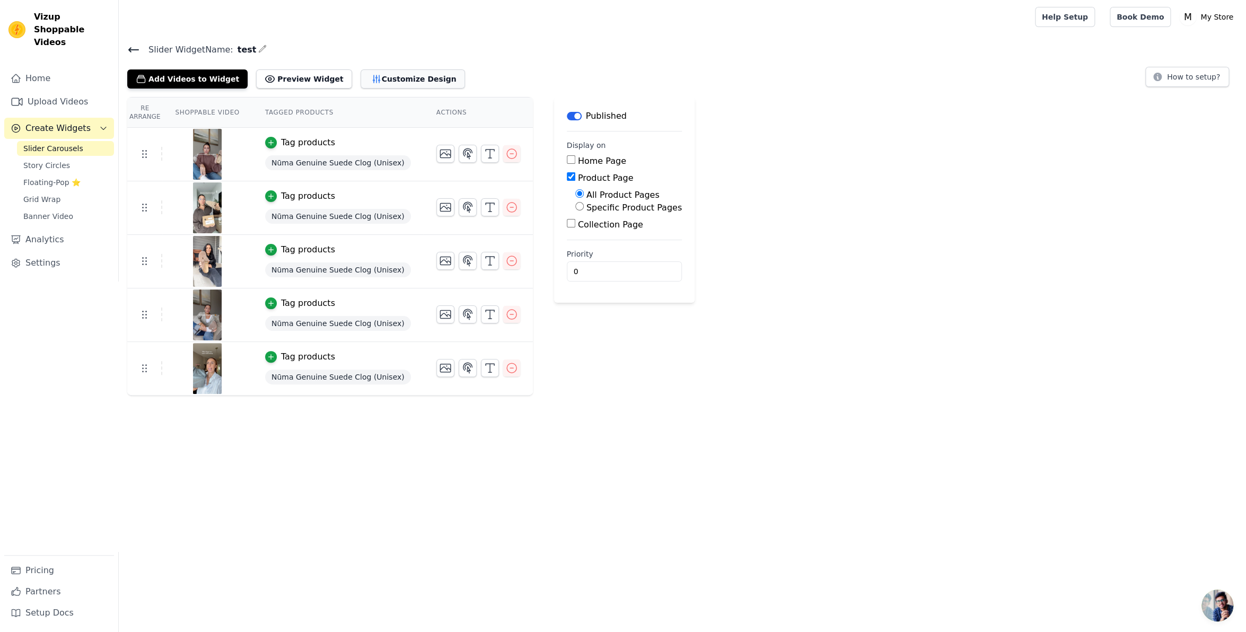
click at [369, 76] on button "Customize Design" at bounding box center [412, 78] width 104 height 19
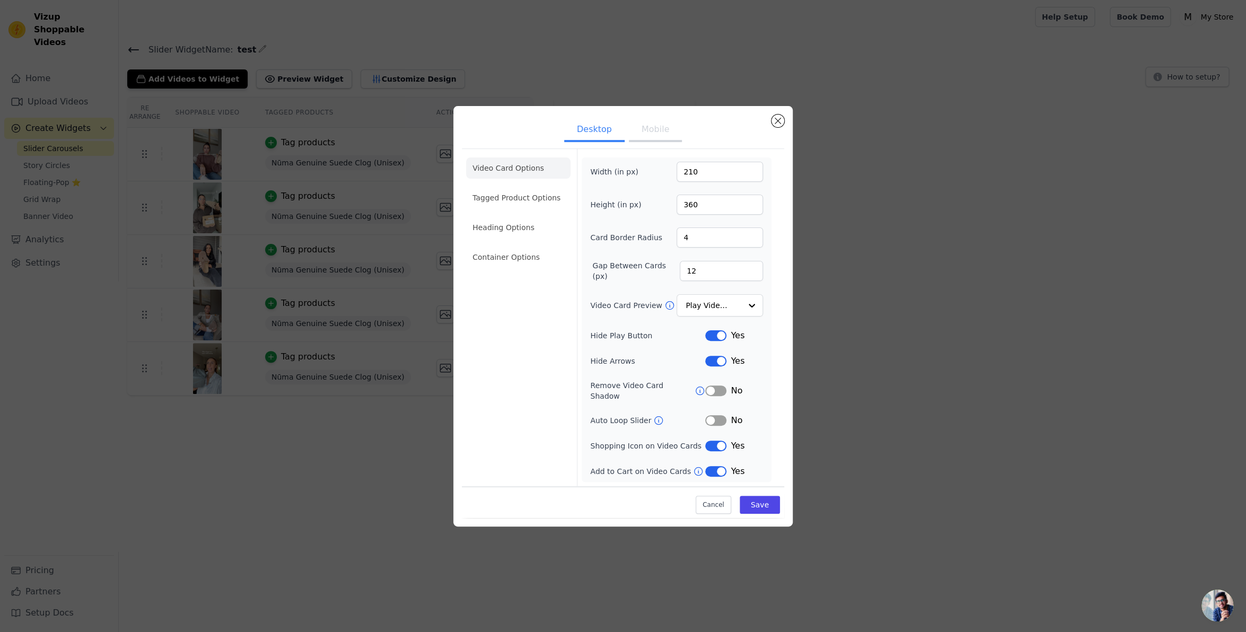
click at [713, 336] on button "Label" at bounding box center [715, 335] width 21 height 11
click at [715, 360] on button "Label" at bounding box center [715, 361] width 21 height 11
click at [716, 338] on button "Label" at bounding box center [715, 335] width 21 height 11
click at [715, 440] on button "Label" at bounding box center [715, 445] width 21 height 11
click at [712, 457] on div "Width (in px) 210 Height (in px) 360 Card Border Radius 4 Gap Between Cards (px…" at bounding box center [676, 320] width 173 height 316
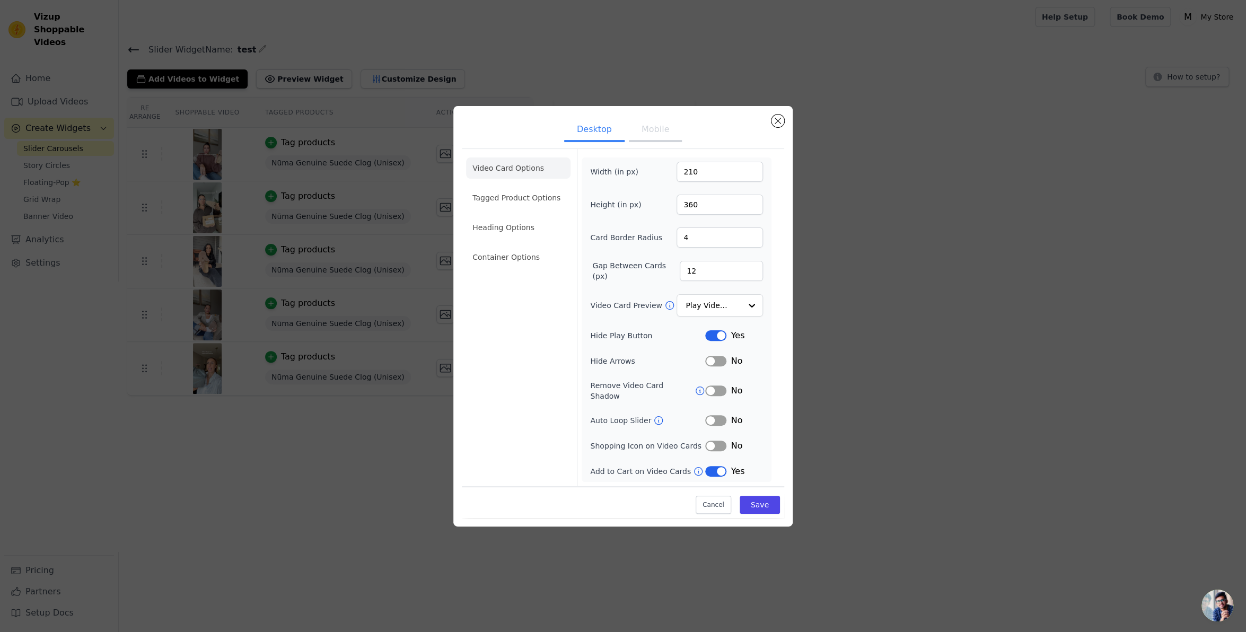
click at [715, 466] on button "Label" at bounding box center [715, 471] width 21 height 11
click at [721, 387] on button "Label" at bounding box center [715, 390] width 21 height 11
click at [763, 500] on button "Save" at bounding box center [759, 505] width 40 height 18
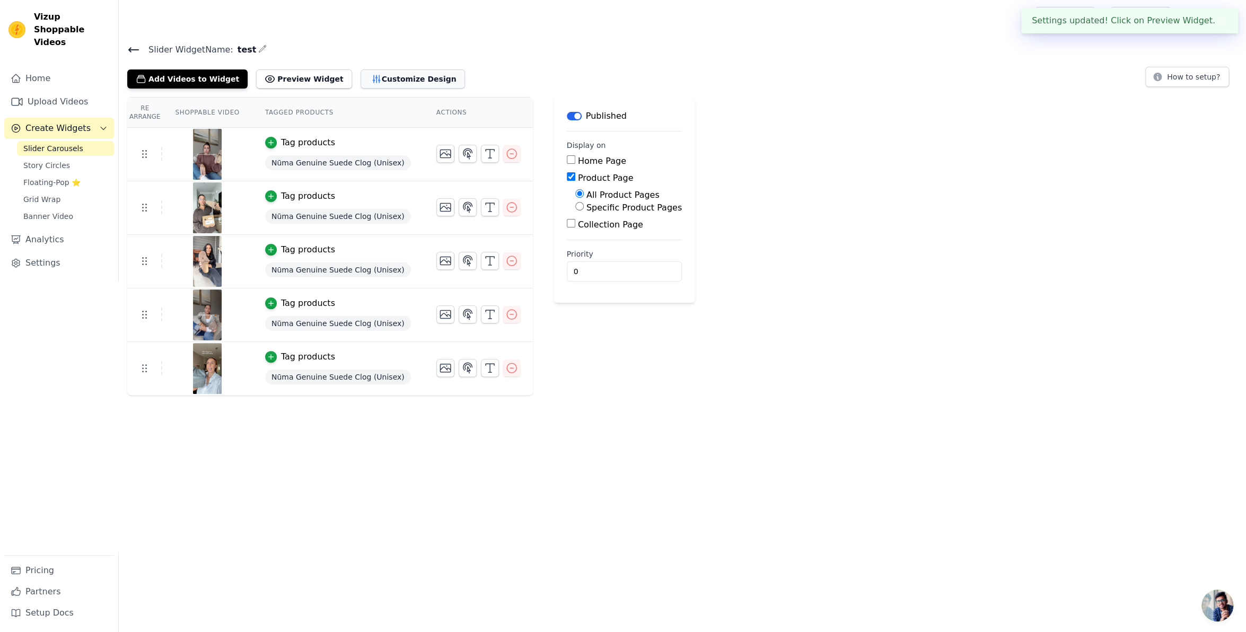
click at [371, 80] on icon "button" at bounding box center [376, 79] width 11 height 11
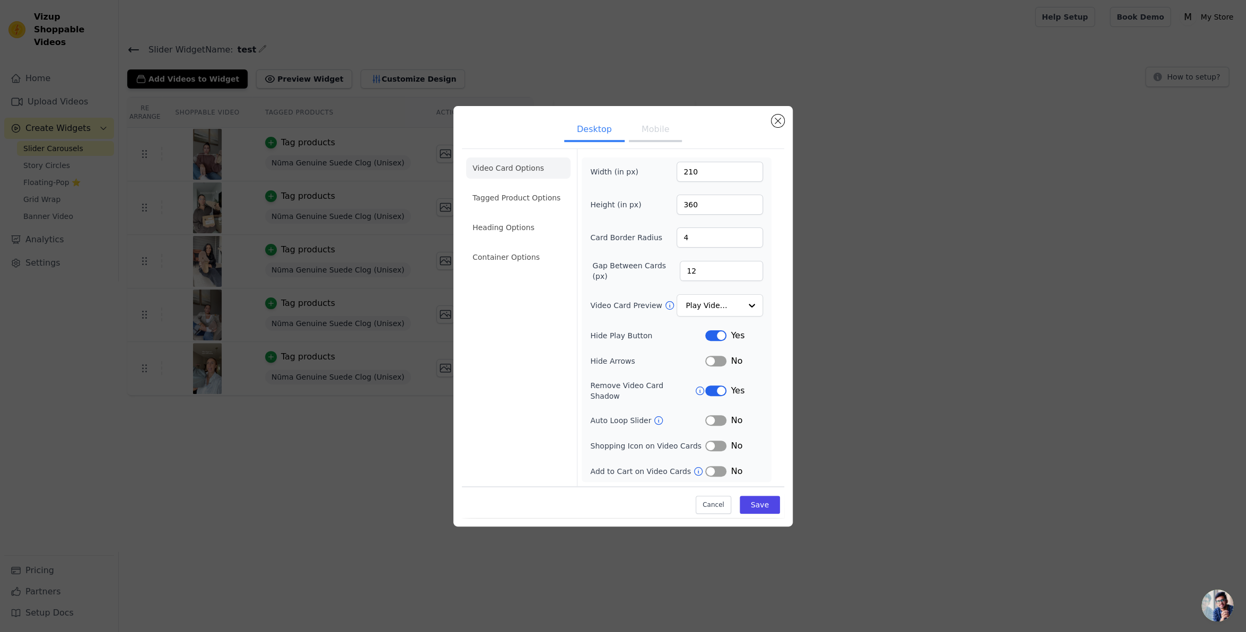
click at [649, 136] on button "Mobile" at bounding box center [655, 130] width 53 height 23
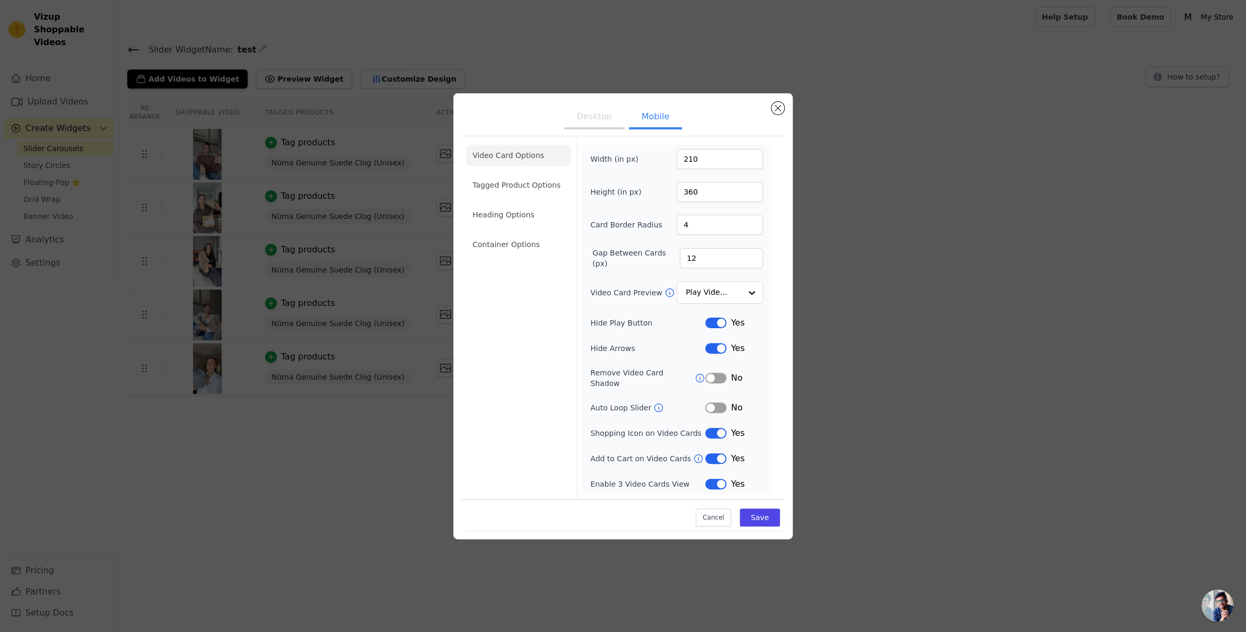
click at [601, 121] on button "Desktop" at bounding box center [594, 117] width 60 height 23
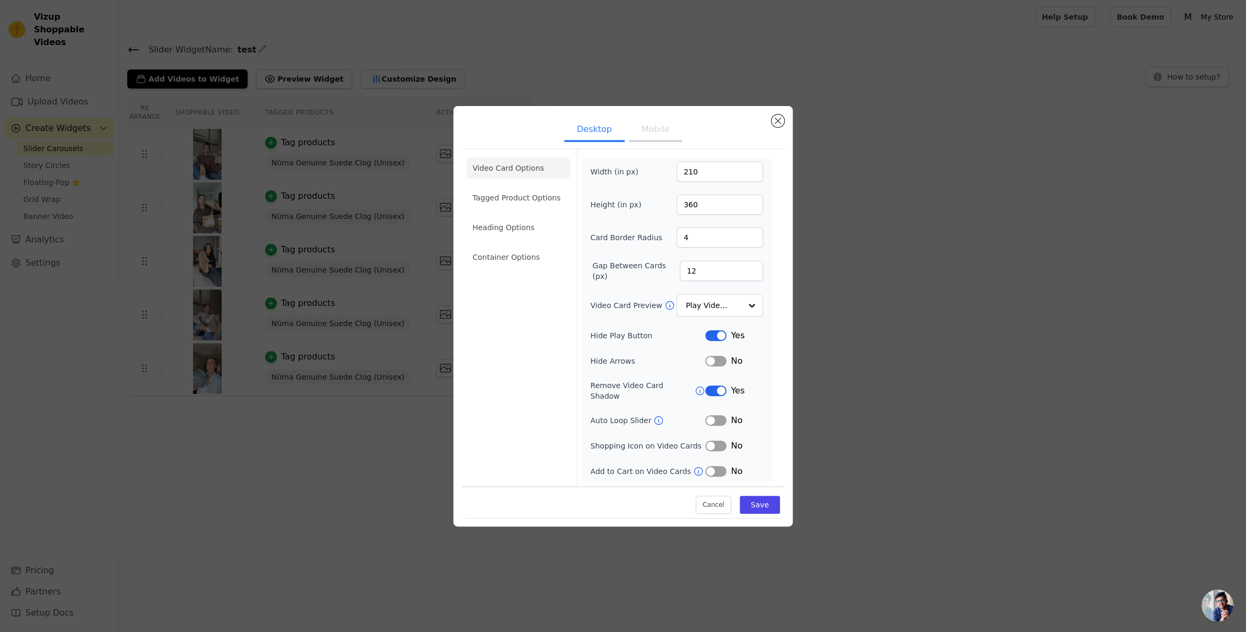
click at [651, 132] on button "Mobile" at bounding box center [655, 130] width 53 height 23
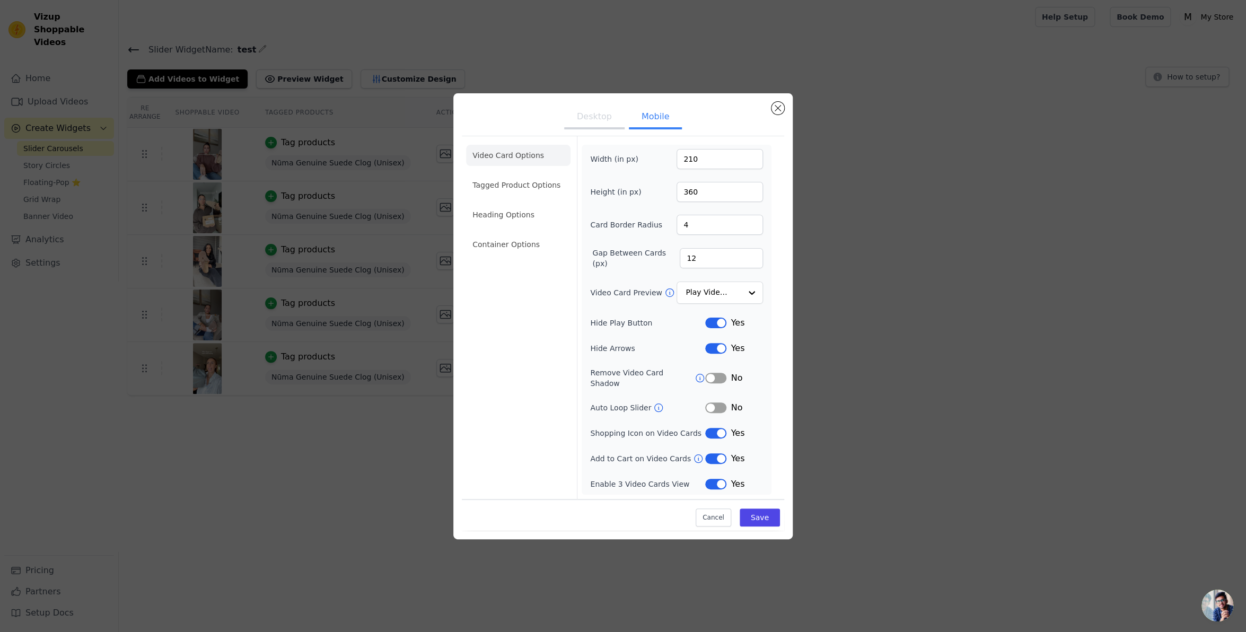
click at [717, 350] on button "Label" at bounding box center [715, 348] width 21 height 11
click at [719, 381] on button "Label" at bounding box center [715, 378] width 21 height 11
click at [715, 429] on button "Label" at bounding box center [715, 433] width 21 height 11
click at [714, 453] on button "Label" at bounding box center [715, 458] width 21 height 11
click at [711, 482] on button "Label" at bounding box center [715, 484] width 21 height 11
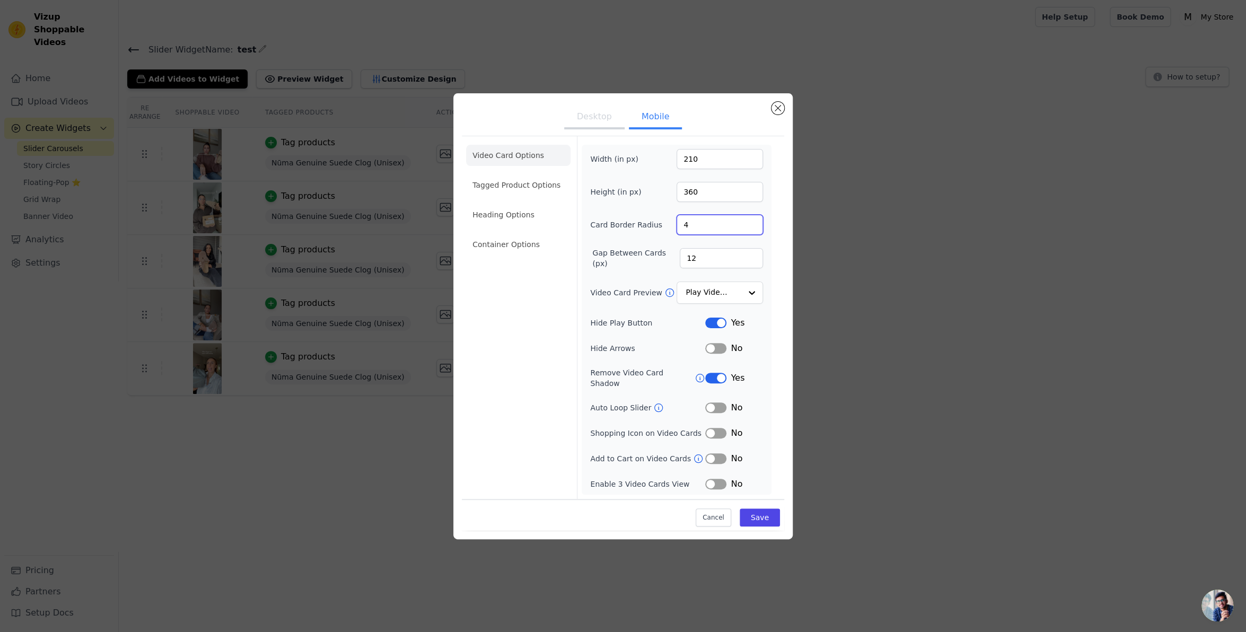
click at [697, 224] on input "4" at bounding box center [719, 225] width 86 height 20
click at [709, 162] on input "210" at bounding box center [719, 159] width 86 height 20
click at [505, 213] on li "Heading Options" at bounding box center [518, 214] width 104 height 21
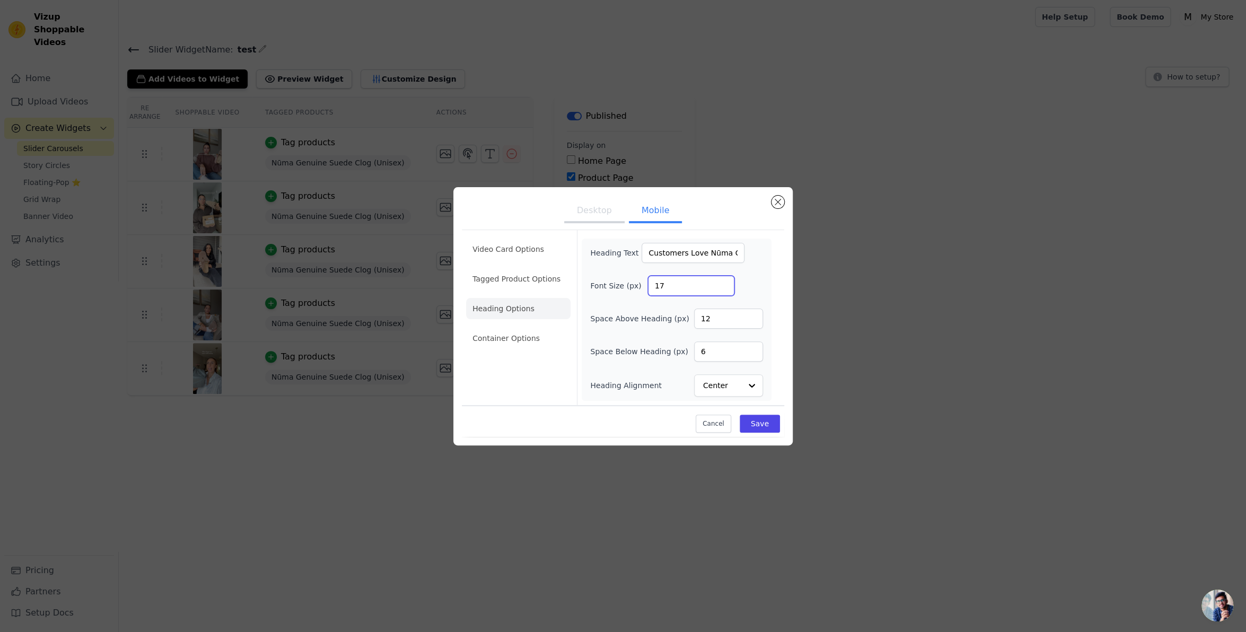
click at [722, 281] on input "17" at bounding box center [691, 286] width 86 height 20
click at [721, 281] on input "18" at bounding box center [691, 286] width 86 height 20
click at [721, 281] on input "19" at bounding box center [691, 286] width 86 height 20
click at [721, 281] on input "20" at bounding box center [691, 286] width 86 height 20
click at [721, 281] on input "21" at bounding box center [691, 286] width 86 height 20
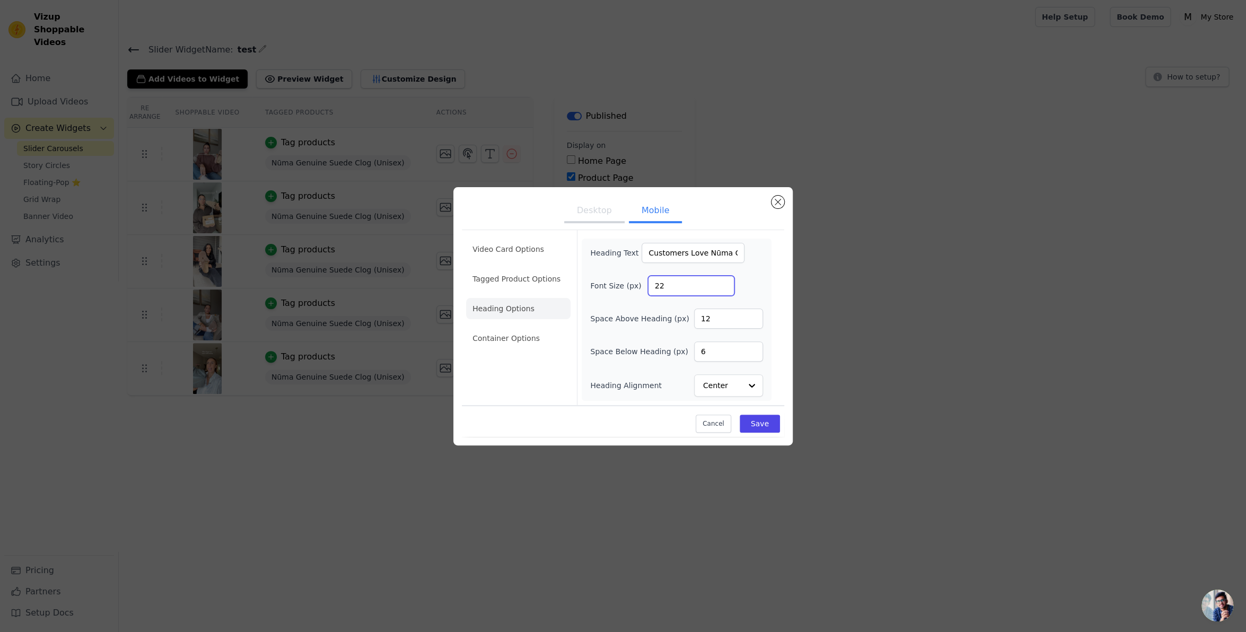
click at [721, 281] on input "22" at bounding box center [691, 286] width 86 height 20
click at [721, 281] on input "23" at bounding box center [691, 286] width 86 height 20
type input "24"
click at [721, 281] on input "24" at bounding box center [691, 286] width 86 height 20
click at [710, 353] on input "6" at bounding box center [728, 351] width 69 height 20
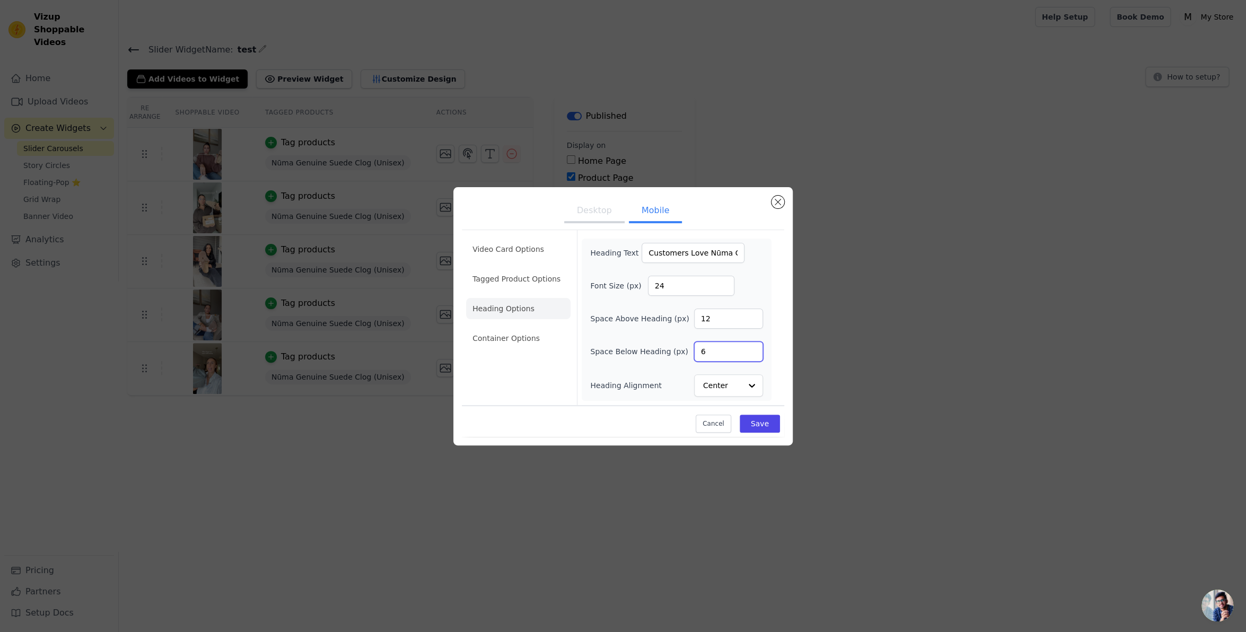
click at [709, 352] on input "6" at bounding box center [728, 351] width 69 height 20
click at [708, 353] on input "6" at bounding box center [728, 351] width 69 height 20
type input "10"
click at [777, 341] on div "Video Card Options Tagged Product Options Heading Options Container Options Hea…" at bounding box center [623, 317] width 322 height 175
click at [763, 421] on button "Save" at bounding box center [759, 424] width 40 height 18
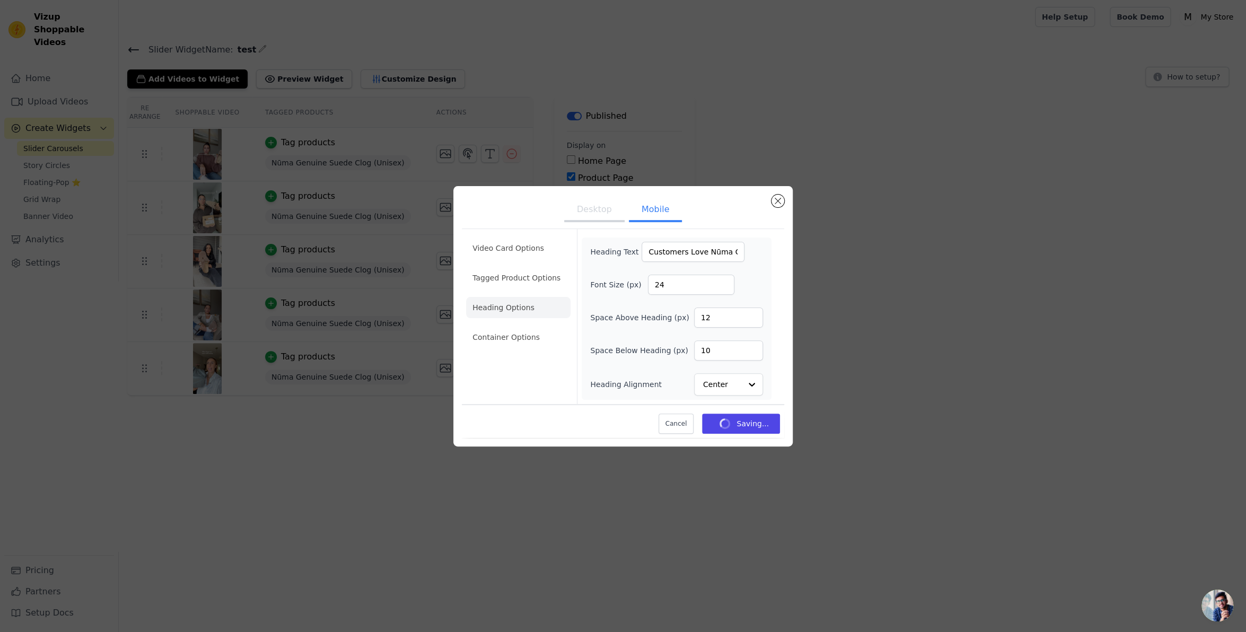
click at [590, 205] on button "Desktop" at bounding box center [594, 210] width 60 height 23
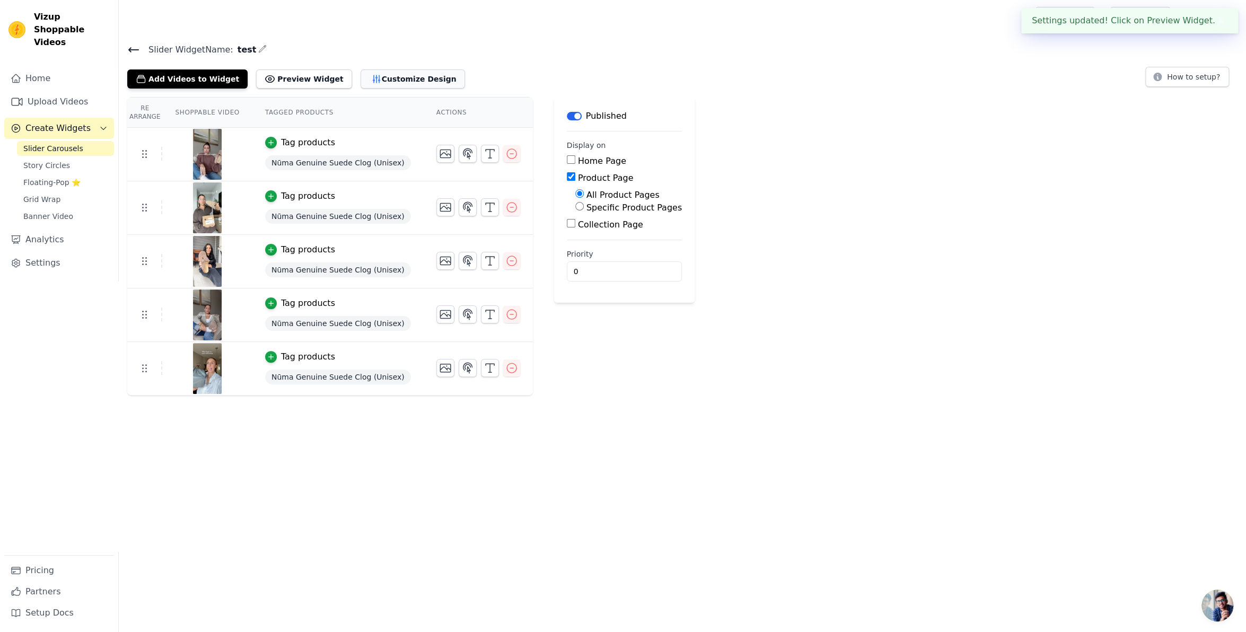
click at [368, 85] on button "Customize Design" at bounding box center [412, 78] width 104 height 19
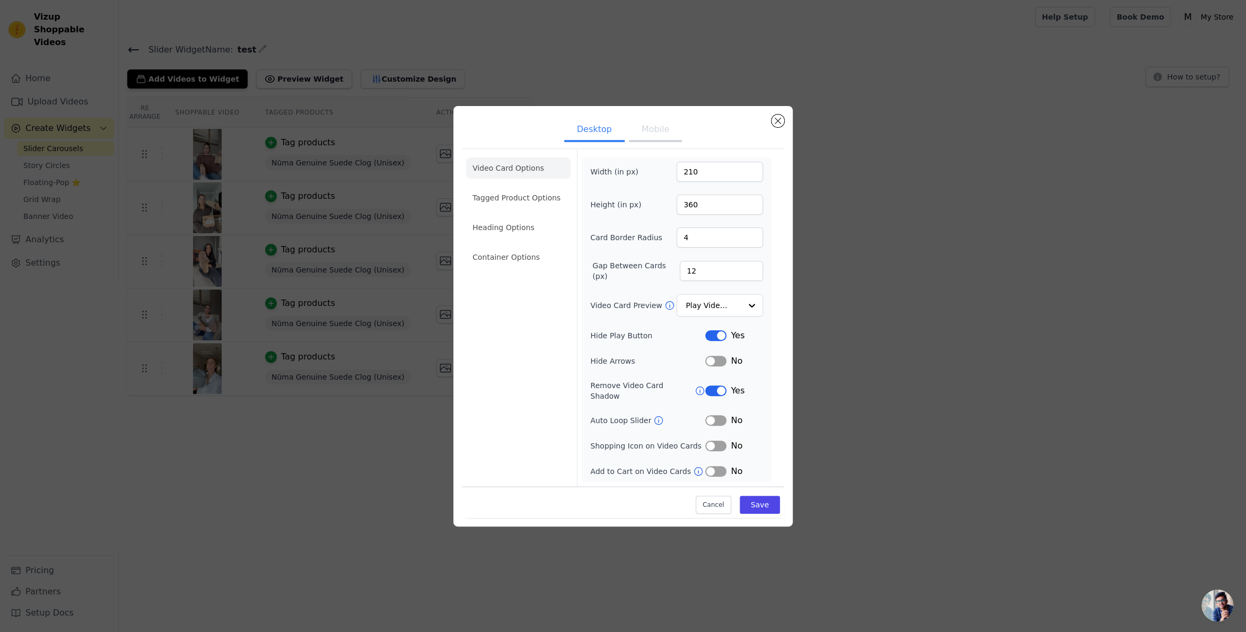
click at [509, 233] on li "Heading Options" at bounding box center [518, 227] width 104 height 21
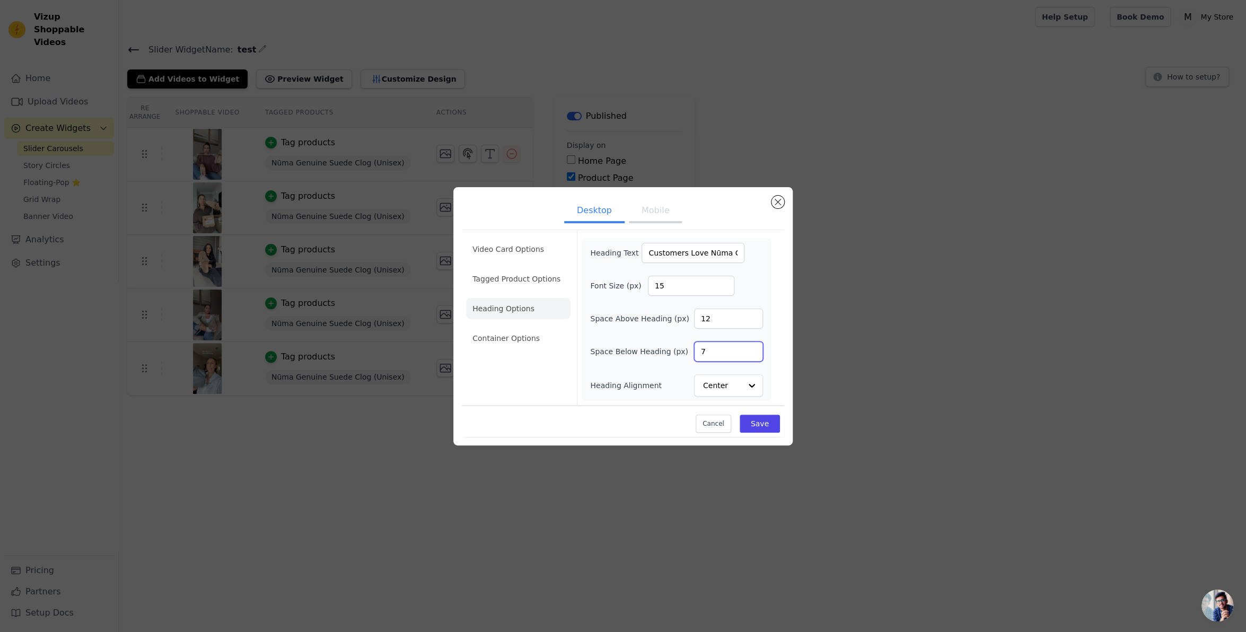
click at [750, 347] on input "7" at bounding box center [728, 351] width 69 height 20
click at [750, 347] on input "8" at bounding box center [728, 351] width 69 height 20
click at [750, 347] on input "9" at bounding box center [728, 351] width 69 height 20
type input "10"
click at [749, 347] on input "10" at bounding box center [728, 351] width 69 height 20
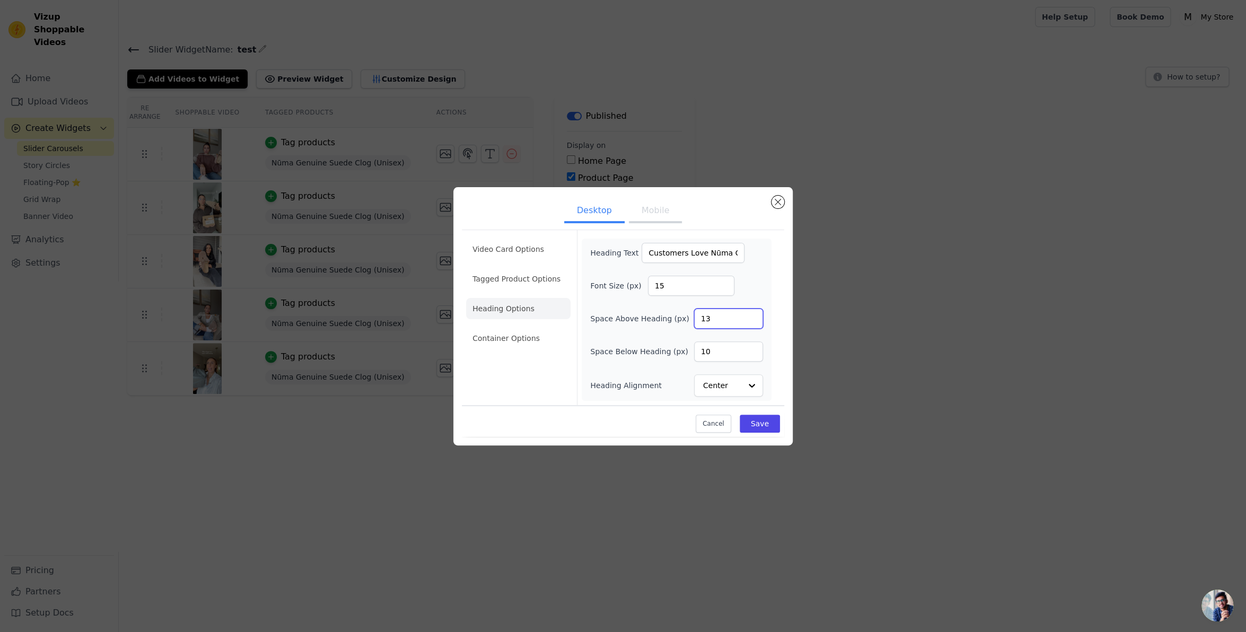
click at [752, 313] on input "13" at bounding box center [728, 319] width 69 height 20
click at [750, 313] on input "14" at bounding box center [728, 319] width 69 height 20
type input "15"
click at [750, 313] on input "15" at bounding box center [728, 319] width 69 height 20
click at [755, 419] on button "Save" at bounding box center [759, 424] width 40 height 18
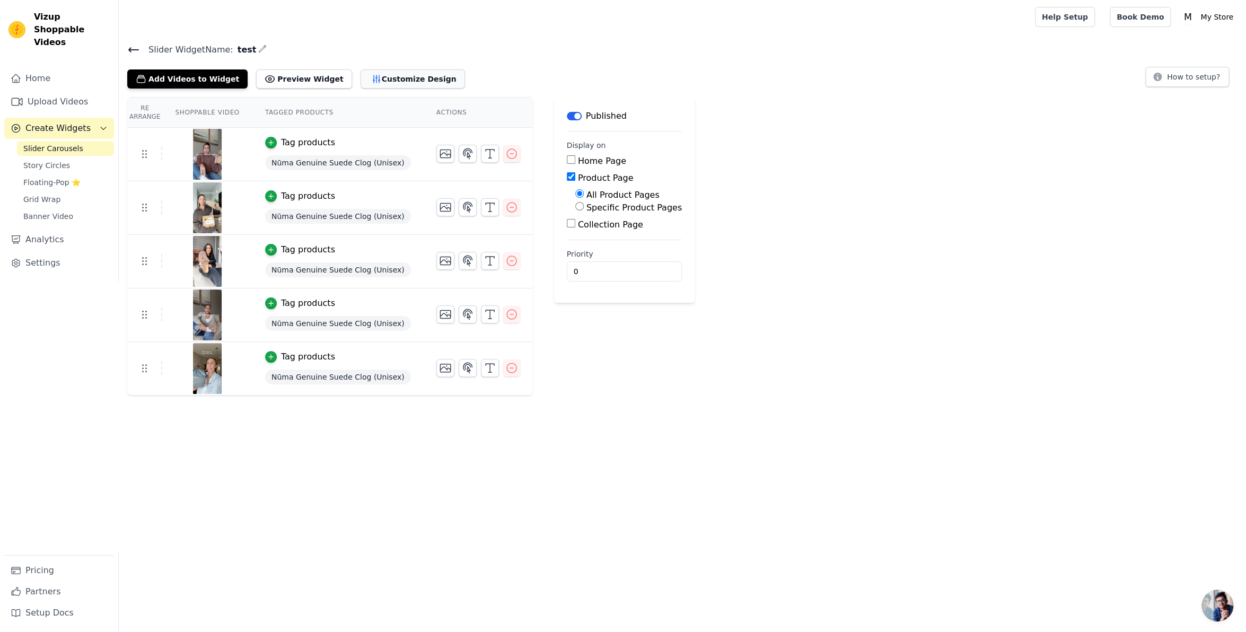
click at [377, 77] on button "Customize Design" at bounding box center [412, 78] width 104 height 19
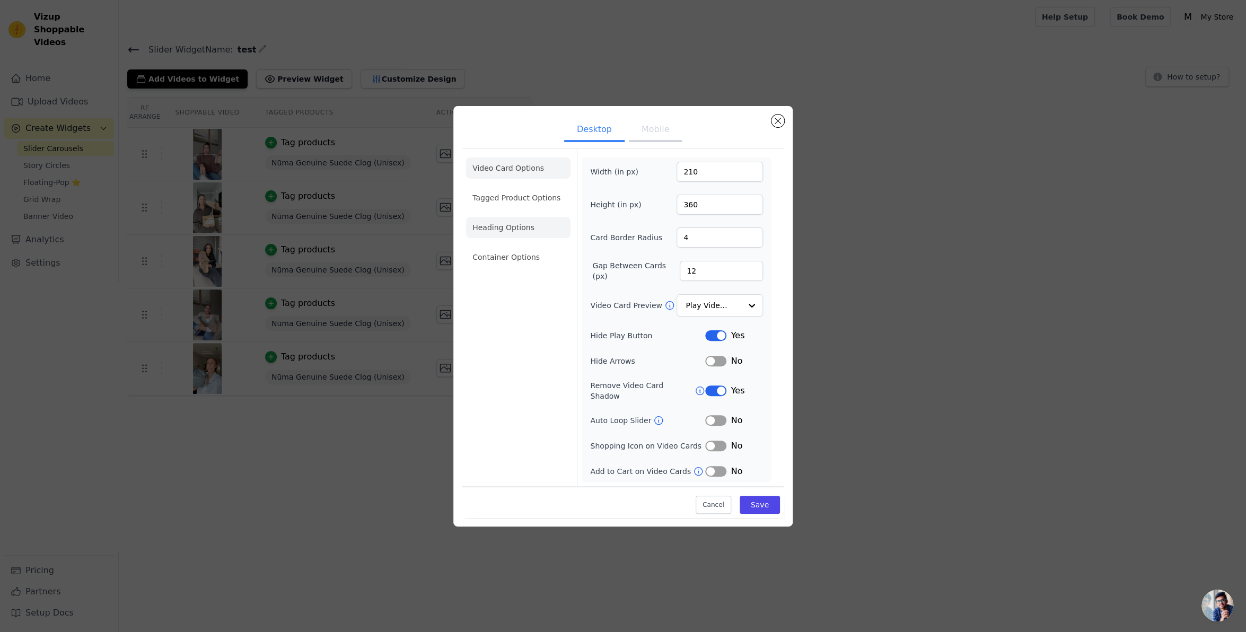
click at [508, 233] on li "Heading Options" at bounding box center [518, 227] width 104 height 21
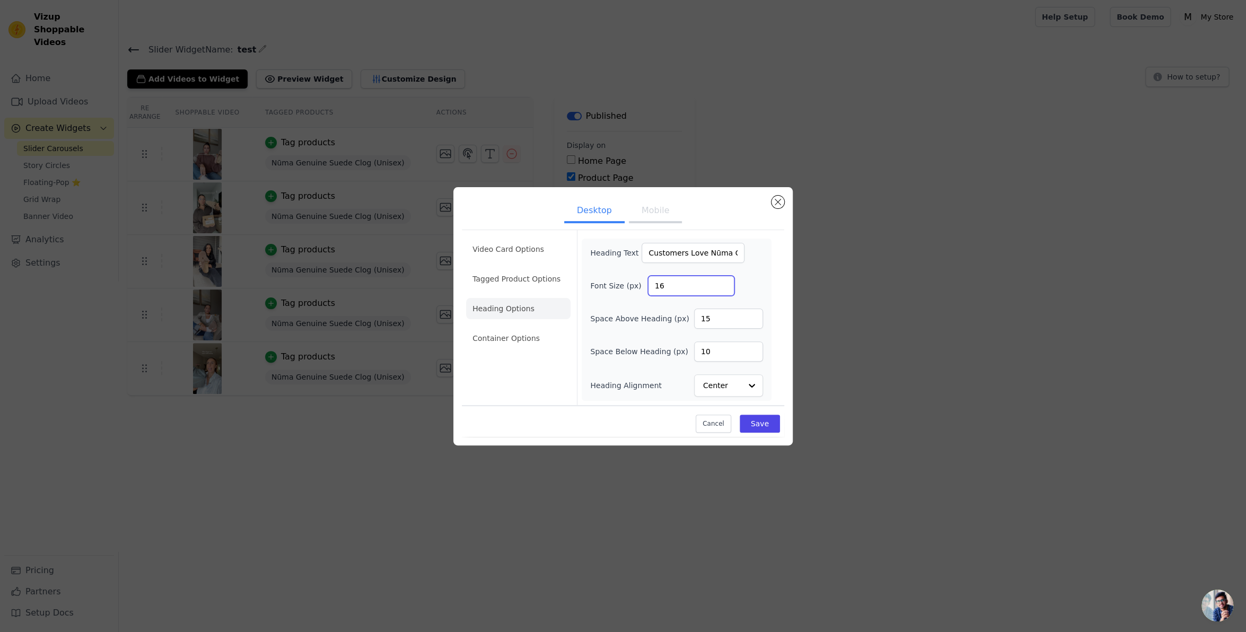
click at [721, 281] on input "16" at bounding box center [691, 286] width 86 height 20
click at [722, 281] on input "17" at bounding box center [691, 286] width 86 height 20
click at [722, 281] on input "18" at bounding box center [691, 286] width 86 height 20
click at [722, 281] on input "19" at bounding box center [691, 286] width 86 height 20
click at [722, 281] on input "20" at bounding box center [691, 286] width 86 height 20
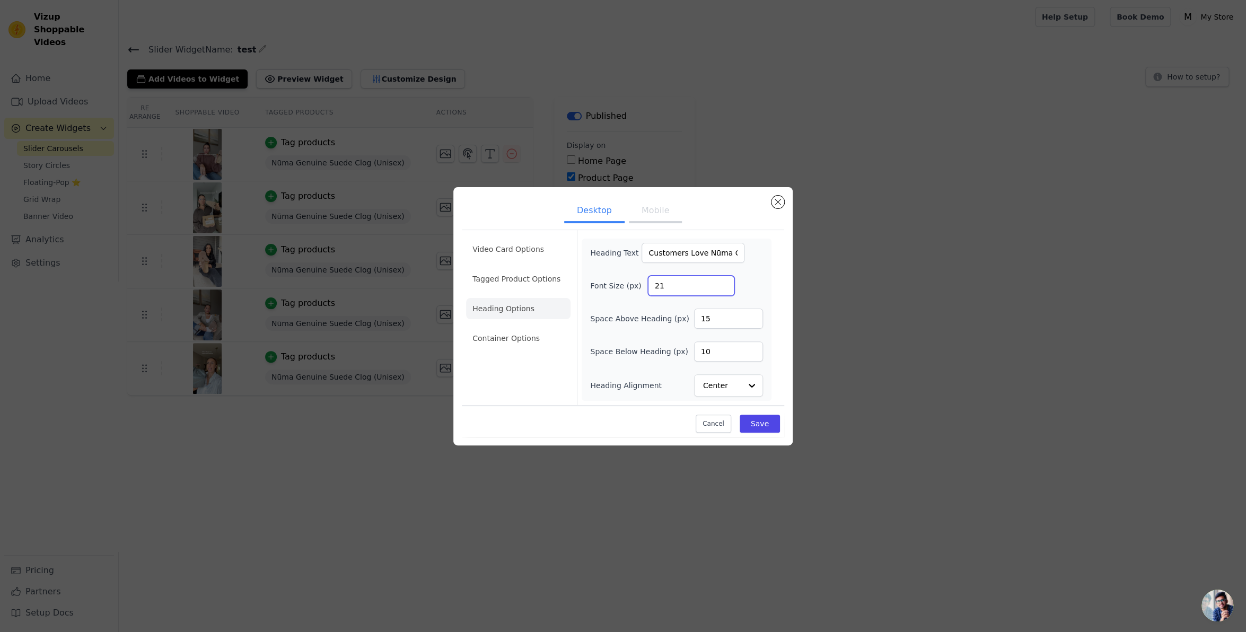
click at [722, 281] on input "21" at bounding box center [691, 286] width 86 height 20
click at [722, 281] on input "22" at bounding box center [691, 286] width 86 height 20
click at [722, 281] on input "23" at bounding box center [691, 286] width 86 height 20
click at [722, 281] on input "24" at bounding box center [691, 286] width 86 height 20
click at [722, 281] on input "25" at bounding box center [691, 286] width 86 height 20
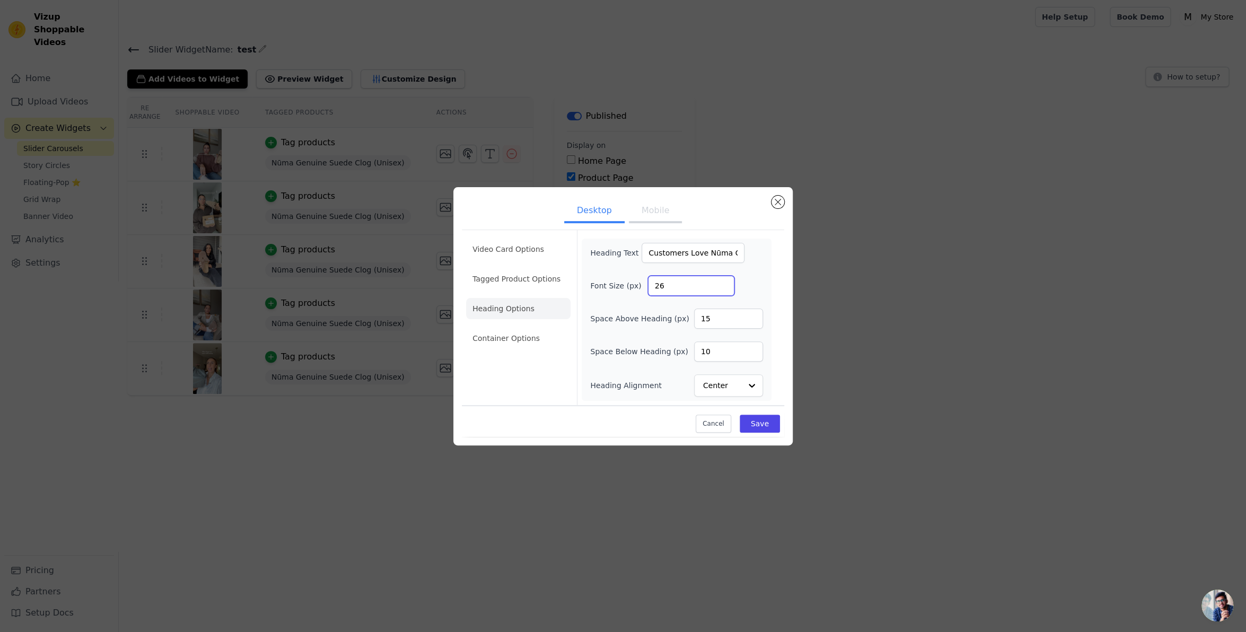
click at [722, 281] on input "26" at bounding box center [691, 286] width 86 height 20
click at [722, 281] on input "27" at bounding box center [691, 286] width 86 height 20
click at [722, 281] on input "28" at bounding box center [691, 286] width 86 height 20
click at [722, 281] on input "29" at bounding box center [691, 286] width 86 height 20
click at [722, 281] on input "30" at bounding box center [691, 286] width 86 height 20
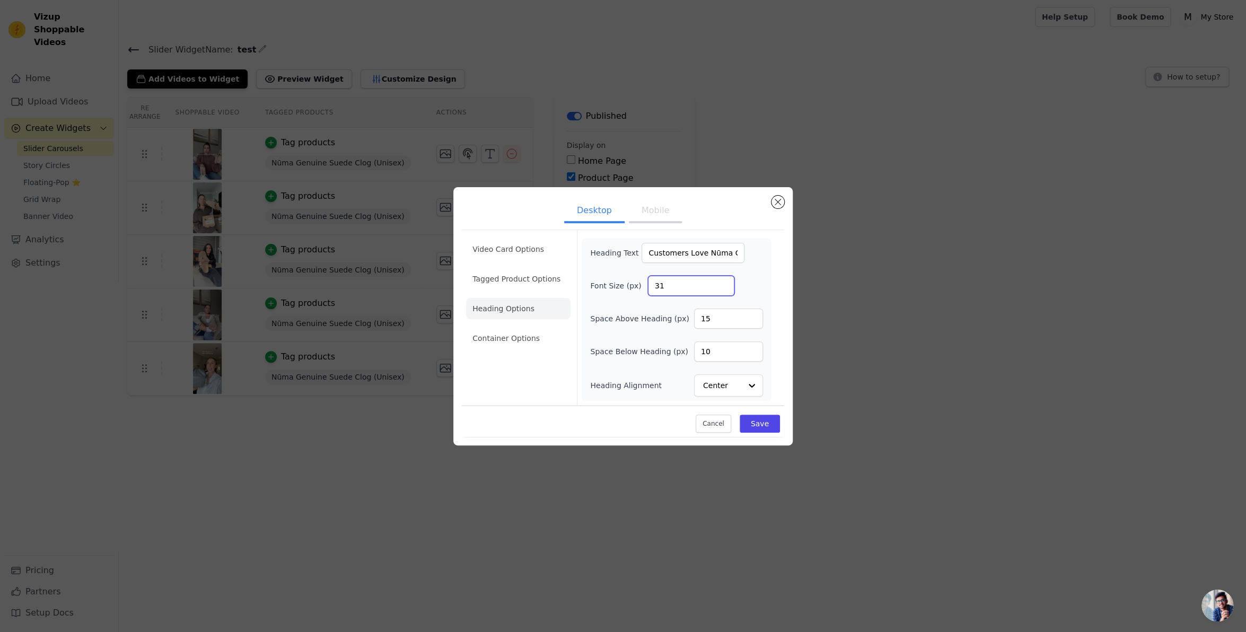
click at [722, 281] on input "31" at bounding box center [691, 286] width 86 height 20
click at [722, 281] on input "32" at bounding box center [691, 286] width 86 height 20
click at [722, 281] on input "33" at bounding box center [691, 286] width 86 height 20
click at [722, 281] on input "34" at bounding box center [691, 286] width 86 height 20
type input "35"
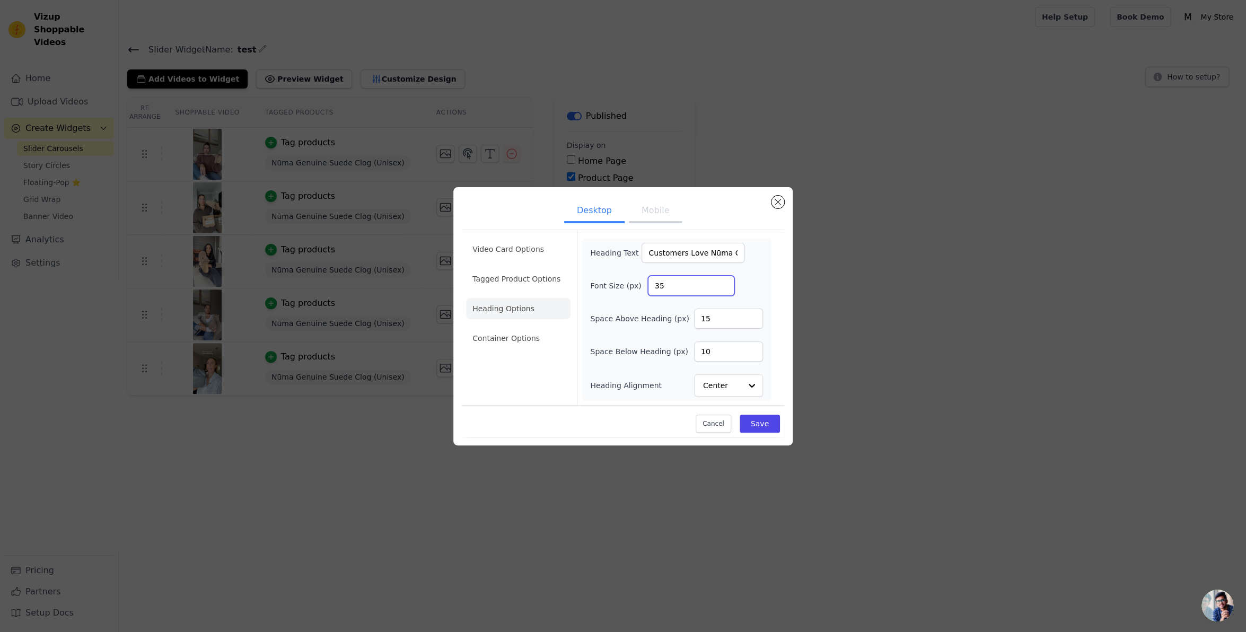
click at [722, 281] on input "35" at bounding box center [691, 286] width 86 height 20
click at [760, 419] on button "Save" at bounding box center [759, 424] width 40 height 18
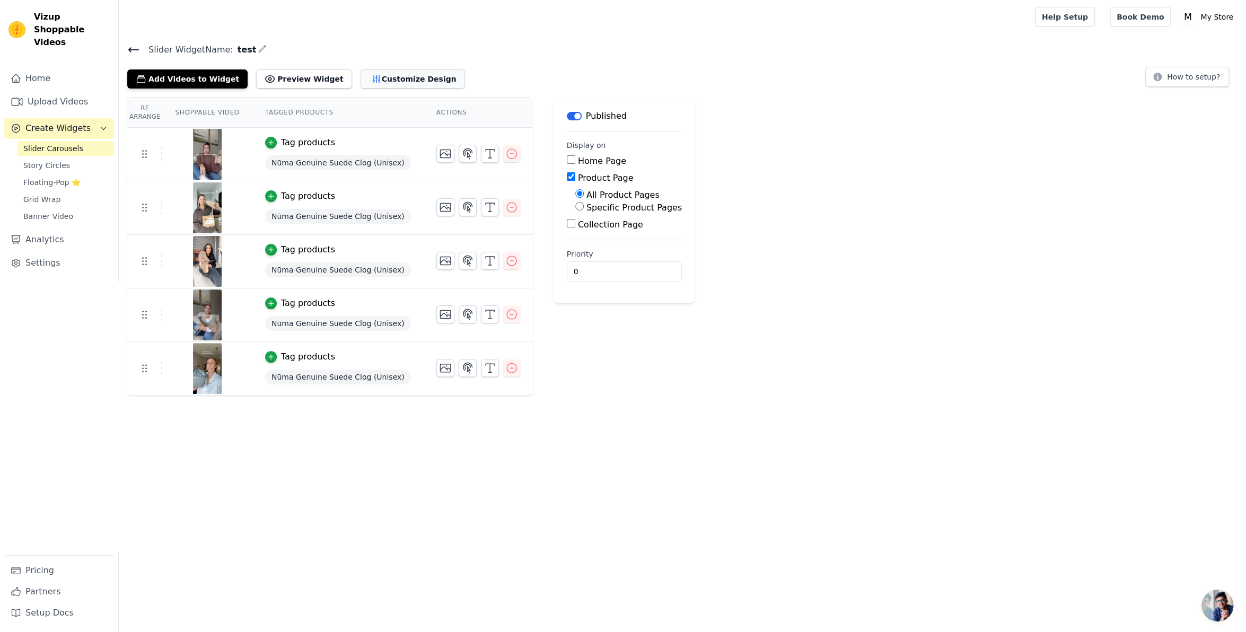
click at [371, 76] on button "Customize Design" at bounding box center [412, 78] width 104 height 19
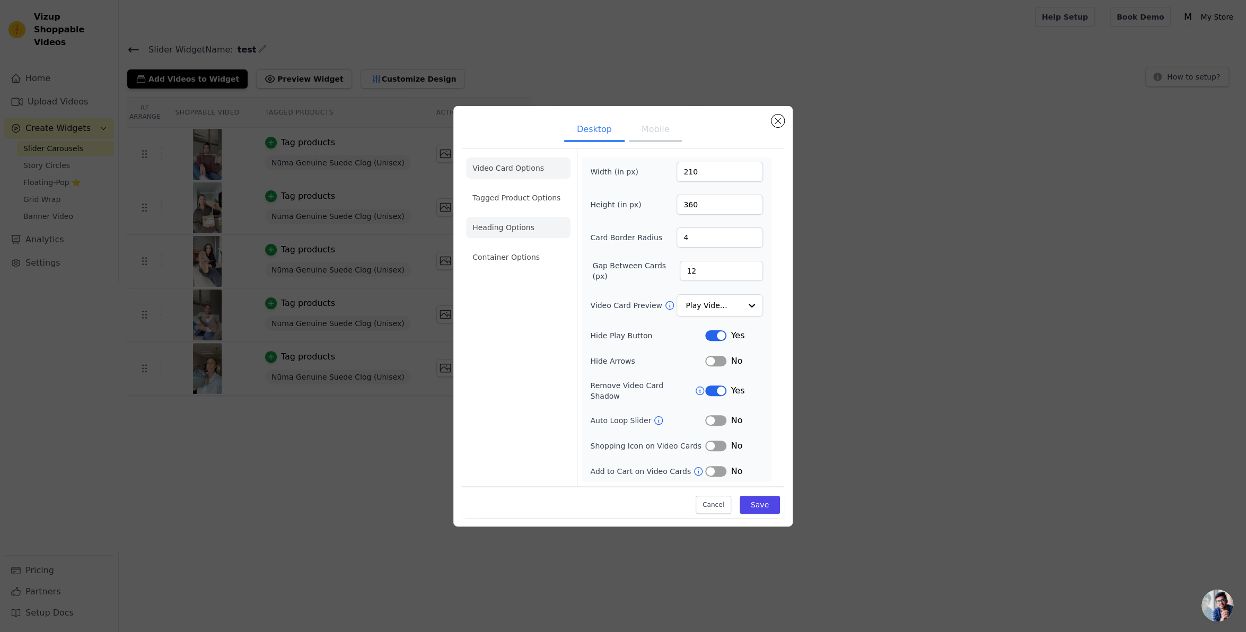
click at [513, 233] on li "Heading Options" at bounding box center [518, 227] width 104 height 21
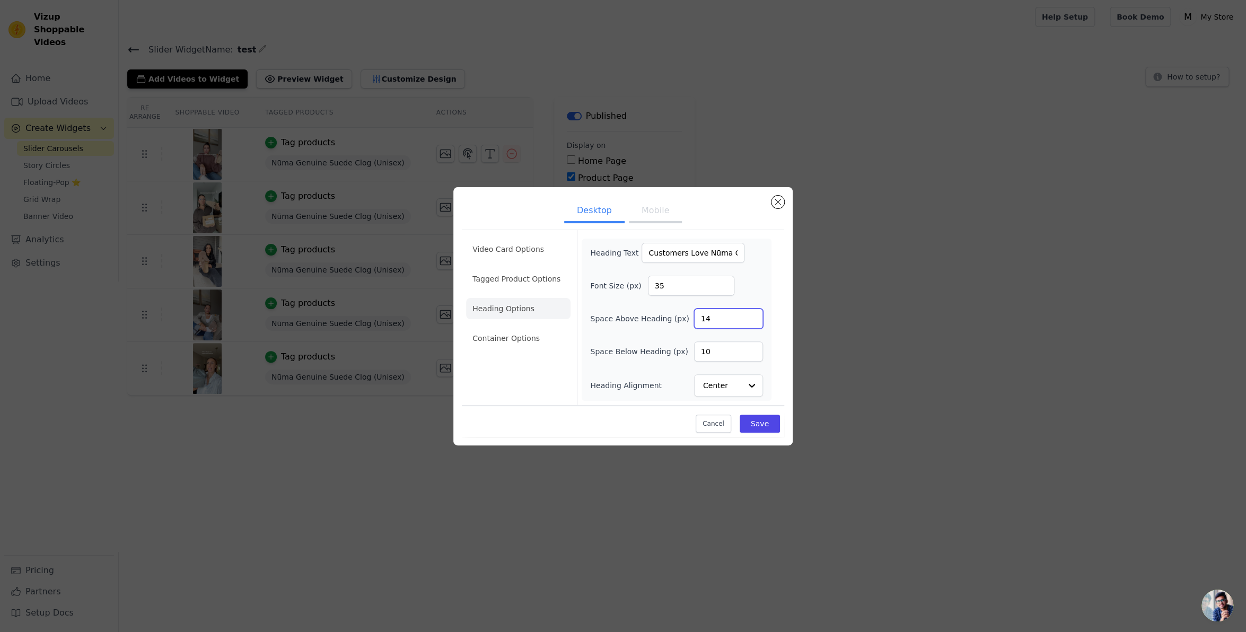
click at [751, 321] on input "14" at bounding box center [728, 319] width 69 height 20
click at [751, 321] on input "13" at bounding box center [728, 319] width 69 height 20
click at [751, 321] on input "12" at bounding box center [728, 319] width 69 height 20
click at [751, 321] on input "11" at bounding box center [728, 319] width 69 height 20
click at [751, 321] on input "10" at bounding box center [728, 319] width 69 height 20
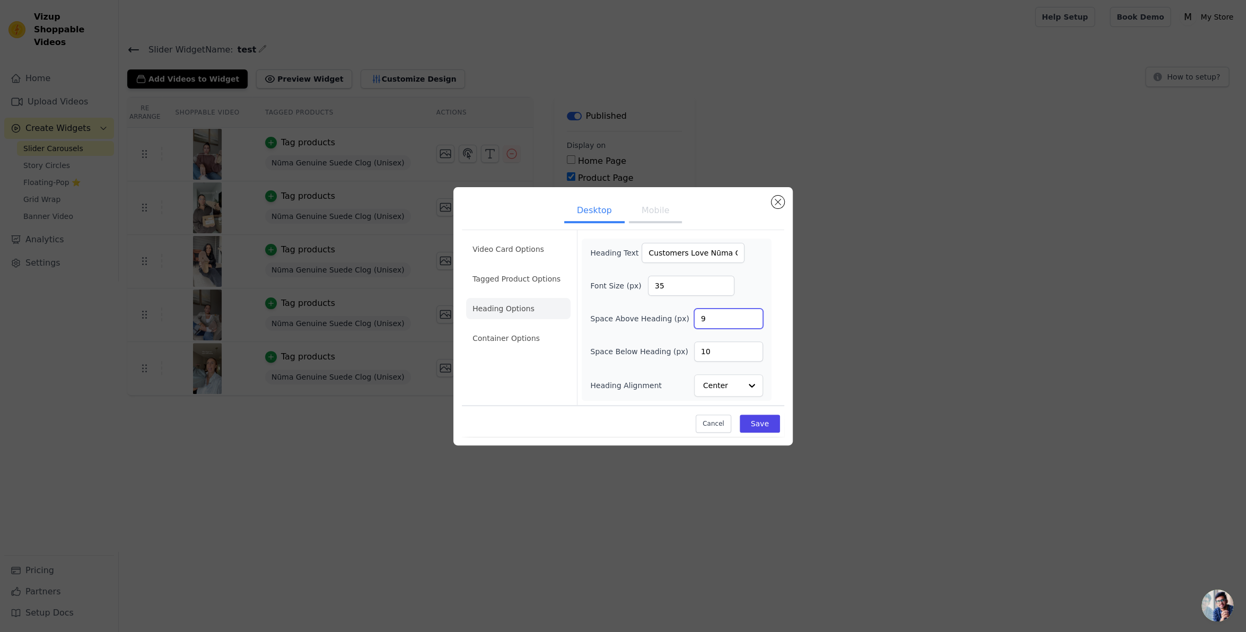
click at [751, 321] on input "9" at bounding box center [728, 319] width 69 height 20
click at [751, 321] on input "8" at bounding box center [728, 319] width 69 height 20
click at [751, 321] on input "7" at bounding box center [728, 319] width 69 height 20
click at [751, 321] on input "6" at bounding box center [728, 319] width 69 height 20
type input "5"
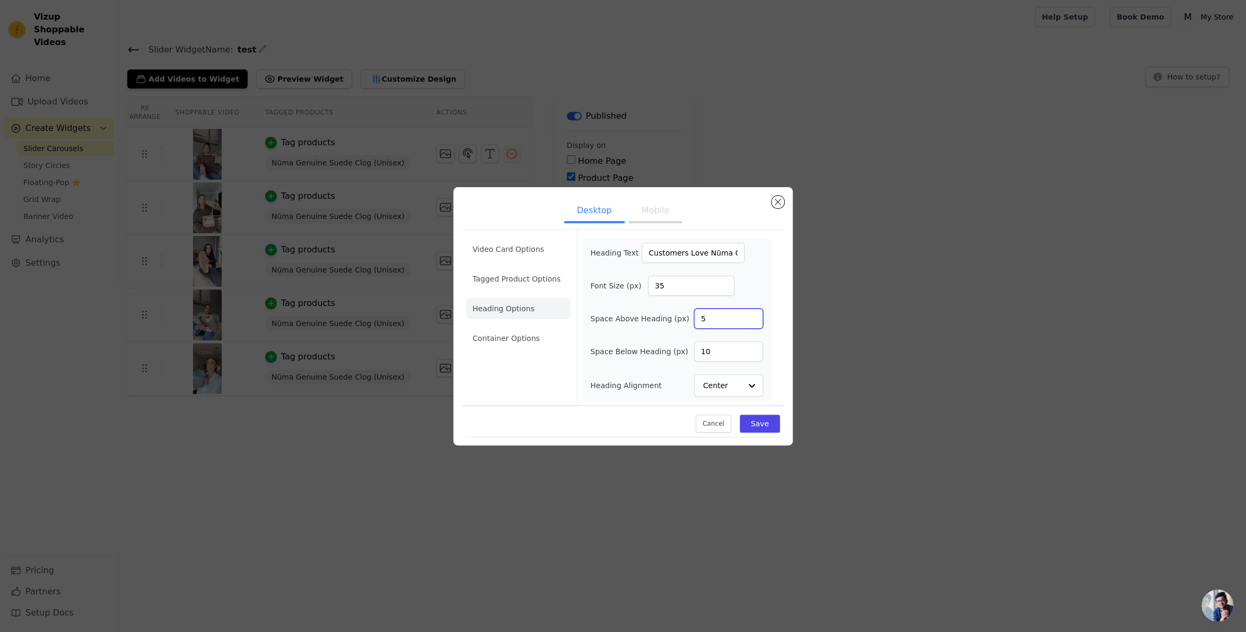
click at [751, 321] on input "5" at bounding box center [728, 319] width 69 height 20
click at [751, 354] on input "9" at bounding box center [728, 351] width 69 height 20
click at [751, 354] on input "8" at bounding box center [728, 351] width 69 height 20
click at [751, 354] on input "7" at bounding box center [728, 351] width 69 height 20
click at [751, 354] on input "6" at bounding box center [728, 351] width 69 height 20
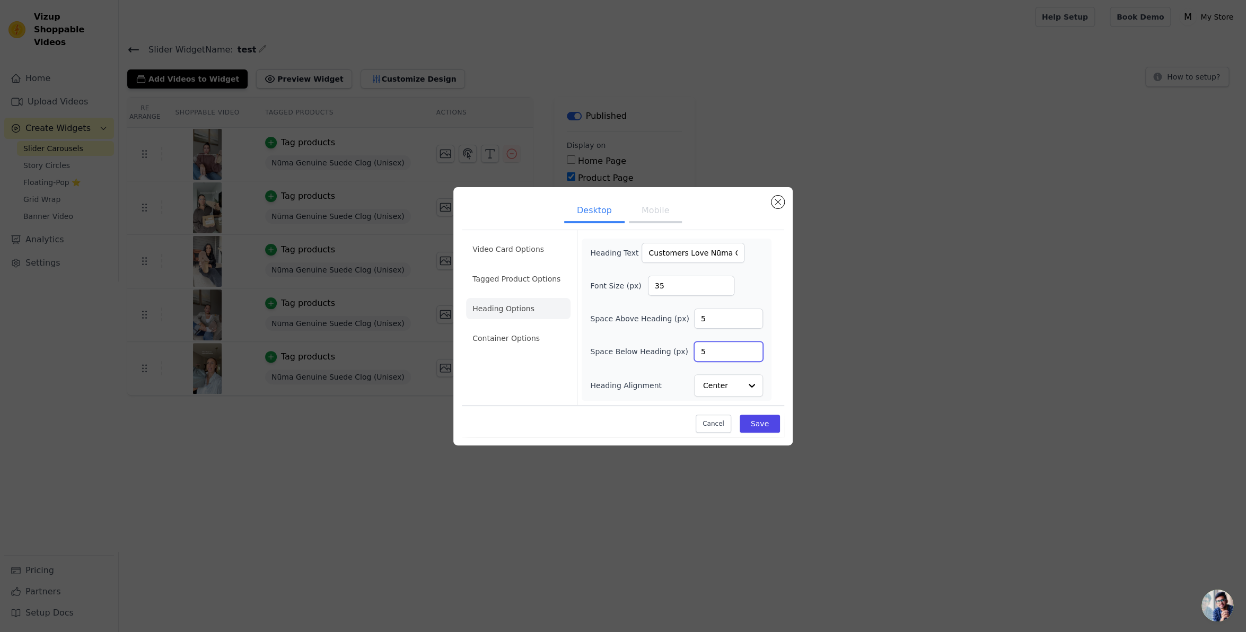
click at [751, 354] on input "5" at bounding box center [728, 351] width 69 height 20
click at [751, 354] on input "4" at bounding box center [728, 351] width 69 height 20
click at [752, 348] on input "5" at bounding box center [728, 351] width 69 height 20
click at [752, 348] on input "6" at bounding box center [728, 351] width 69 height 20
click at [752, 348] on input "7" at bounding box center [728, 351] width 69 height 20
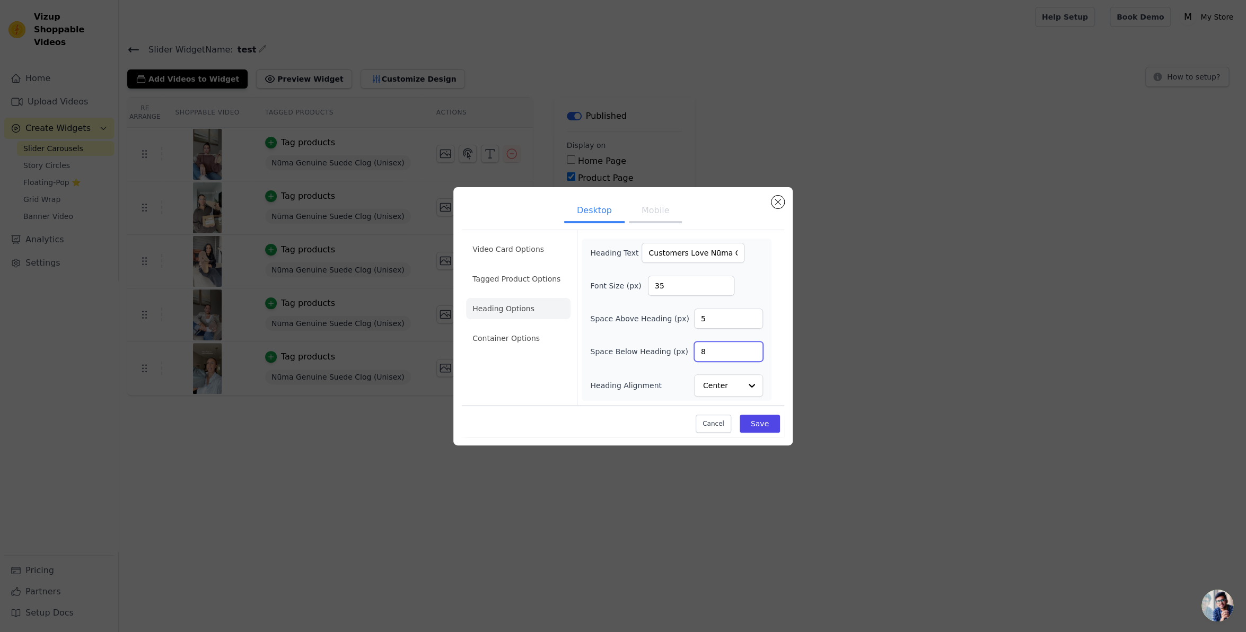
click at [752, 348] on input "8" at bounding box center [728, 351] width 69 height 20
click at [752, 348] on input "9" at bounding box center [728, 351] width 69 height 20
click at [752, 348] on input "10" at bounding box center [728, 351] width 69 height 20
click at [752, 348] on input "11" at bounding box center [728, 351] width 69 height 20
click at [752, 348] on input "12" at bounding box center [728, 351] width 69 height 20
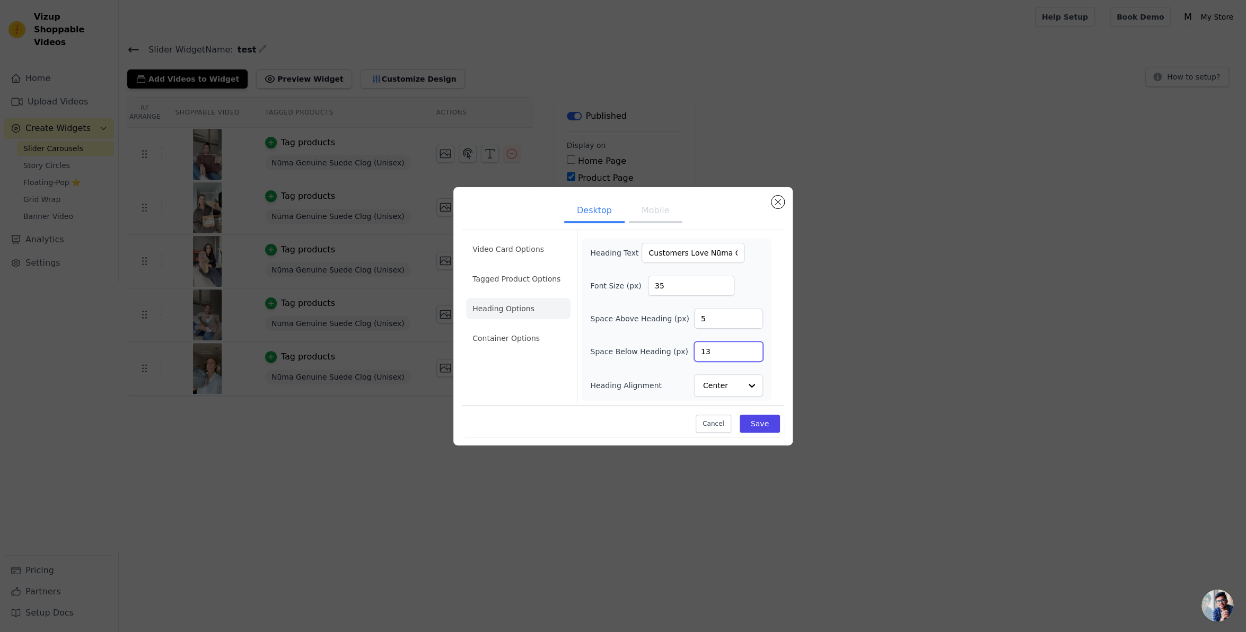
click at [752, 348] on input "13" at bounding box center [728, 351] width 69 height 20
click at [752, 348] on input "14" at bounding box center [728, 351] width 69 height 20
type input "15"
click at [752, 348] on input "15" at bounding box center [728, 351] width 69 height 20
click at [759, 424] on button "Save" at bounding box center [759, 424] width 40 height 18
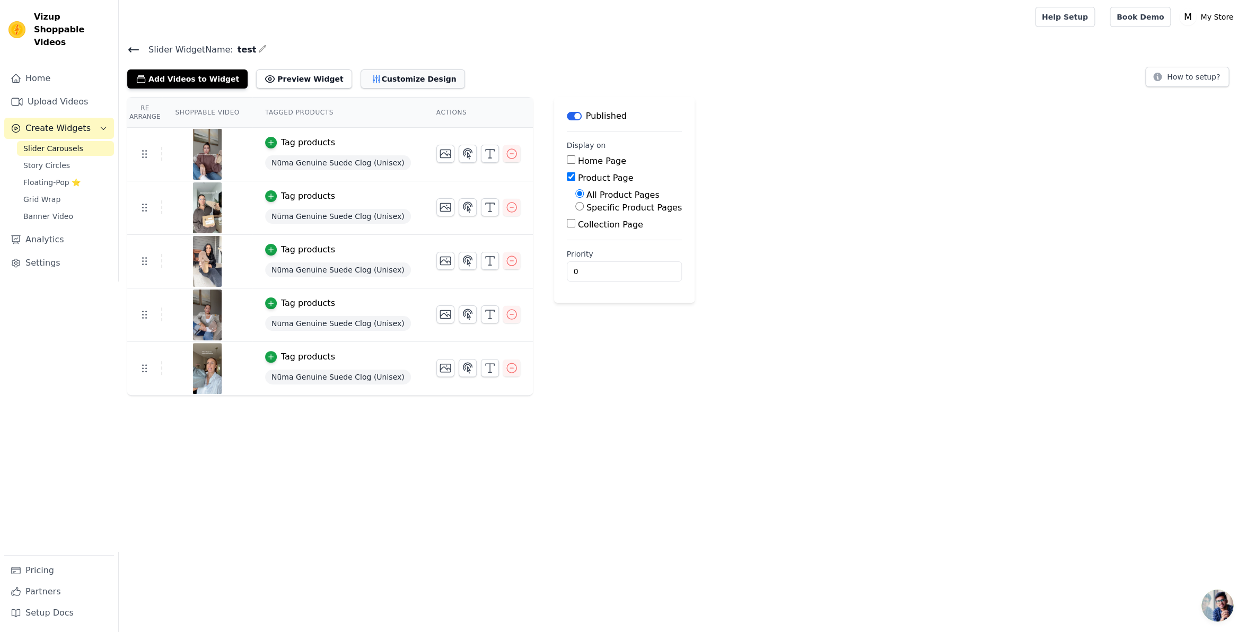
click at [380, 77] on button "Customize Design" at bounding box center [412, 78] width 104 height 19
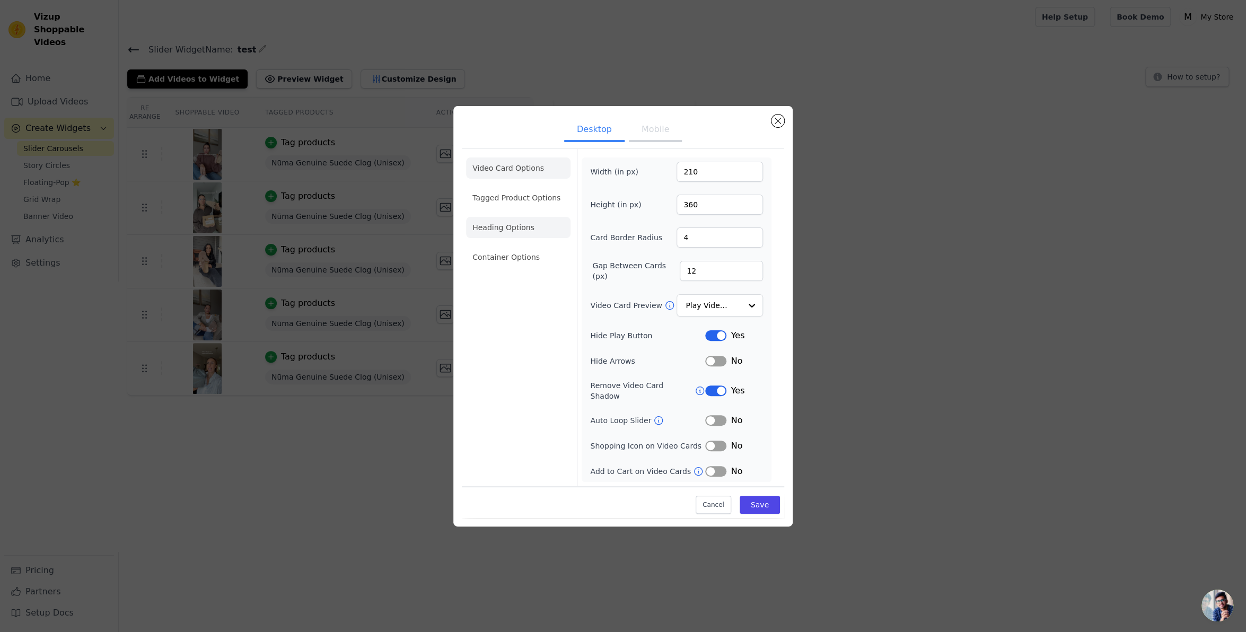
click at [508, 235] on li "Heading Options" at bounding box center [518, 227] width 104 height 21
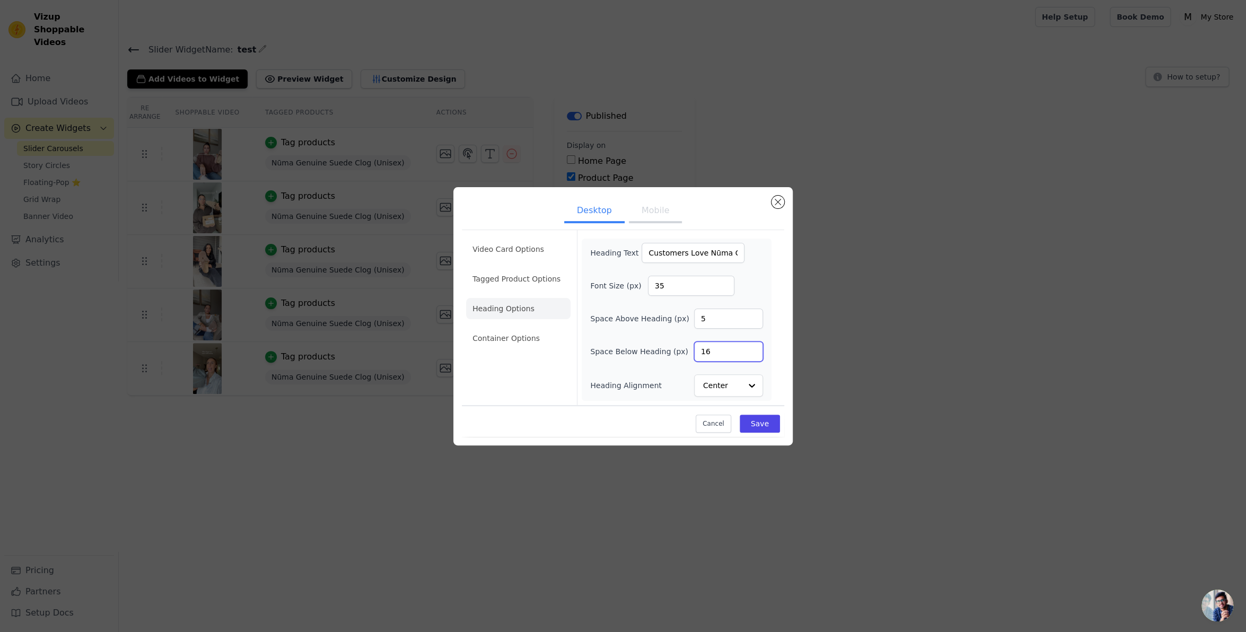
click at [751, 346] on input "16" at bounding box center [728, 351] width 69 height 20
click at [751, 346] on input "17" at bounding box center [728, 351] width 69 height 20
click at [751, 346] on input "18" at bounding box center [728, 351] width 69 height 20
click at [751, 346] on input "19" at bounding box center [728, 351] width 69 height 20
type input "20"
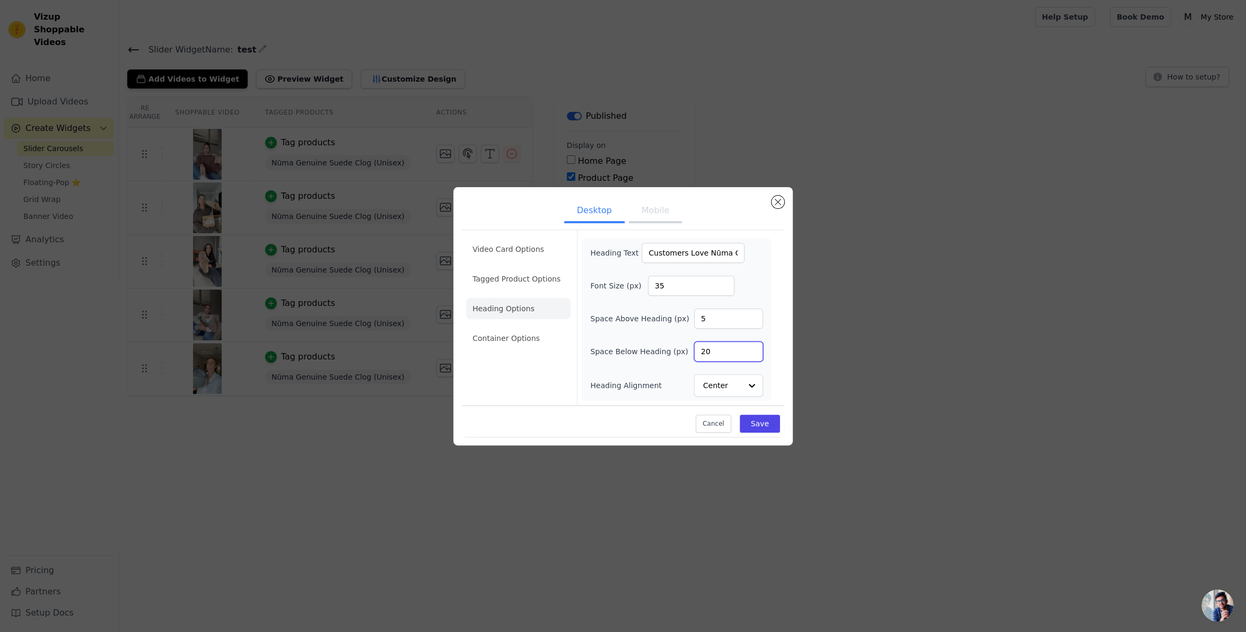
click at [751, 346] on input "20" at bounding box center [728, 351] width 69 height 20
click at [764, 422] on button "Save" at bounding box center [759, 424] width 40 height 18
